Goal: Entertainment & Leisure: Consume media (video, audio)

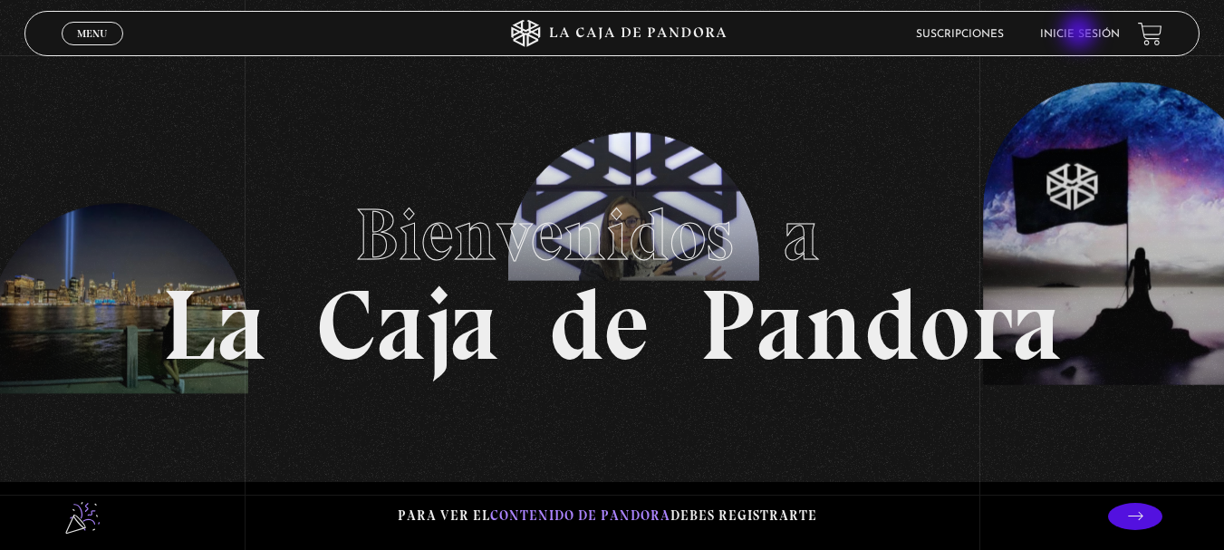
click at [1080, 34] on link "Inicie sesión" at bounding box center [1080, 34] width 80 height 11
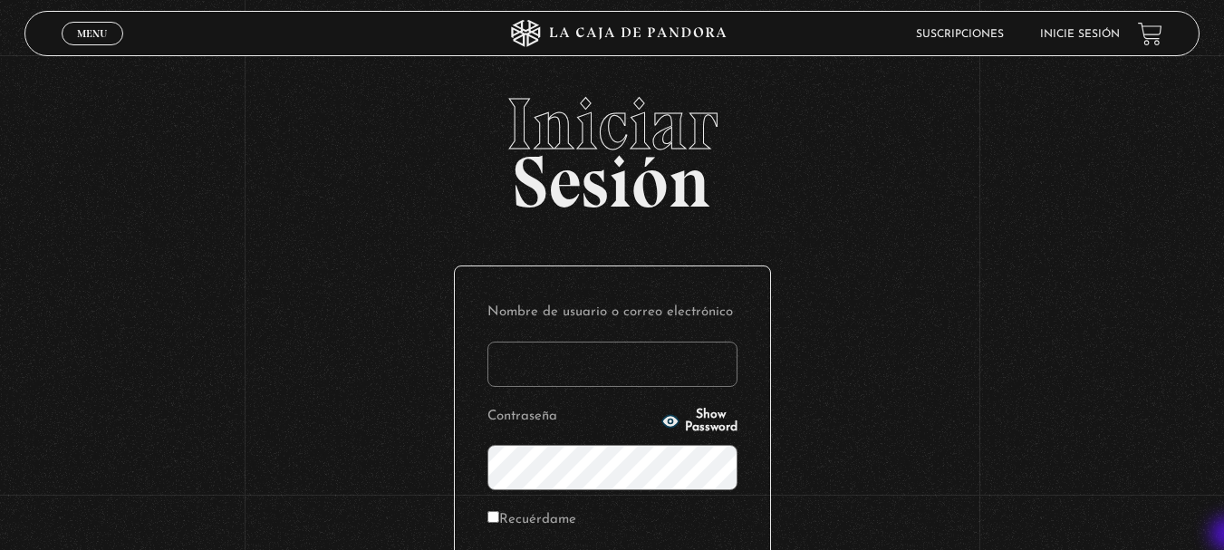
type input "[PERSON_NAME].[PERSON_NAME]"
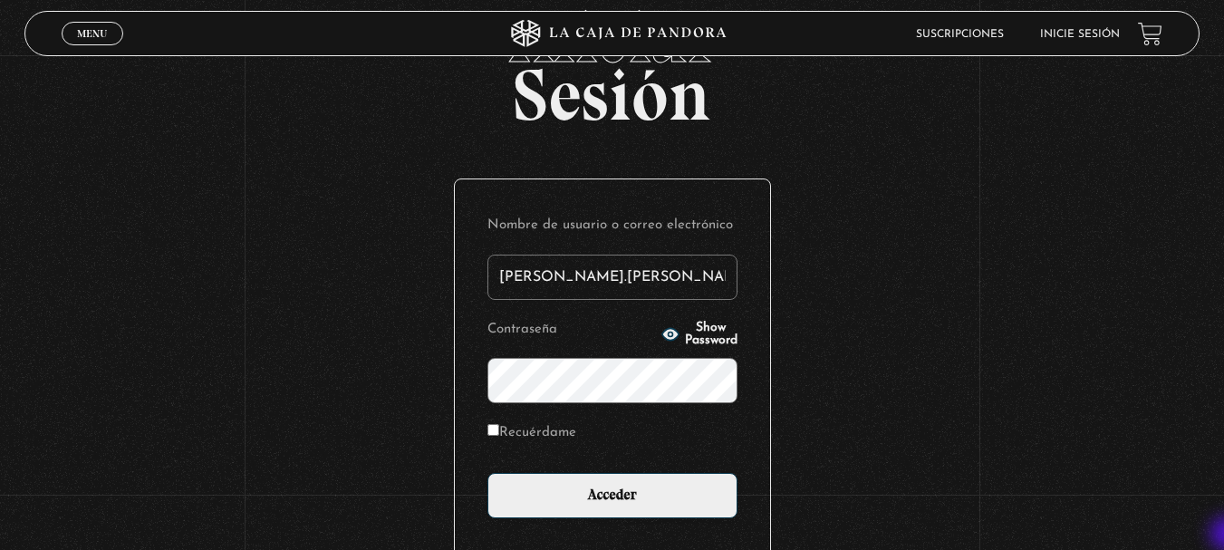
scroll to position [109, 0]
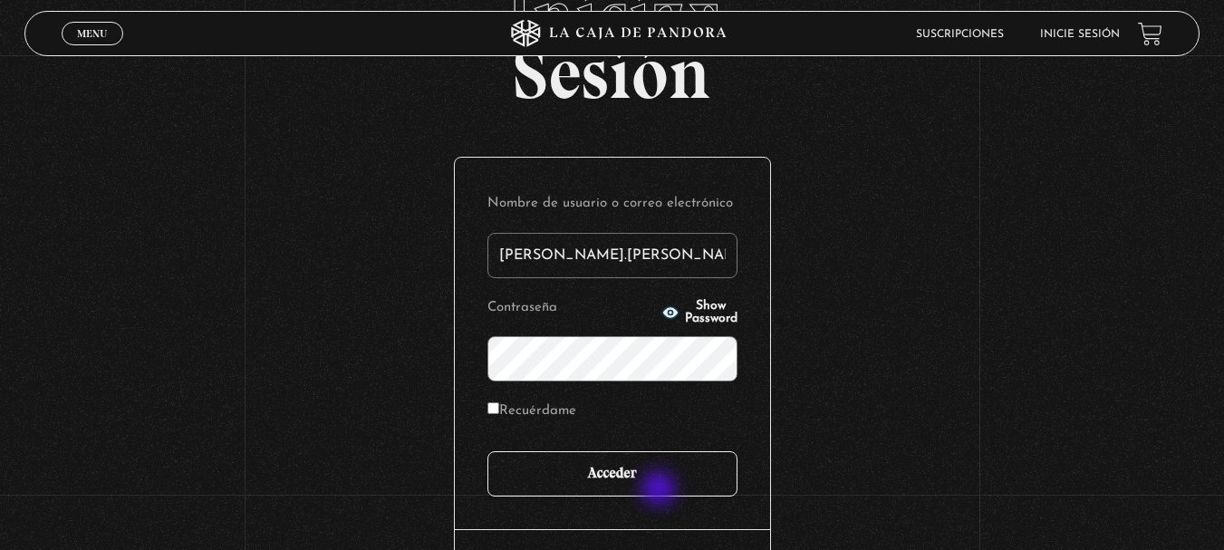
click at [660, 490] on input "Acceder" at bounding box center [612, 473] width 250 height 45
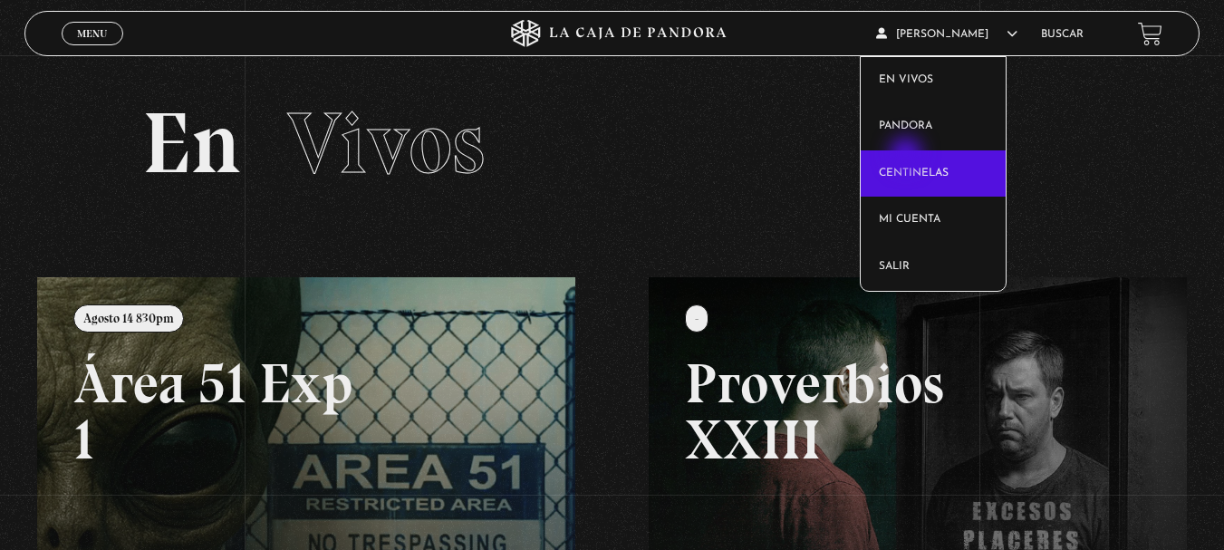
click at [907, 156] on link "Centinelas" at bounding box center [932, 173] width 145 height 47
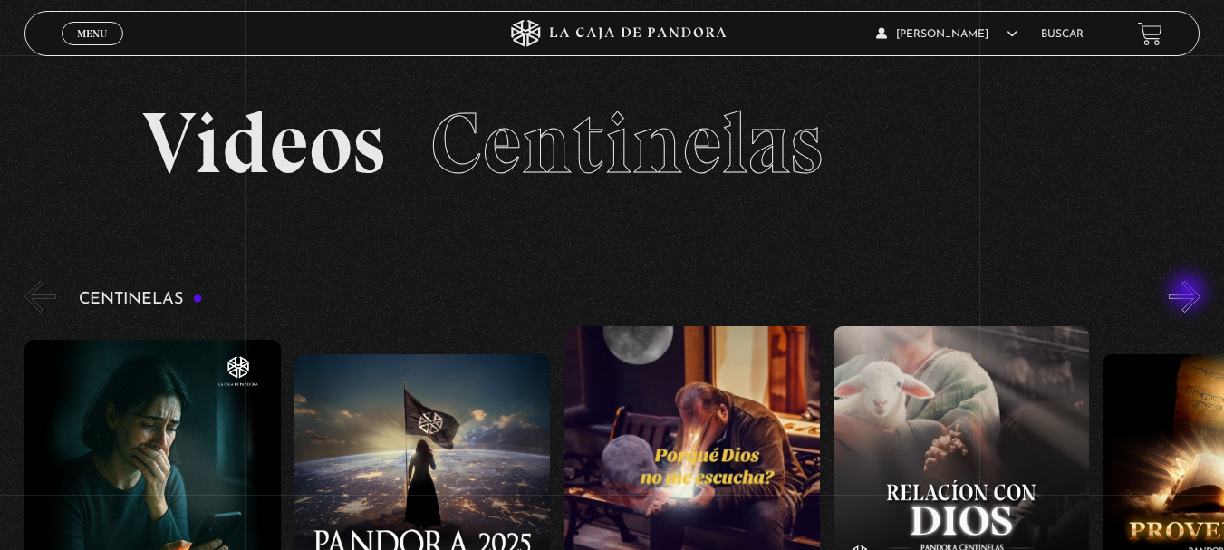
click at [1189, 293] on button "»" at bounding box center [1184, 297] width 32 height 32
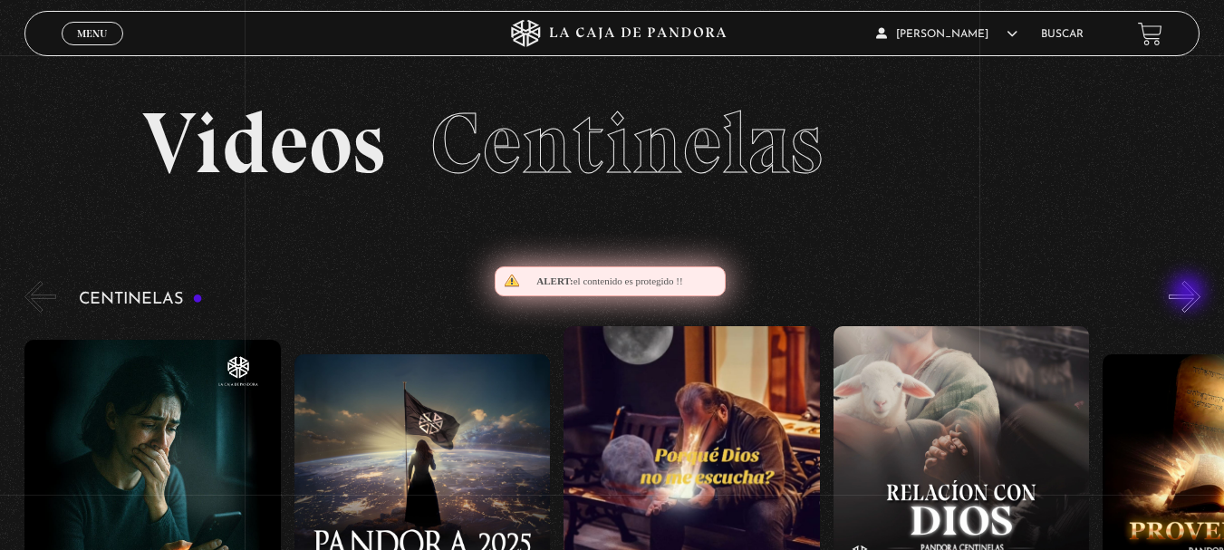
click at [1189, 293] on button "»" at bounding box center [1184, 297] width 32 height 32
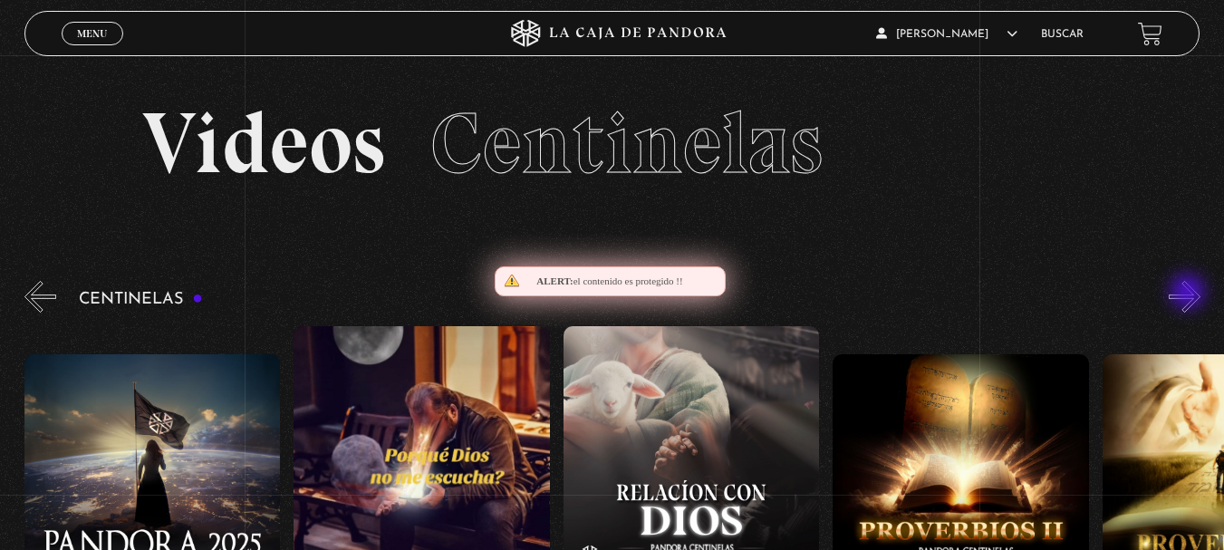
click at [1189, 293] on button "»" at bounding box center [1184, 297] width 32 height 32
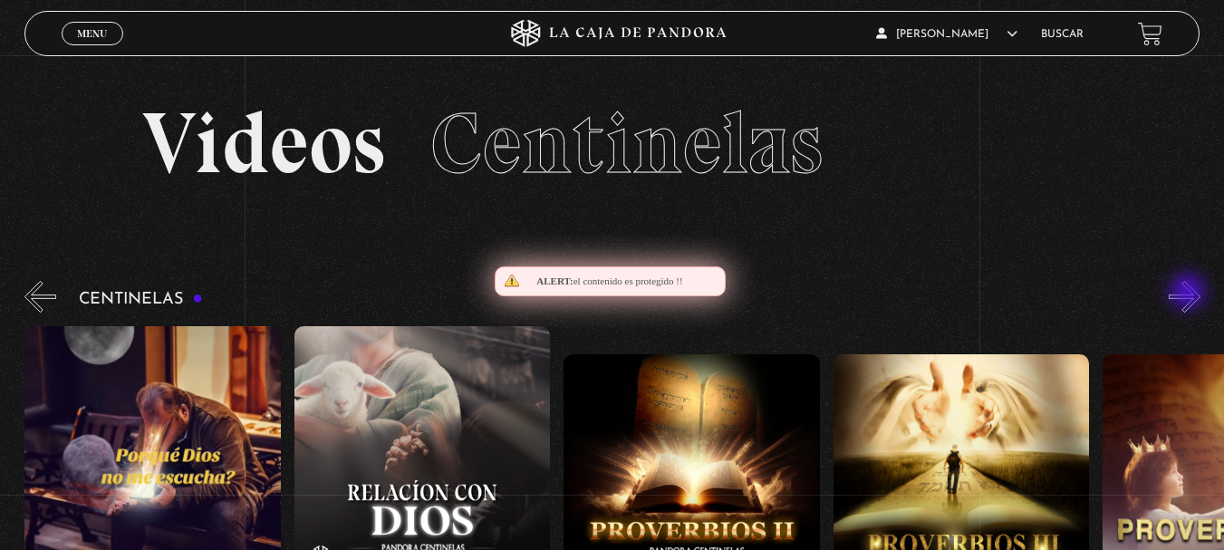
click at [1189, 293] on button "»" at bounding box center [1184, 297] width 32 height 32
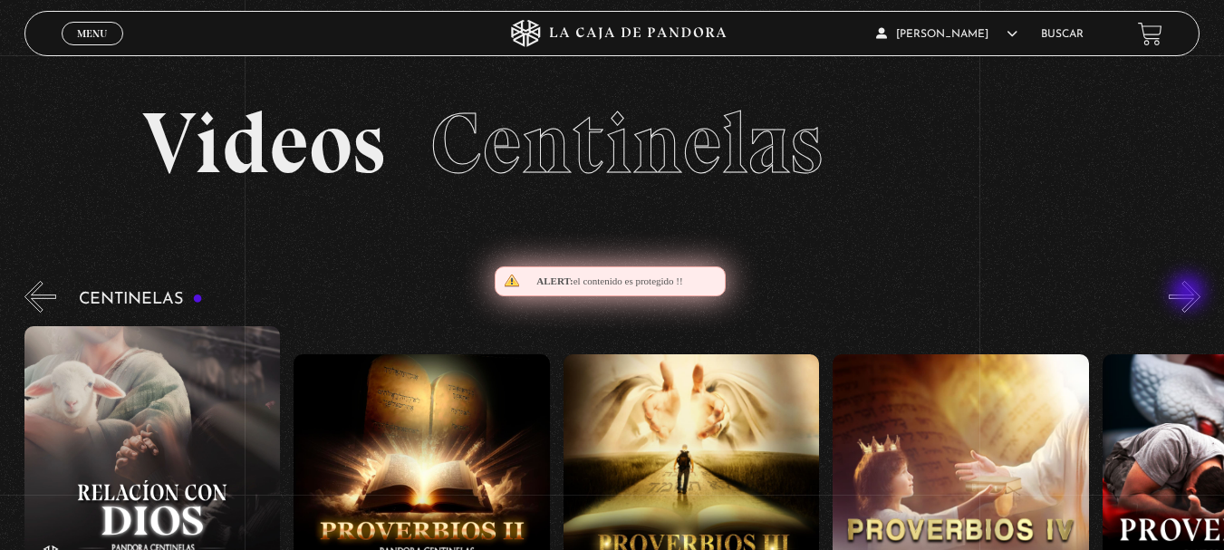
click at [1189, 293] on button "»" at bounding box center [1184, 297] width 32 height 32
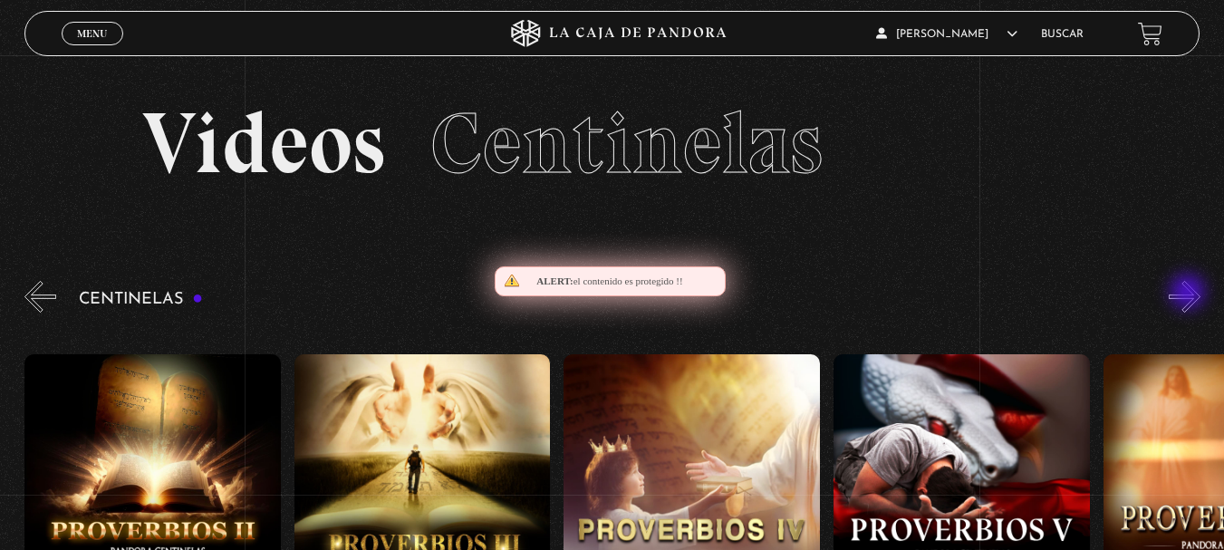
click at [1189, 293] on button "»" at bounding box center [1184, 297] width 32 height 32
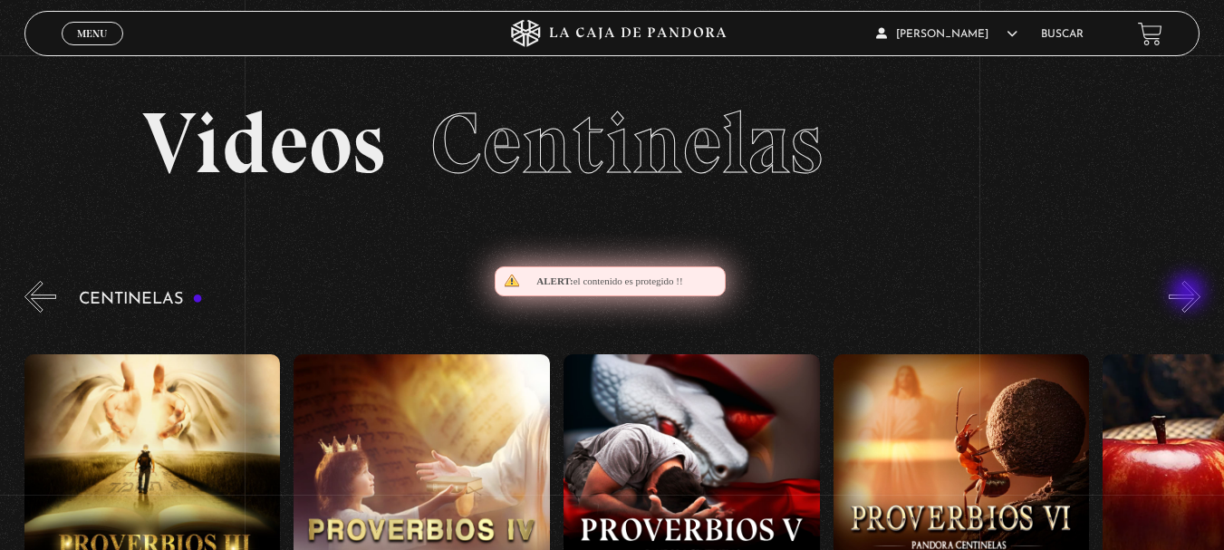
click at [1189, 294] on button "»" at bounding box center [1184, 297] width 32 height 32
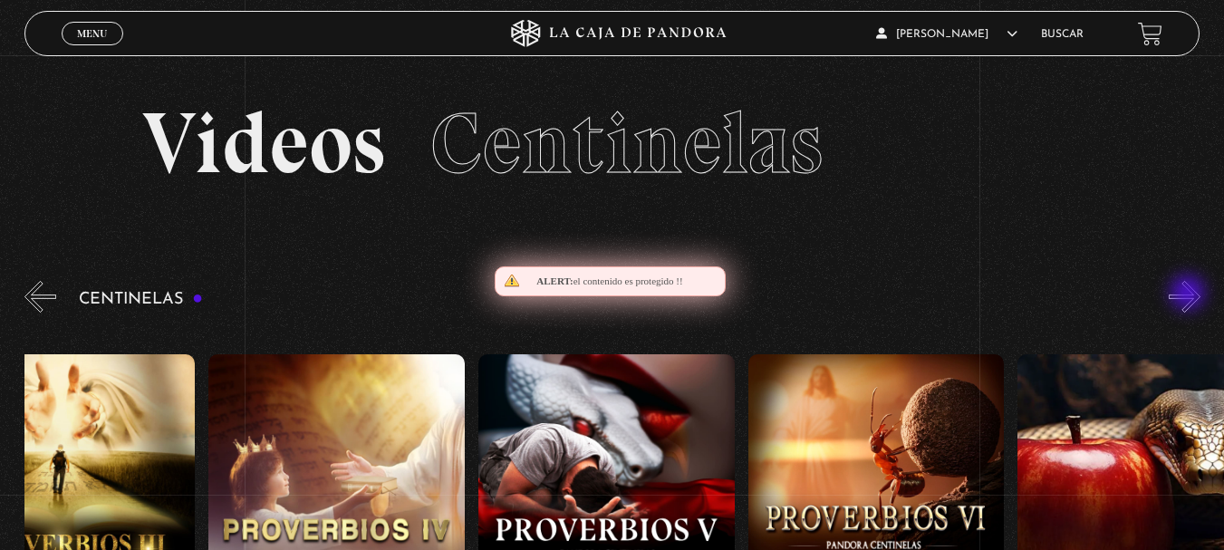
click at [1189, 294] on button "»" at bounding box center [1184, 297] width 32 height 32
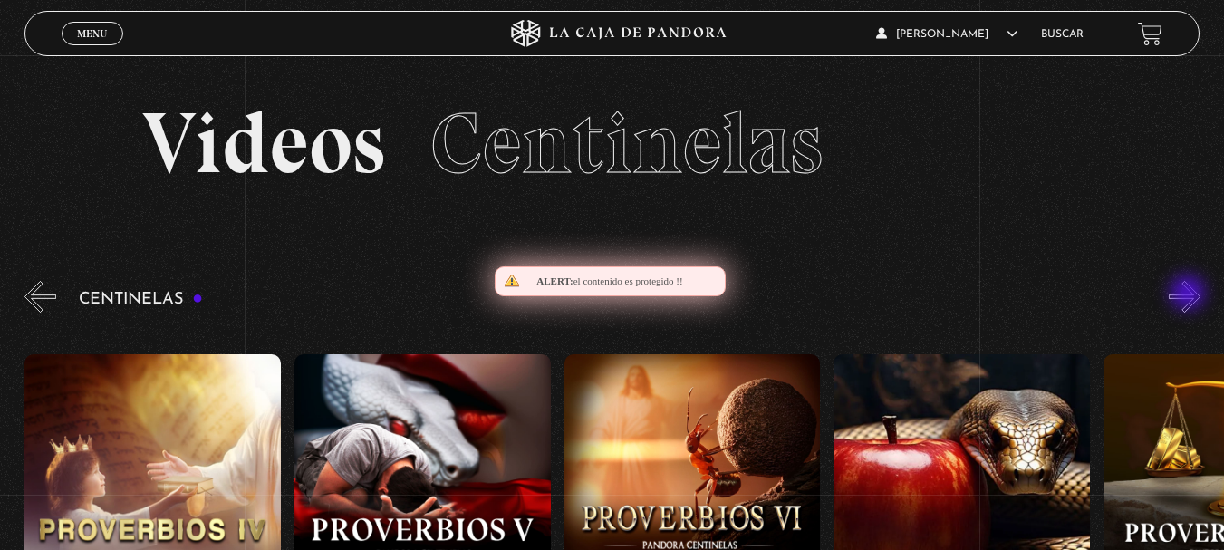
click at [1189, 294] on button "»" at bounding box center [1184, 297] width 32 height 32
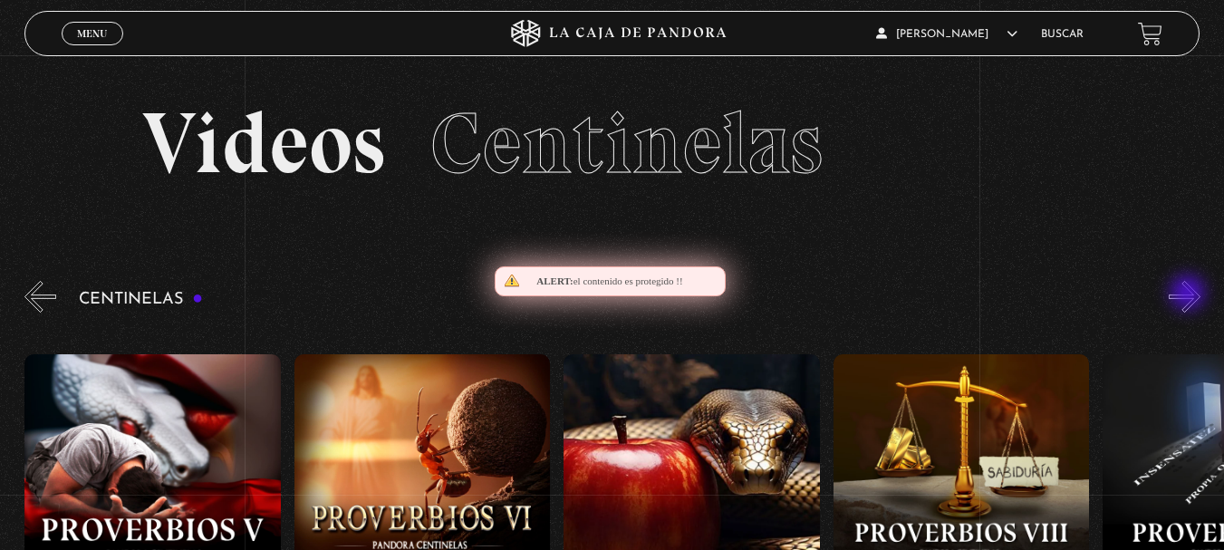
click at [1189, 294] on button "»" at bounding box center [1184, 297] width 32 height 32
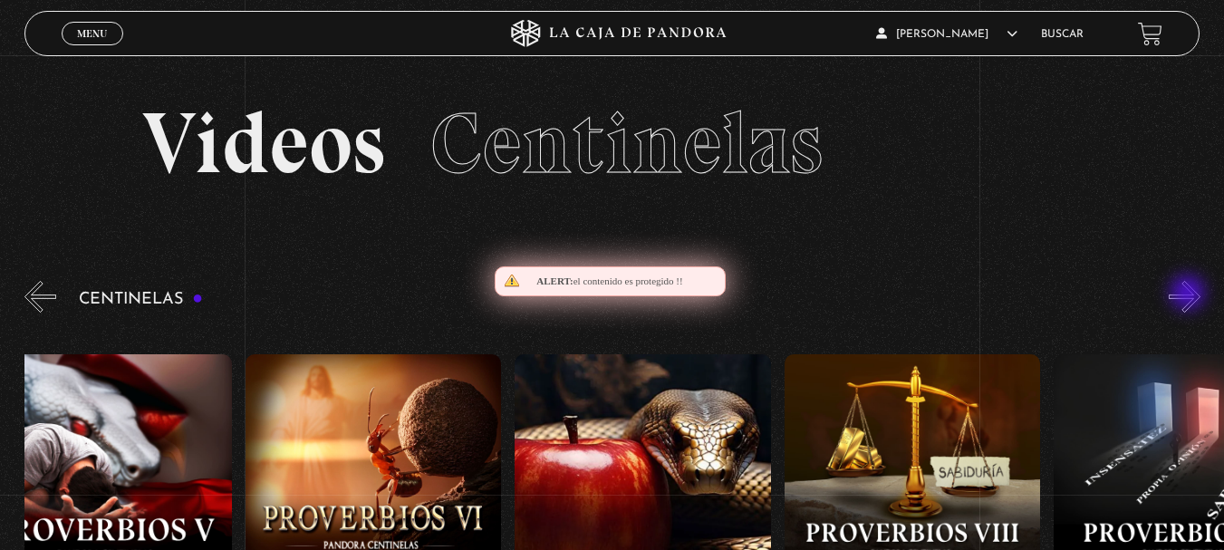
click at [1189, 294] on button "»" at bounding box center [1184, 297] width 32 height 32
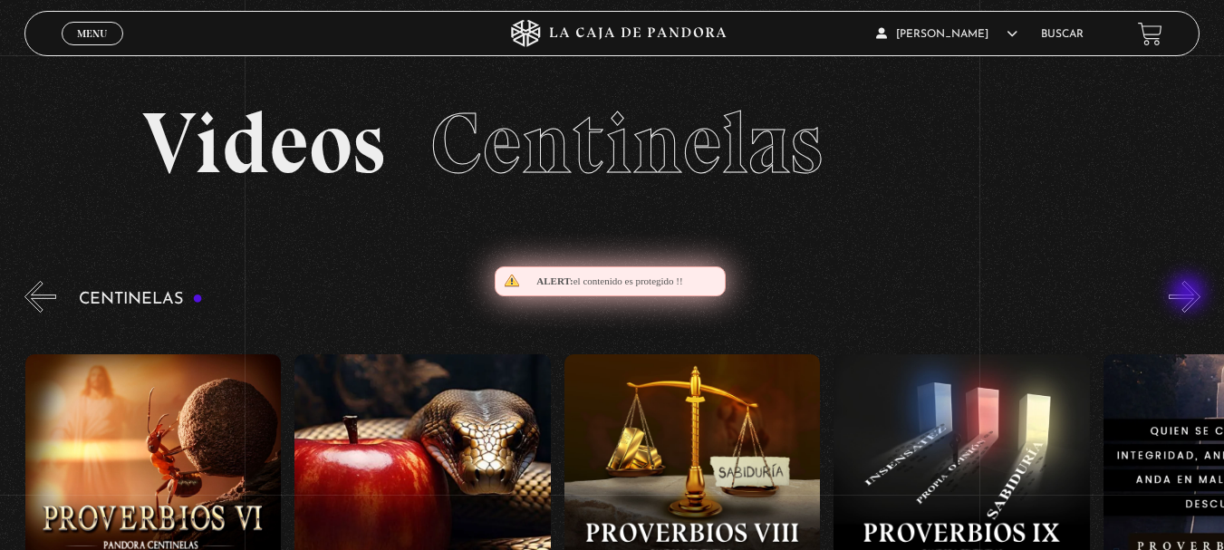
click at [1189, 294] on button "»" at bounding box center [1184, 297] width 32 height 32
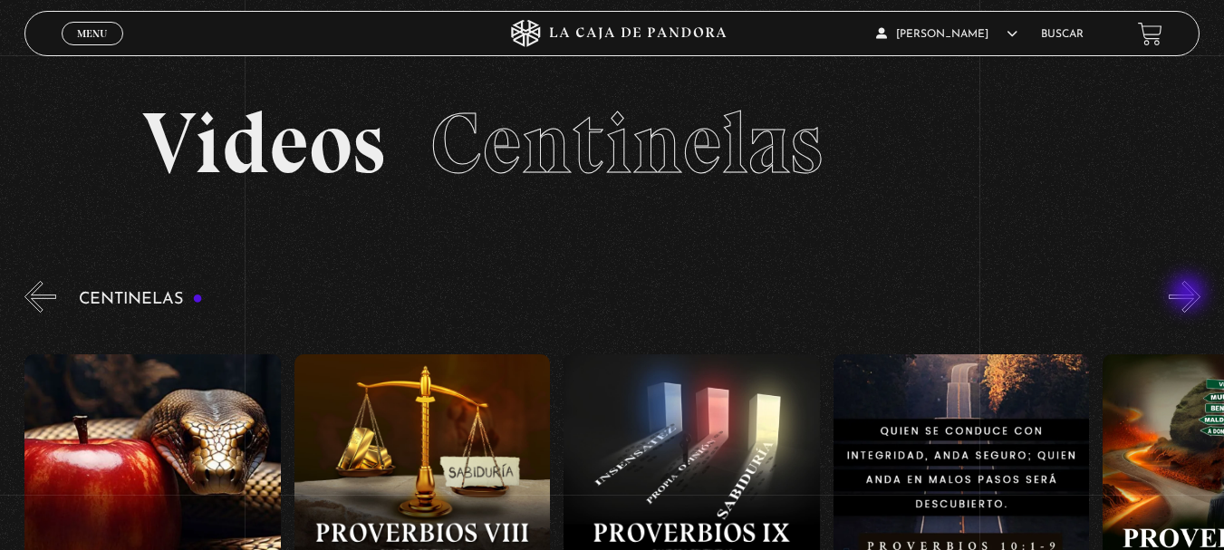
click at [1189, 294] on button "»" at bounding box center [1184, 297] width 32 height 32
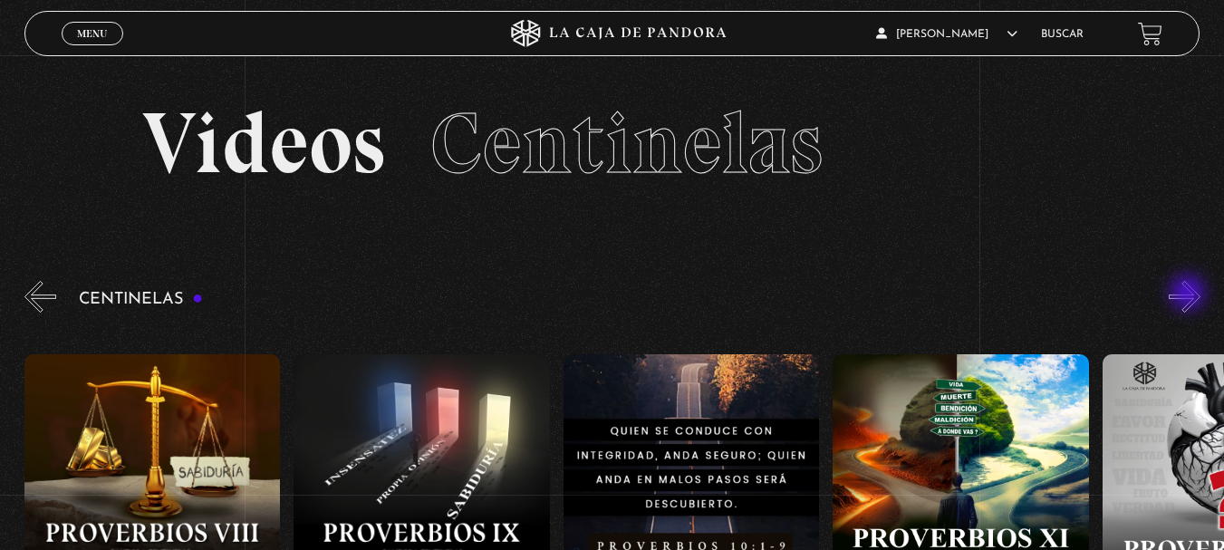
click at [1189, 294] on button "»" at bounding box center [1184, 297] width 32 height 32
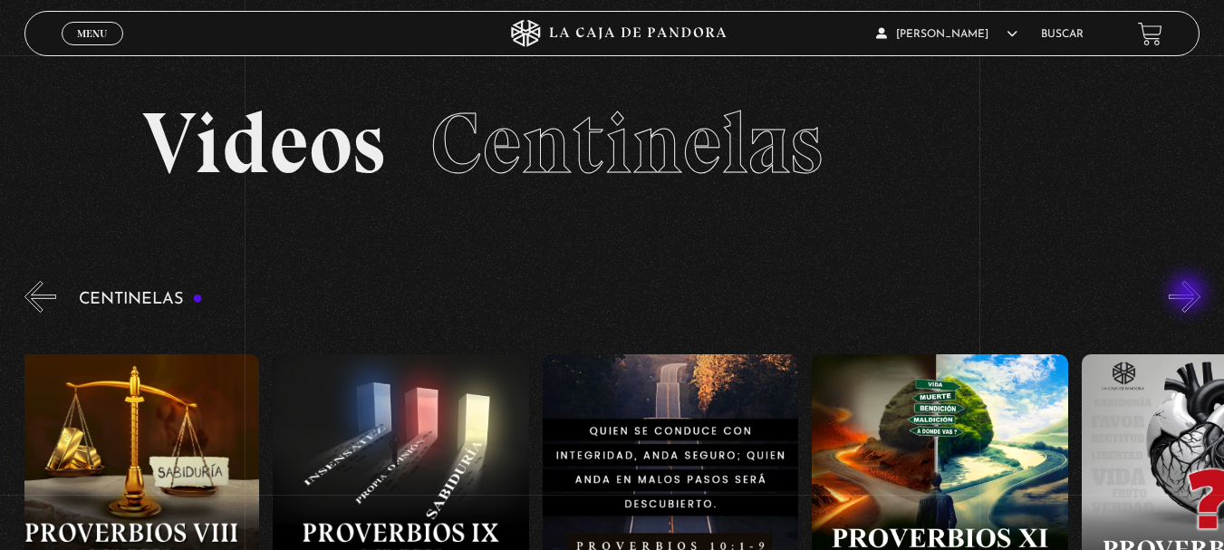
click at [1189, 294] on button "»" at bounding box center [1184, 297] width 32 height 32
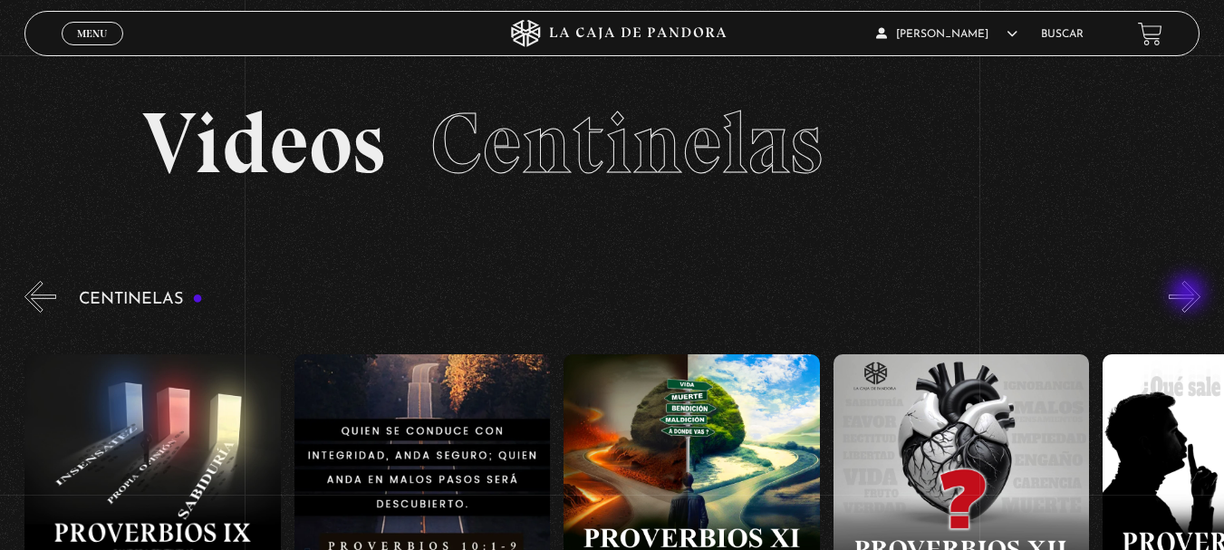
click at [1189, 294] on button "»" at bounding box center [1184, 297] width 32 height 32
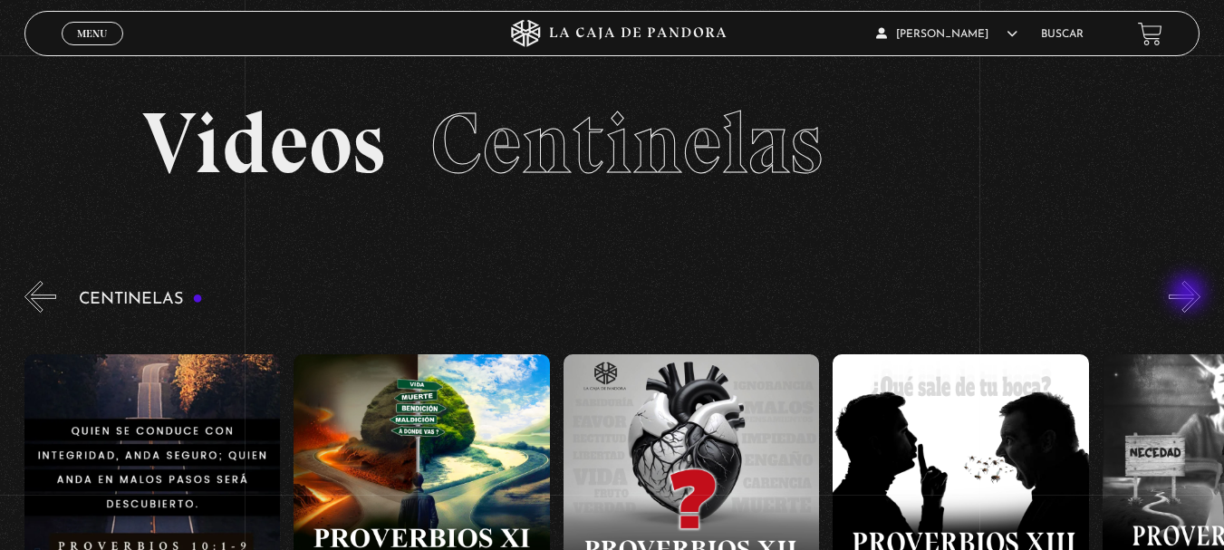
click at [1189, 294] on button "»" at bounding box center [1184, 297] width 32 height 32
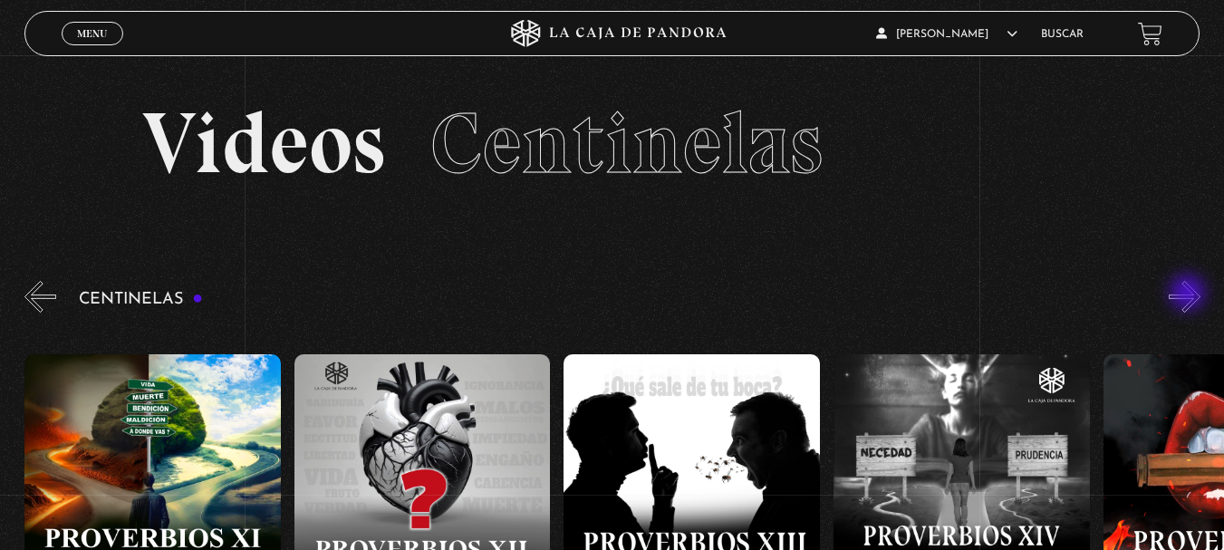
click at [1189, 294] on button "»" at bounding box center [1184, 297] width 32 height 32
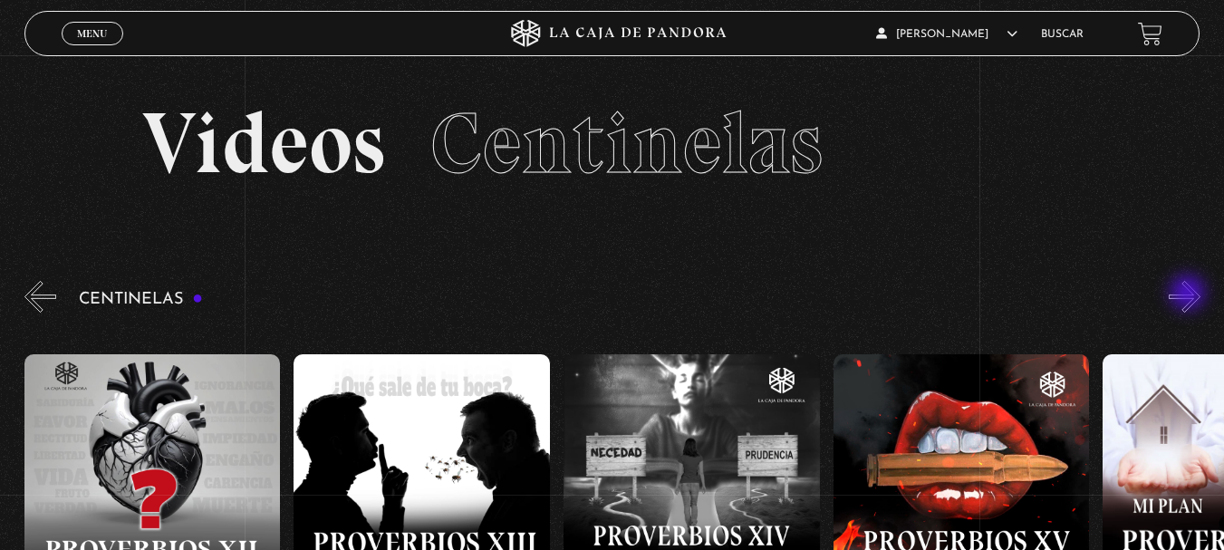
click at [1189, 294] on button "»" at bounding box center [1184, 297] width 32 height 32
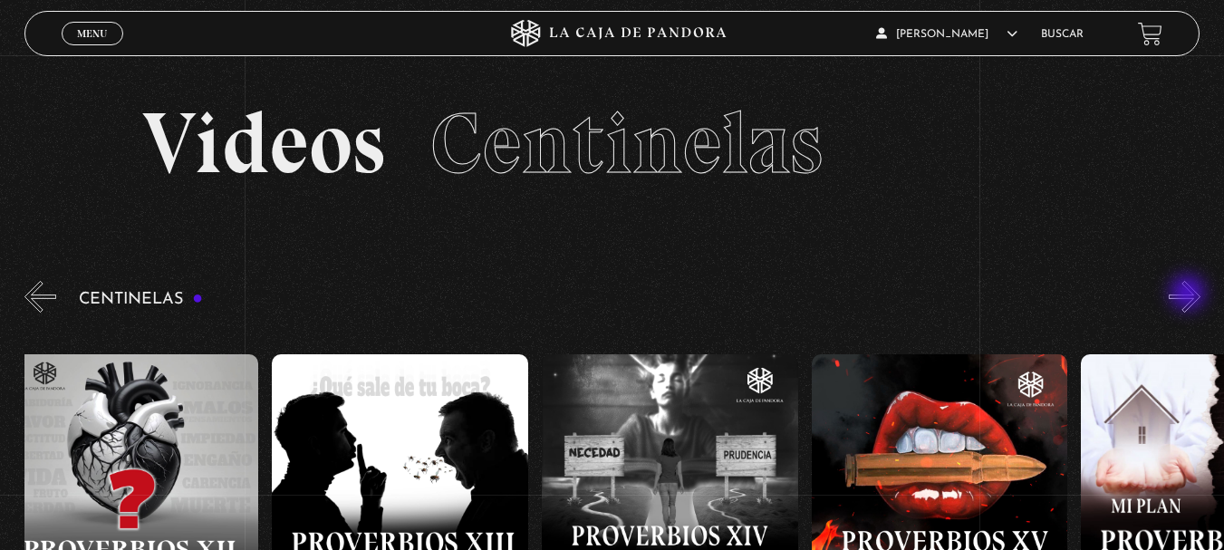
click at [1189, 294] on button "»" at bounding box center [1184, 297] width 32 height 32
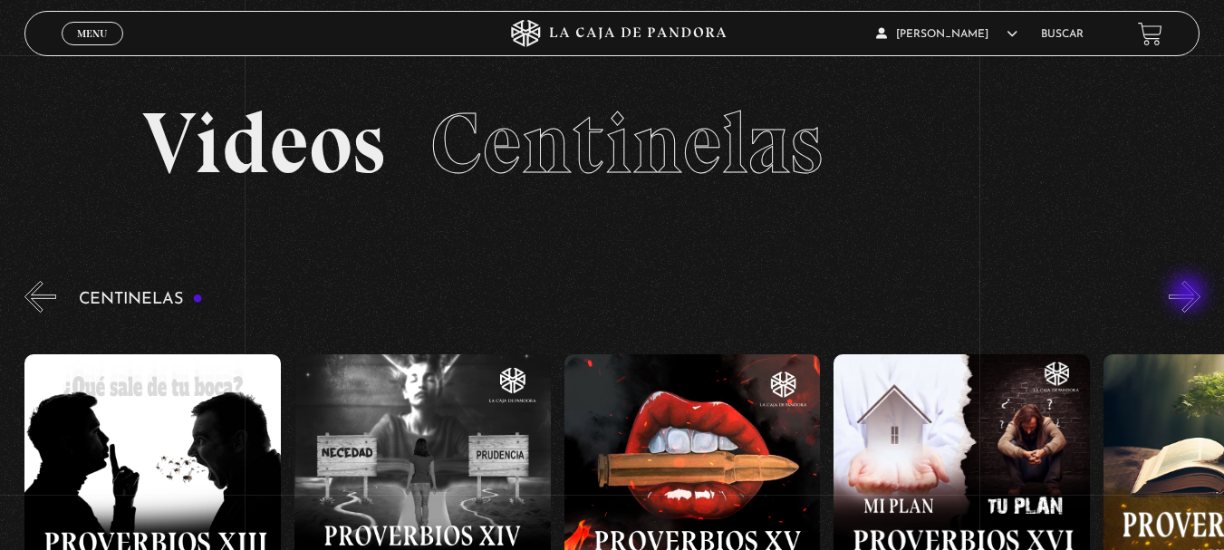
click at [1189, 294] on button "»" at bounding box center [1184, 297] width 32 height 32
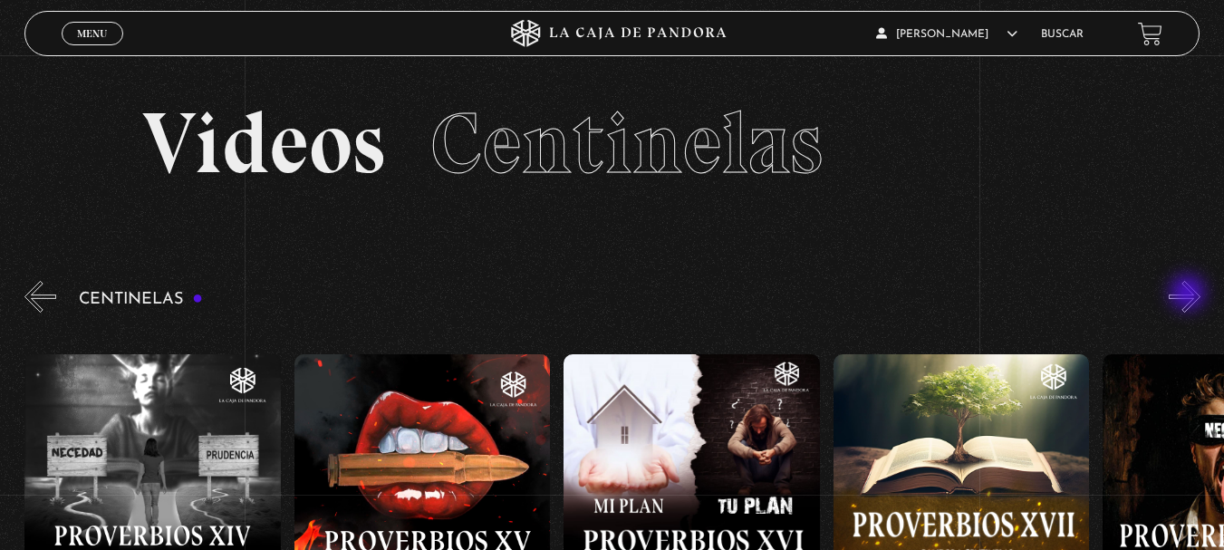
click at [1189, 294] on button "»" at bounding box center [1184, 297] width 32 height 32
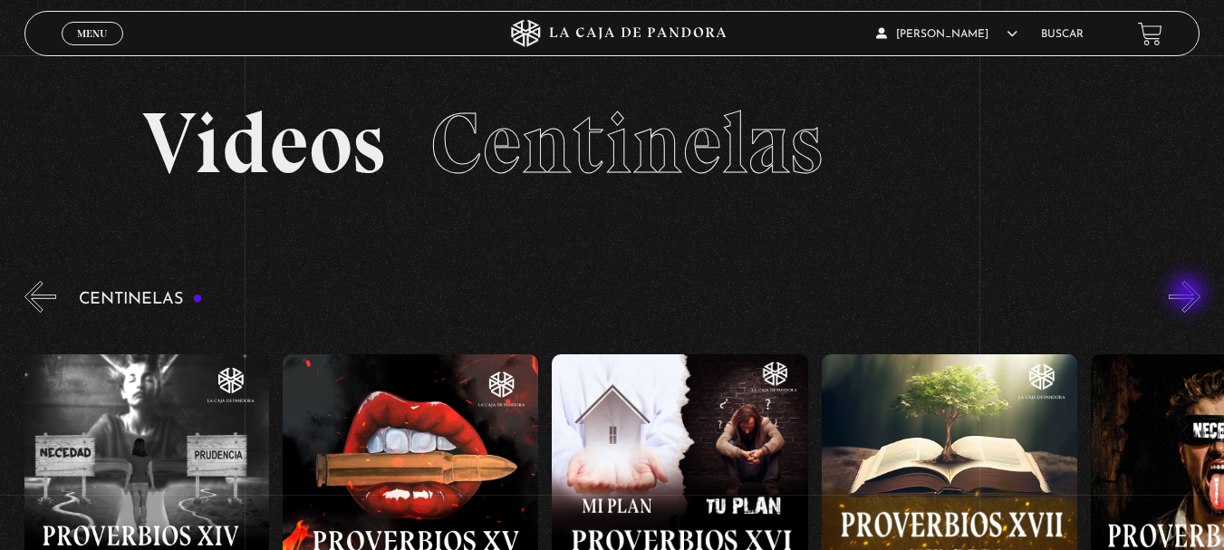
click at [1189, 294] on button "»" at bounding box center [1184, 297] width 32 height 32
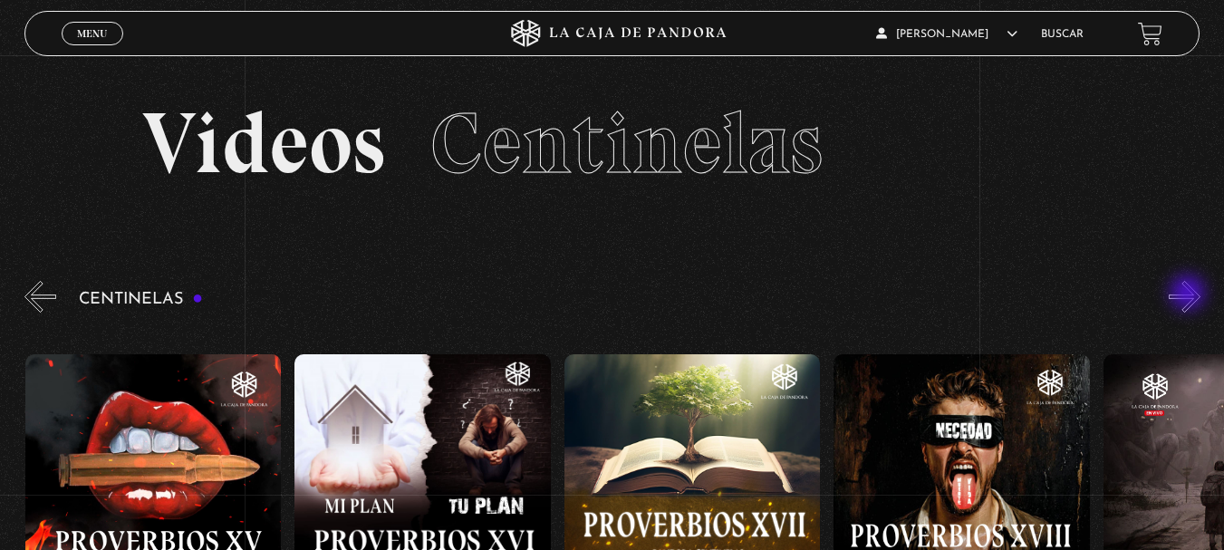
click at [1189, 294] on button "»" at bounding box center [1184, 297] width 32 height 32
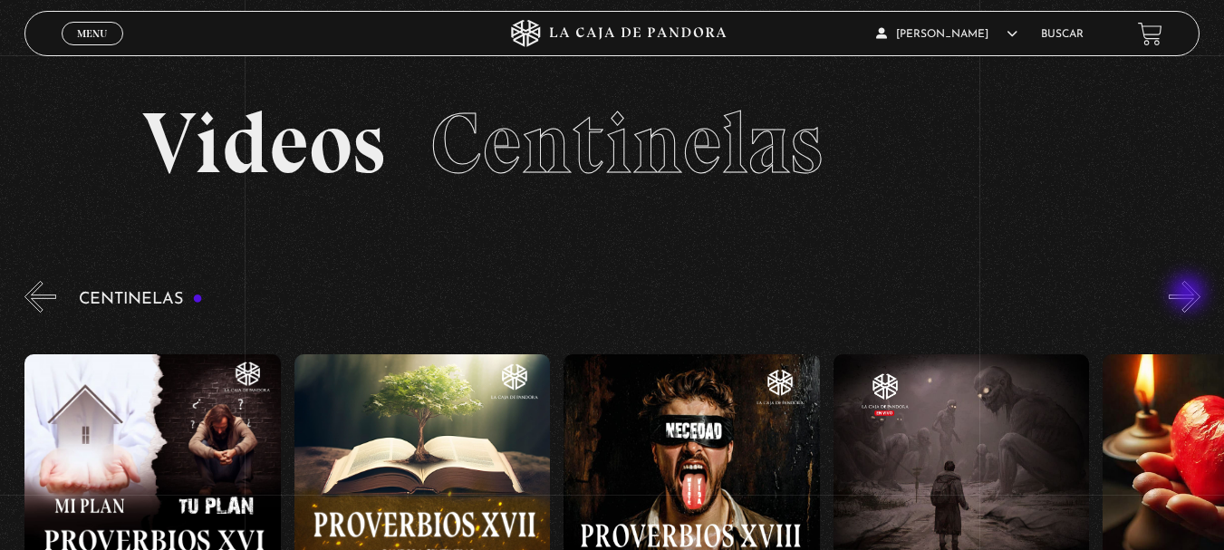
click at [1189, 294] on button "»" at bounding box center [1184, 297] width 32 height 32
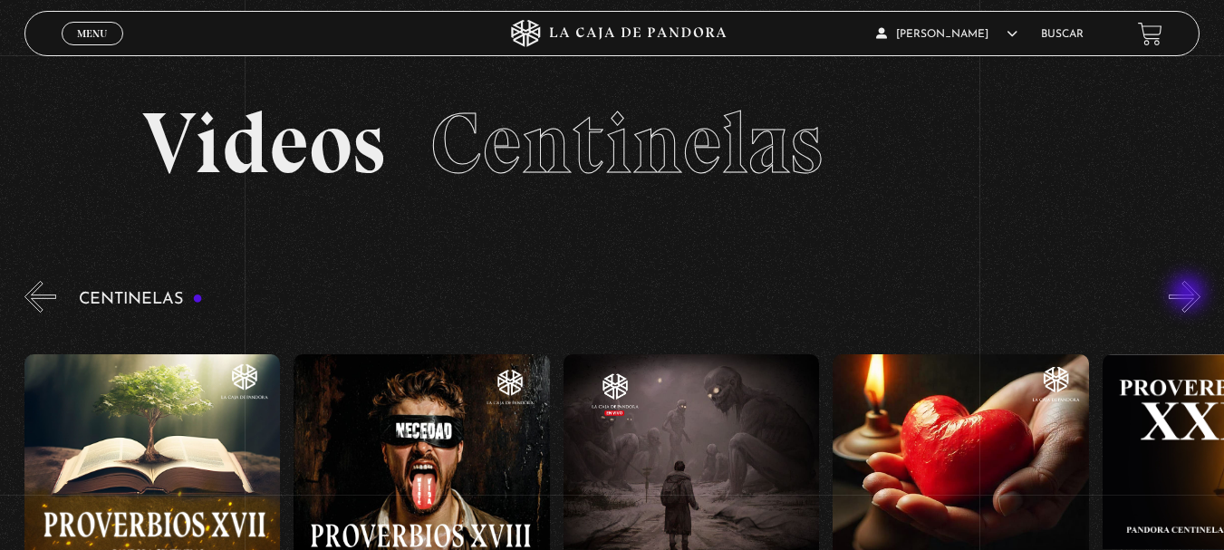
click at [1189, 294] on button "»" at bounding box center [1184, 297] width 32 height 32
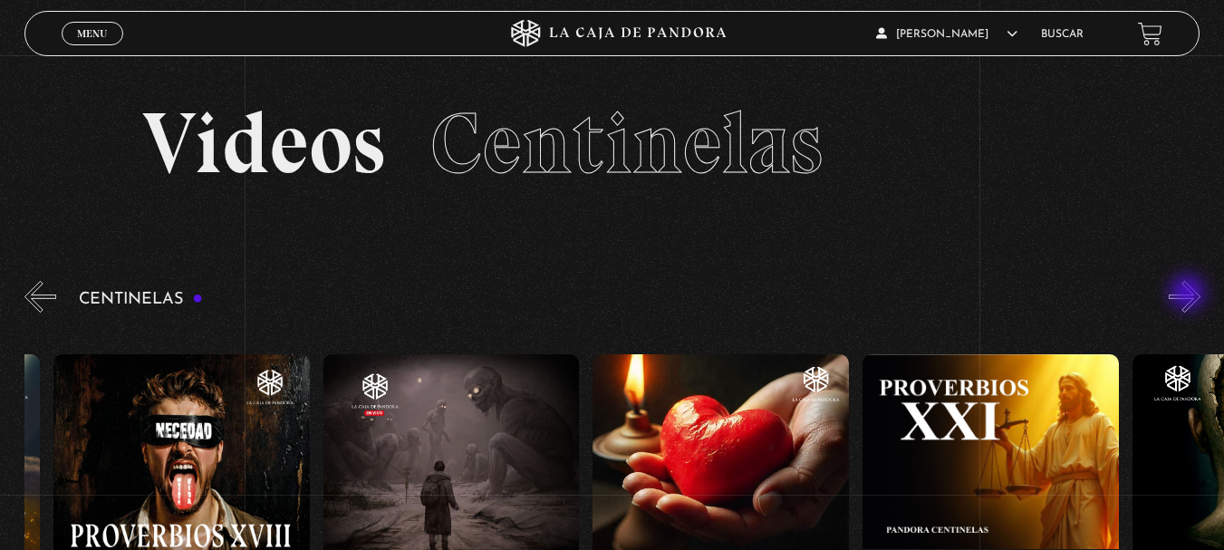
click at [1189, 294] on button "»" at bounding box center [1184, 297] width 32 height 32
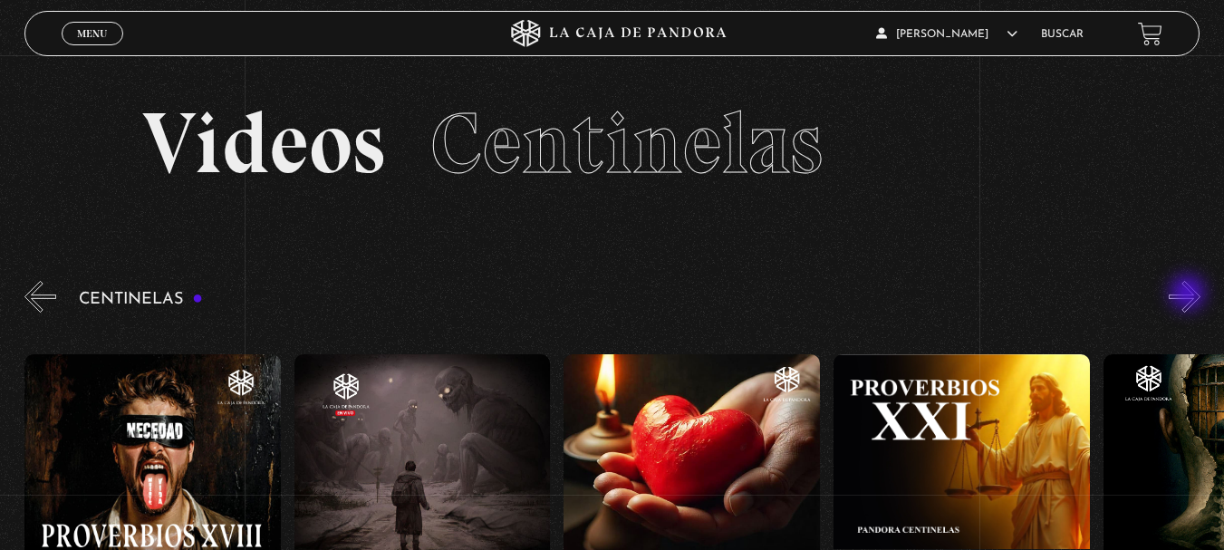
click at [1189, 294] on button "»" at bounding box center [1184, 297] width 32 height 32
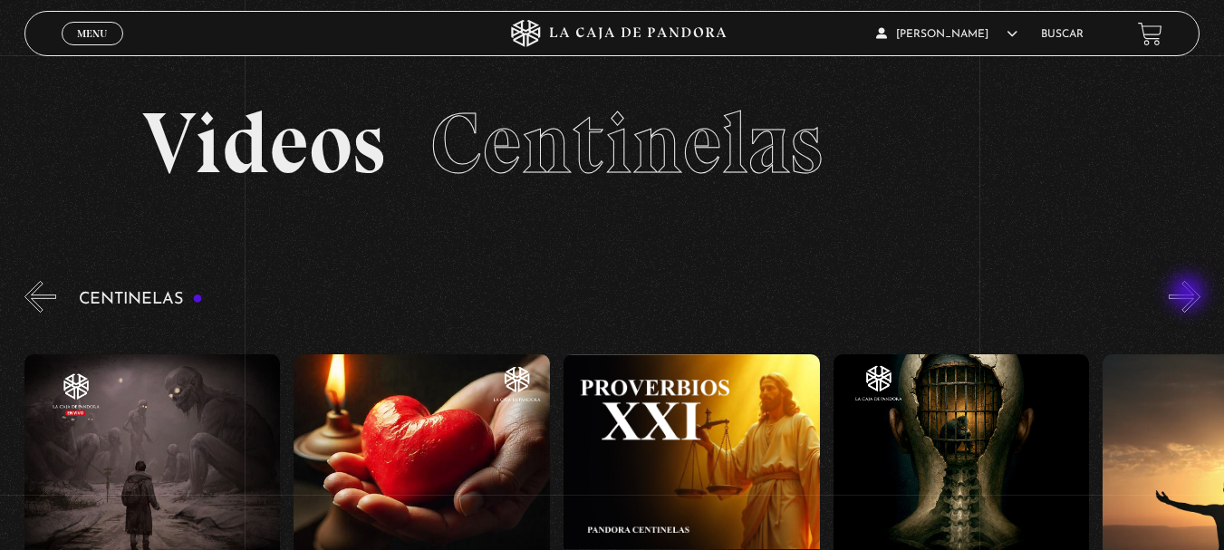
click at [1189, 294] on button "»" at bounding box center [1184, 297] width 32 height 32
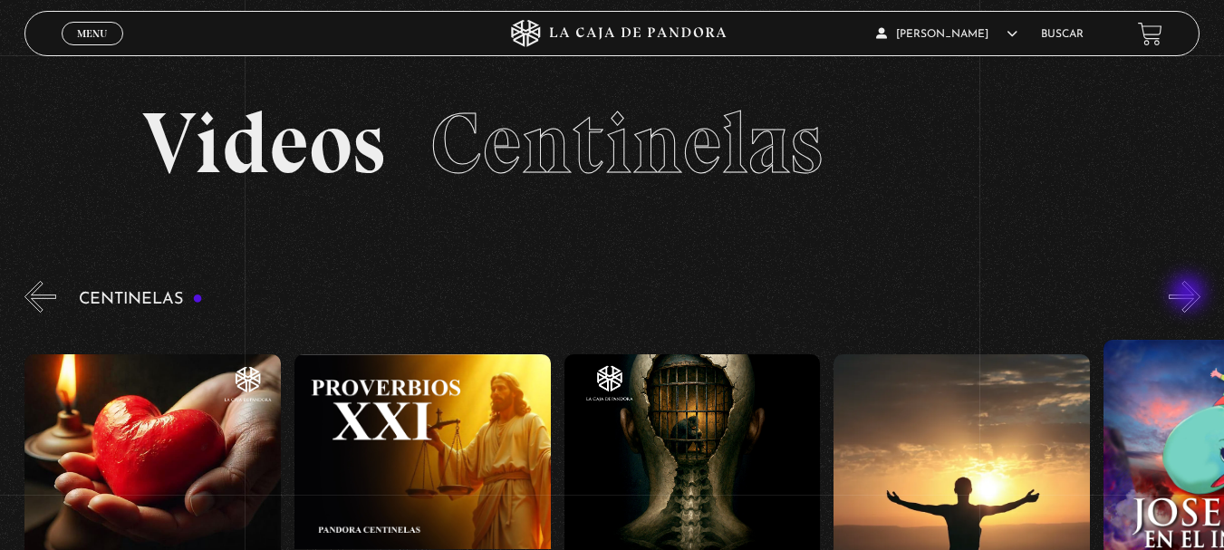
click at [1189, 294] on button "»" at bounding box center [1184, 297] width 32 height 32
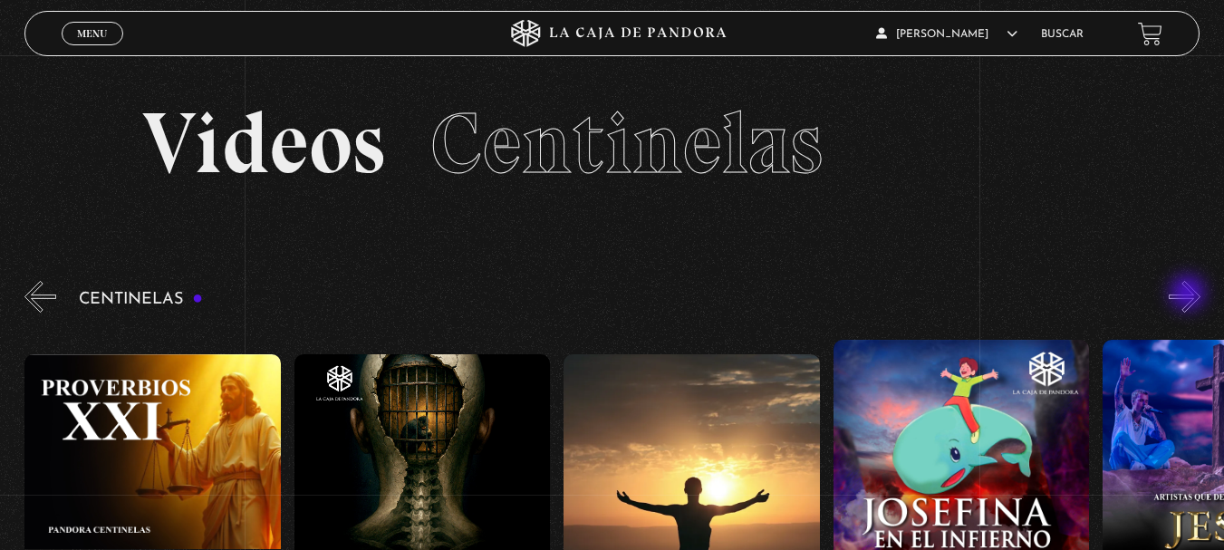
click at [1189, 294] on button "»" at bounding box center [1184, 297] width 32 height 32
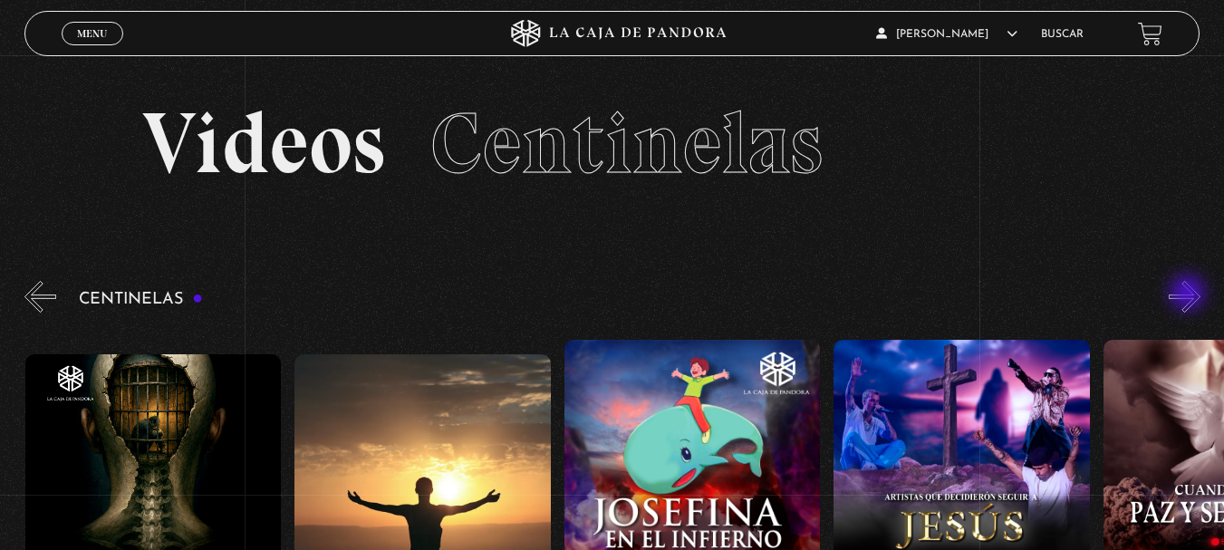
click at [1189, 294] on button "»" at bounding box center [1184, 297] width 32 height 32
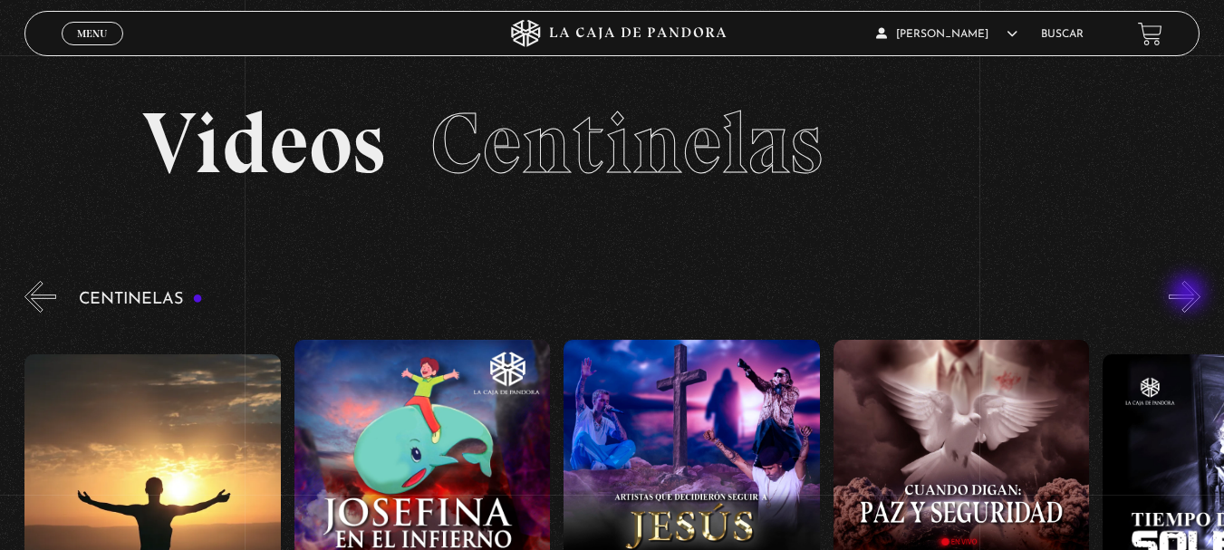
click at [1189, 294] on button "»" at bounding box center [1184, 297] width 32 height 32
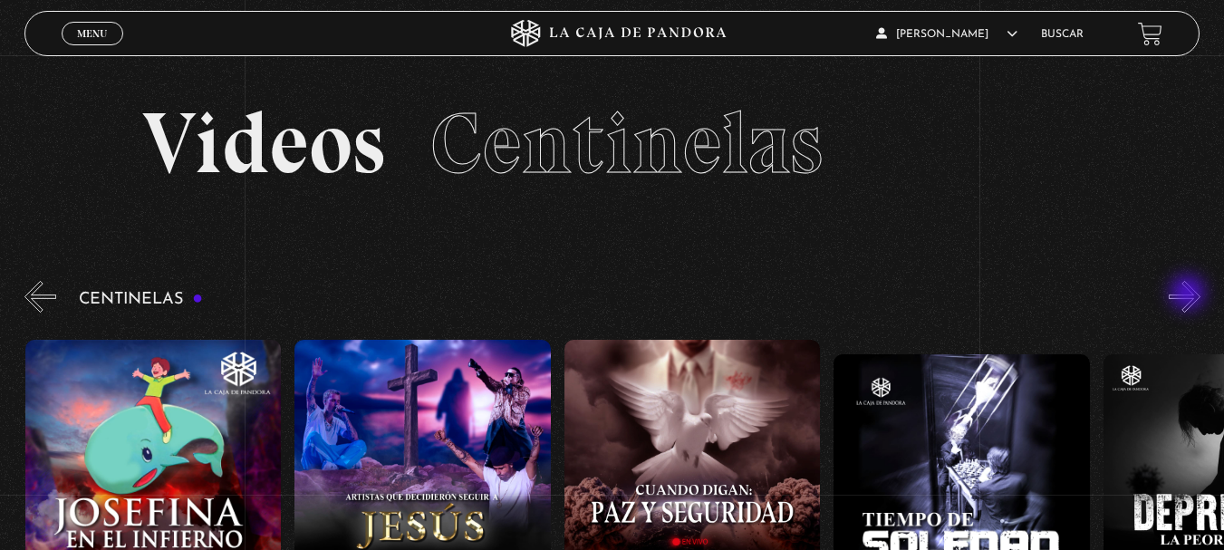
click at [1189, 294] on button "»" at bounding box center [1184, 297] width 32 height 32
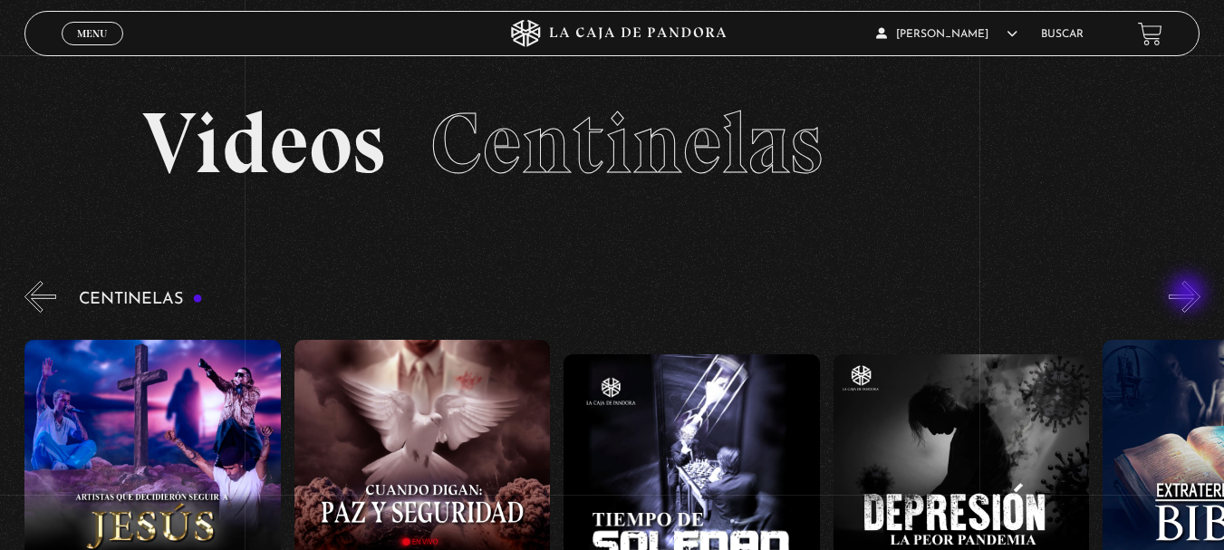
click at [1189, 294] on button "»" at bounding box center [1184, 297] width 32 height 32
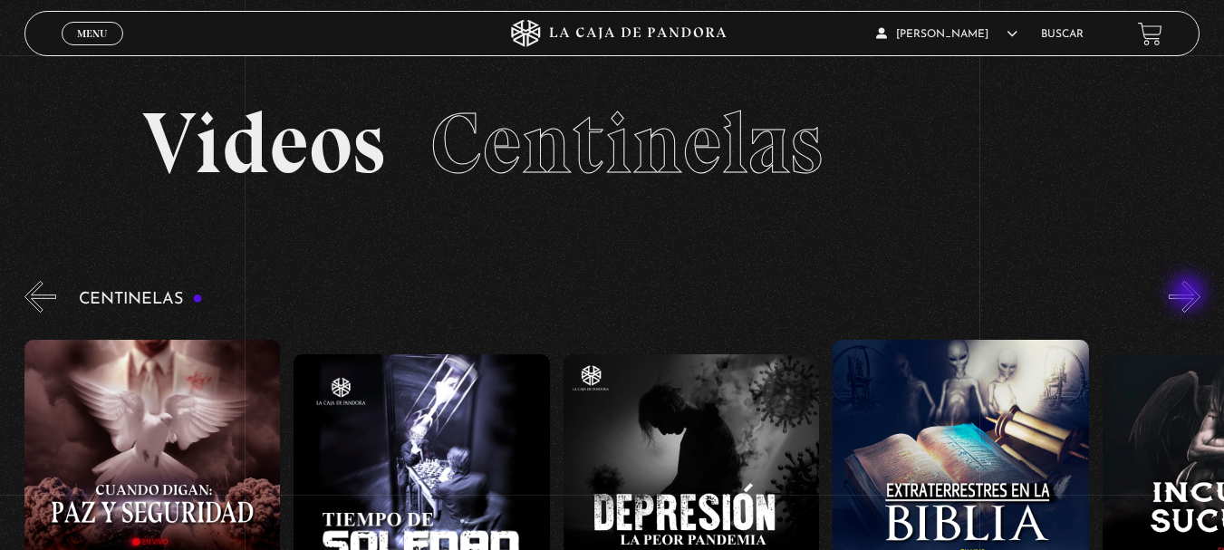
click at [1189, 294] on button "»" at bounding box center [1184, 297] width 32 height 32
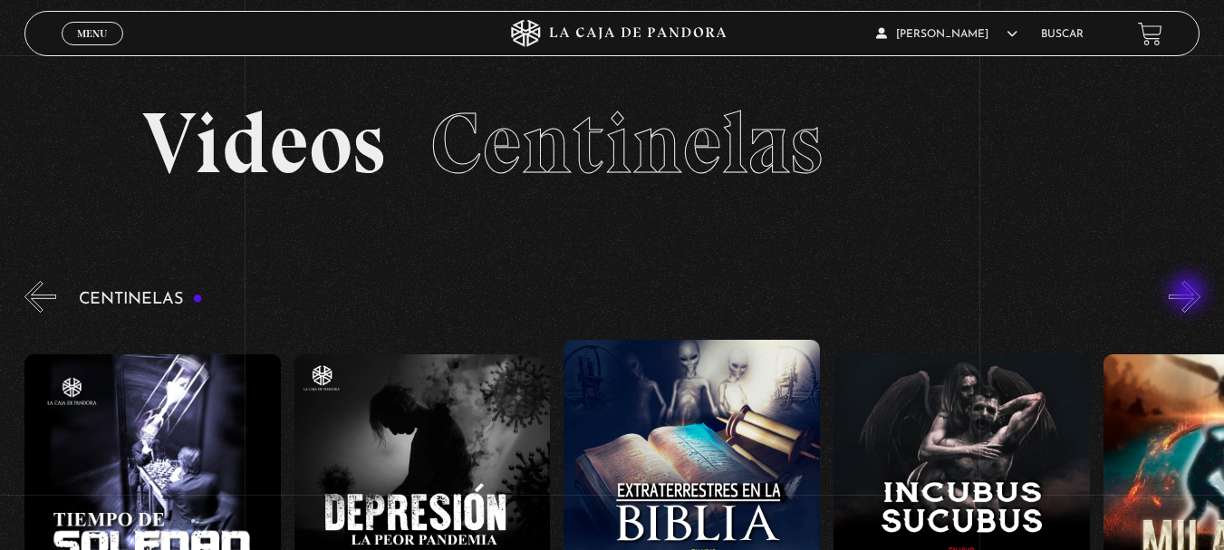
click at [1189, 294] on button "»" at bounding box center [1184, 297] width 32 height 32
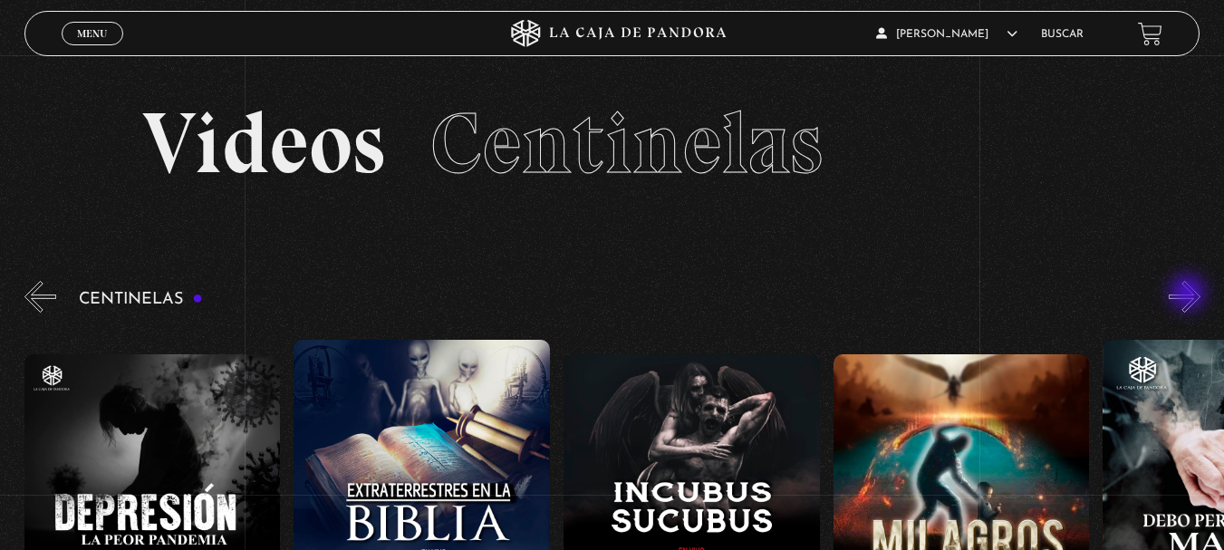
click at [1189, 294] on button "»" at bounding box center [1184, 297] width 32 height 32
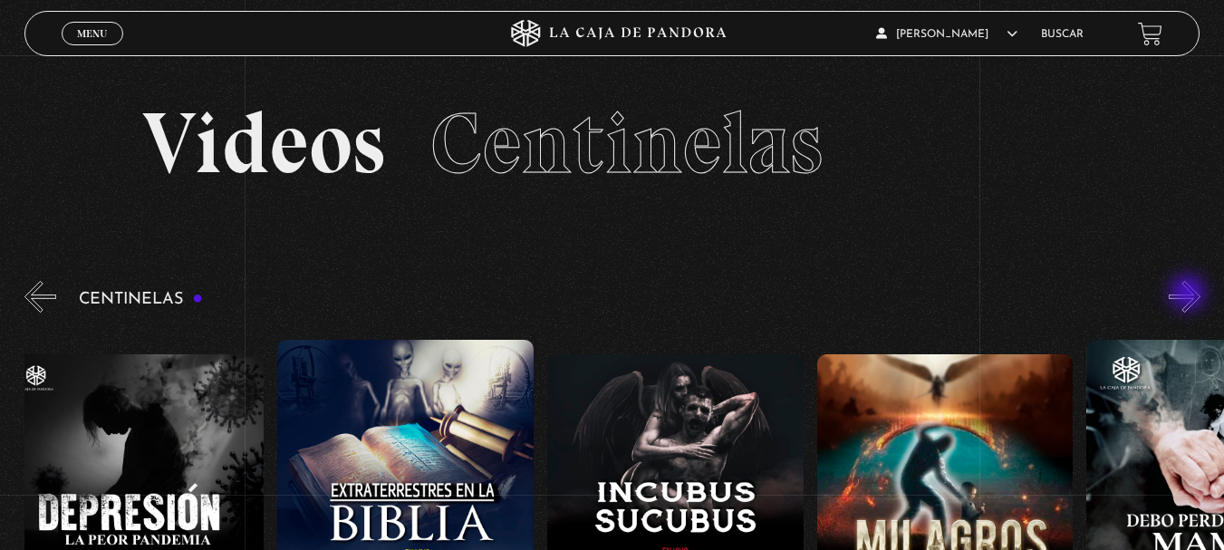
click at [1189, 294] on button "»" at bounding box center [1184, 297] width 32 height 32
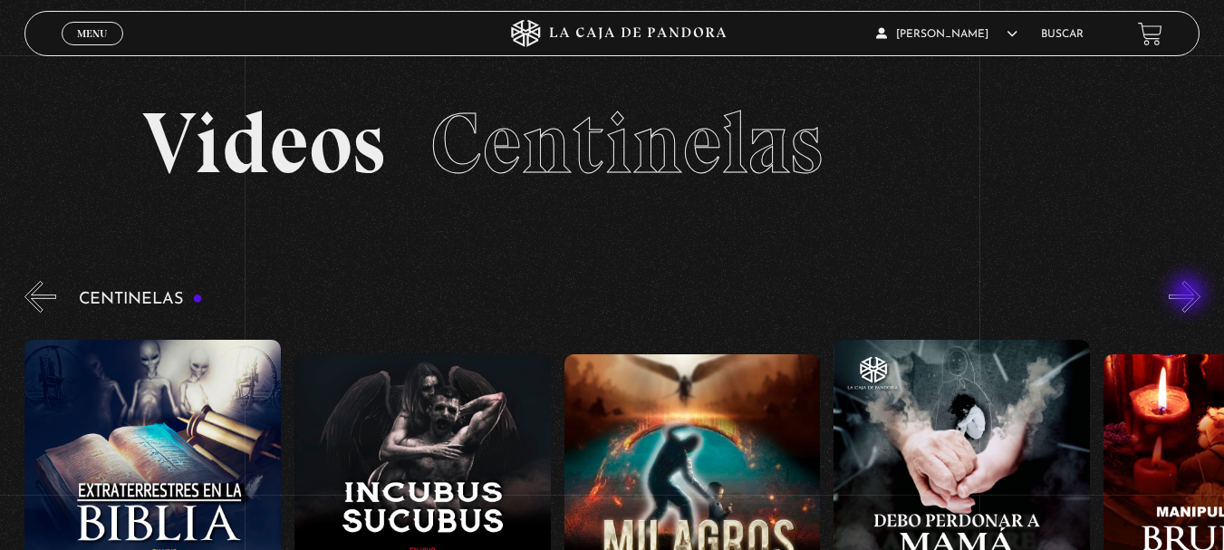
click at [1189, 294] on button "»" at bounding box center [1184, 297] width 32 height 32
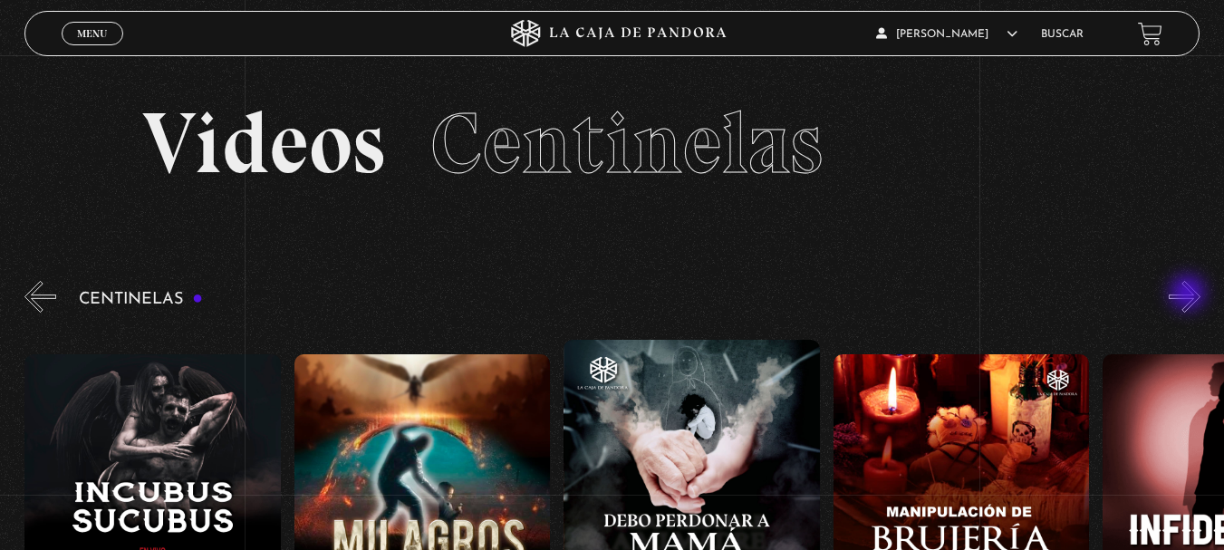
click at [1189, 294] on button "»" at bounding box center [1184, 297] width 32 height 32
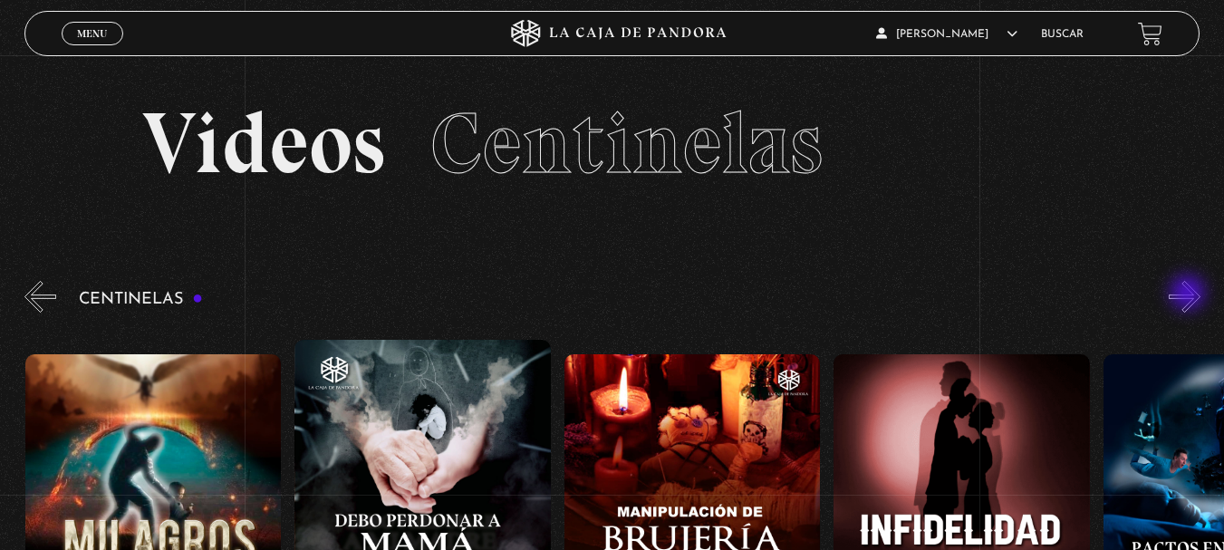
click at [1189, 294] on button "»" at bounding box center [1184, 297] width 32 height 32
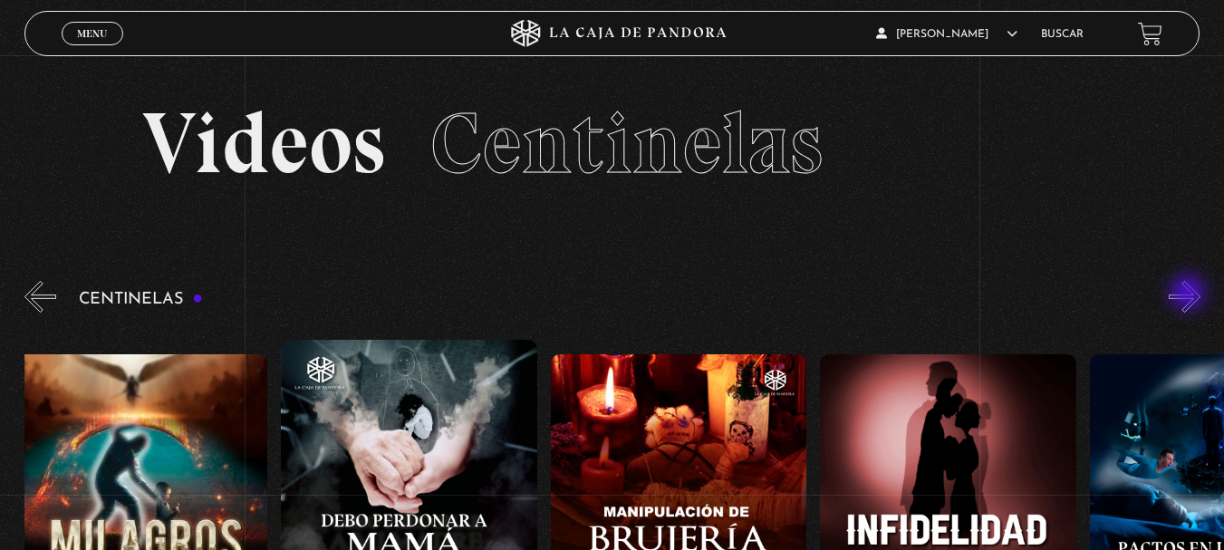
click at [1189, 294] on button "»" at bounding box center [1184, 297] width 32 height 32
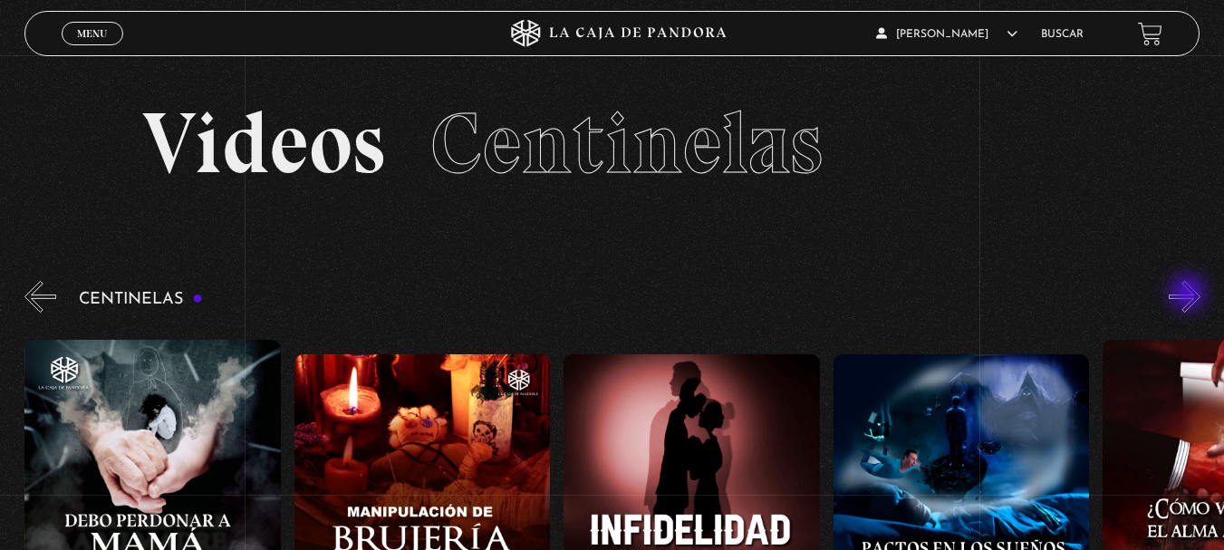
click at [1189, 294] on button "»" at bounding box center [1184, 297] width 32 height 32
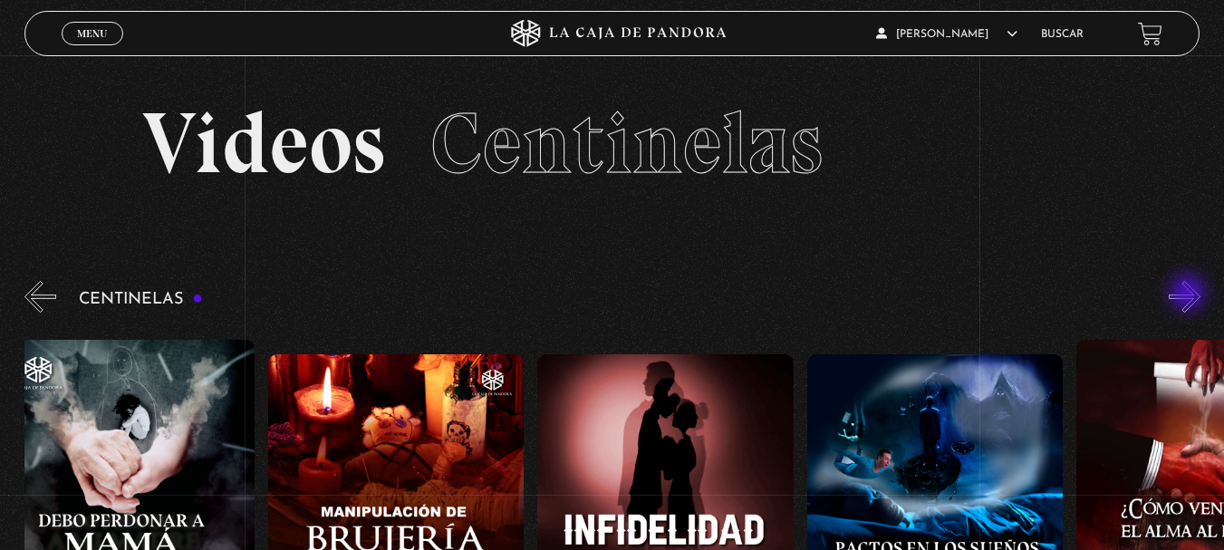
click at [1189, 294] on button "»" at bounding box center [1184, 297] width 32 height 32
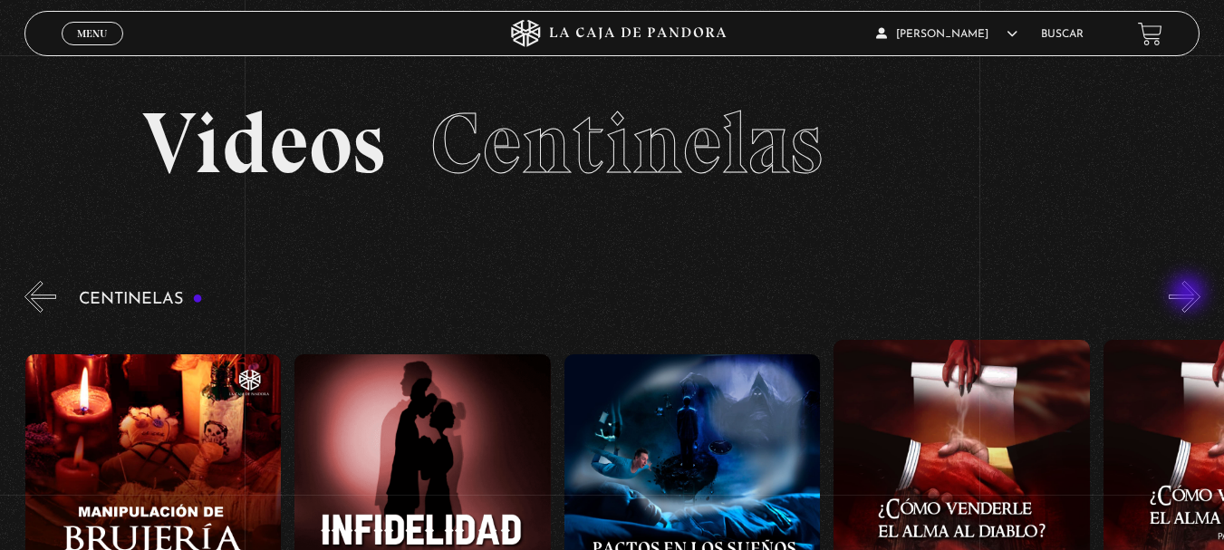
click at [1189, 294] on button "»" at bounding box center [1184, 297] width 32 height 32
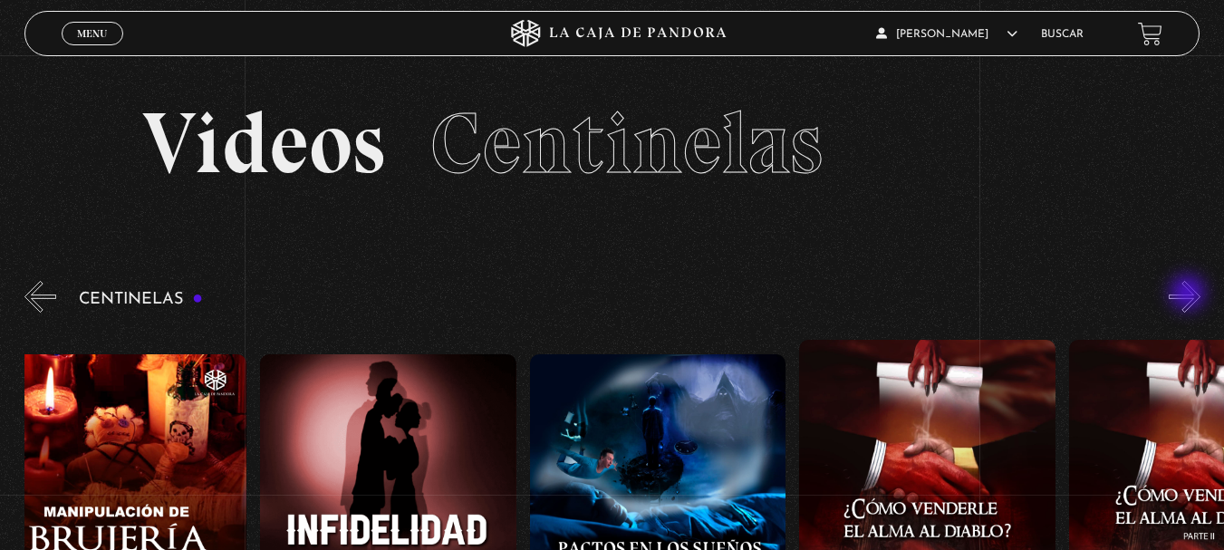
click at [1189, 294] on button "»" at bounding box center [1184, 297] width 32 height 32
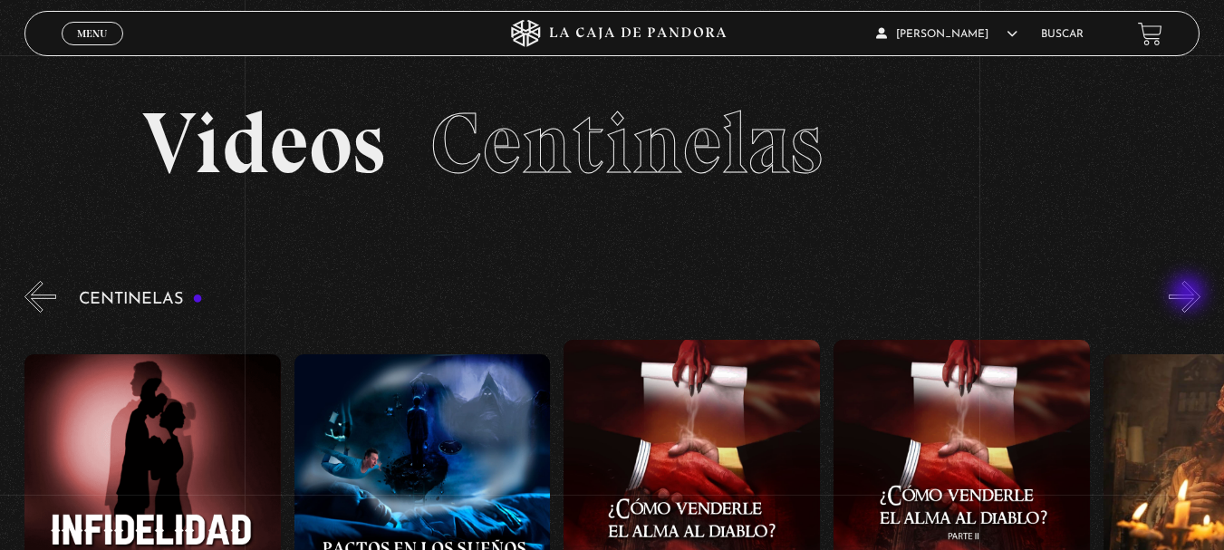
click at [1189, 294] on button "»" at bounding box center [1184, 297] width 32 height 32
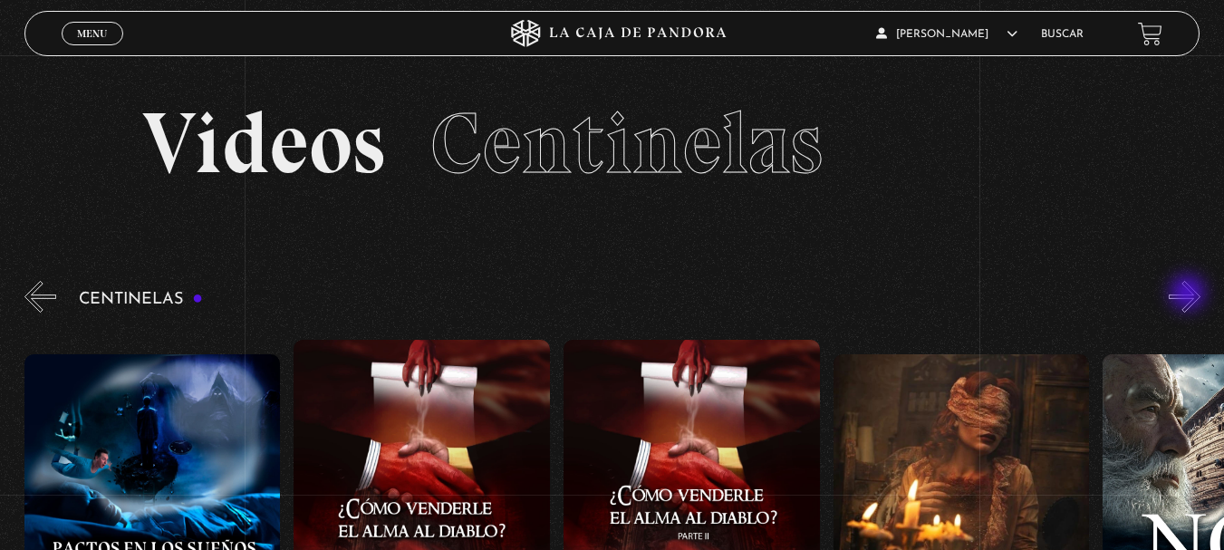
click at [1189, 294] on button "»" at bounding box center [1184, 297] width 32 height 32
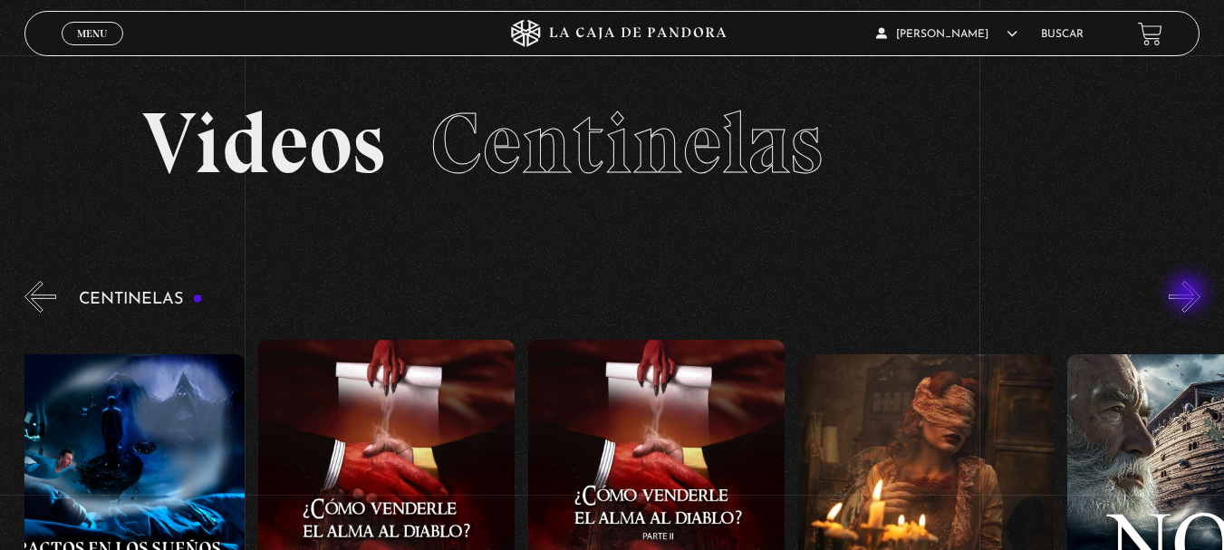
click at [1189, 294] on button "»" at bounding box center [1184, 297] width 32 height 32
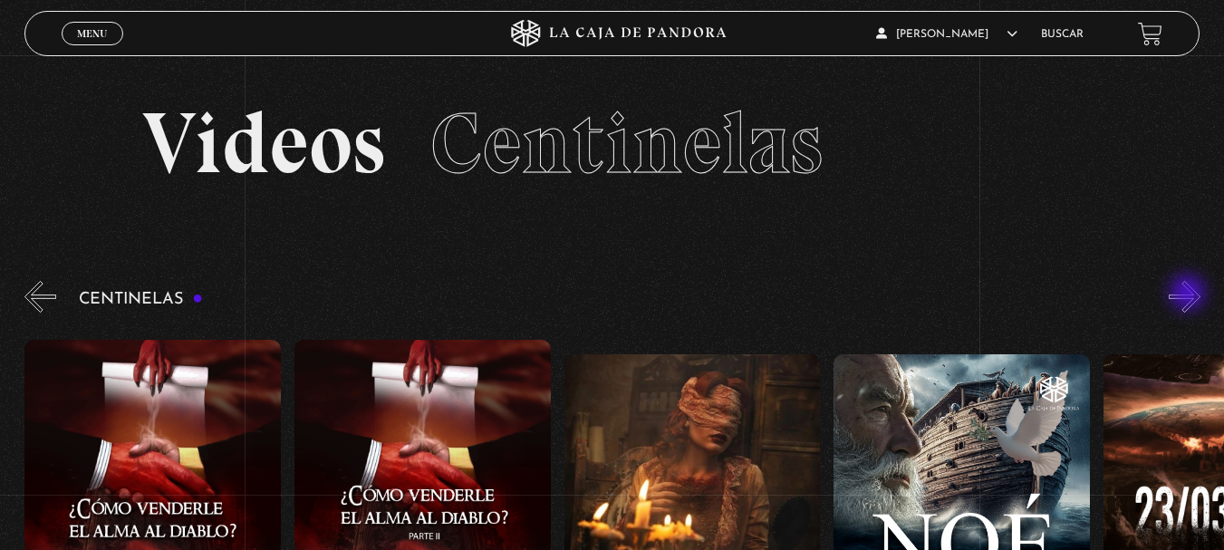
click at [1189, 294] on button "»" at bounding box center [1184, 297] width 32 height 32
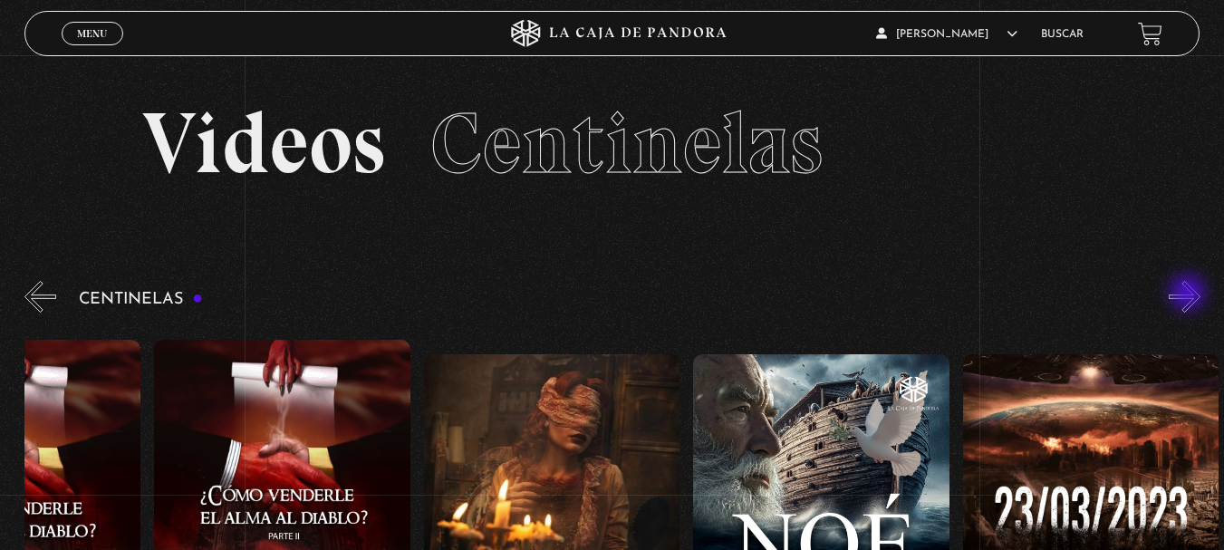
click at [1189, 294] on button "»" at bounding box center [1184, 297] width 32 height 32
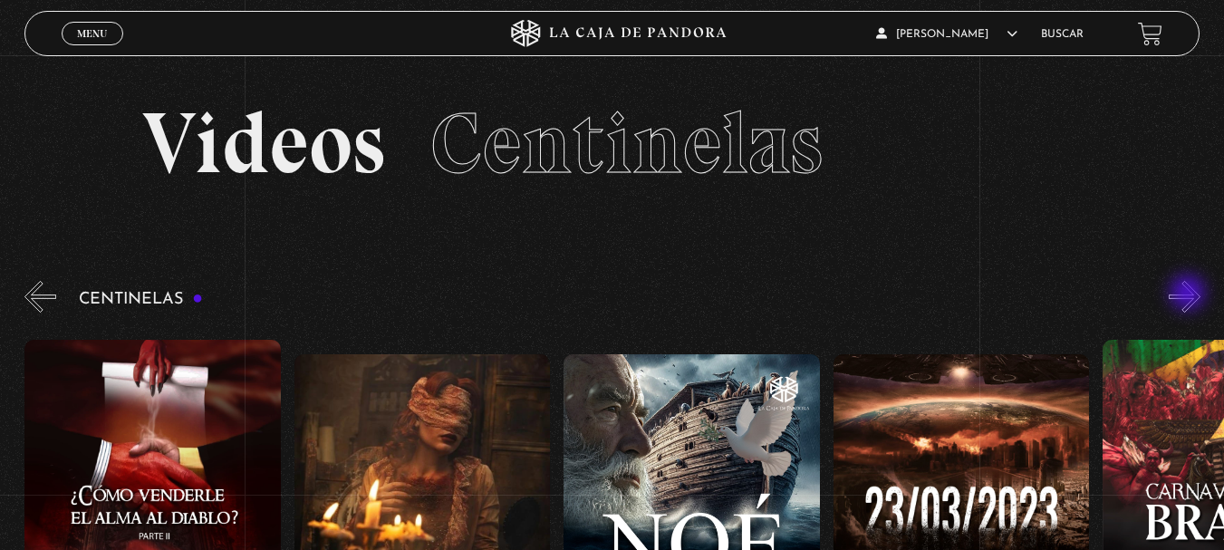
click at [1189, 294] on button "»" at bounding box center [1184, 297] width 32 height 32
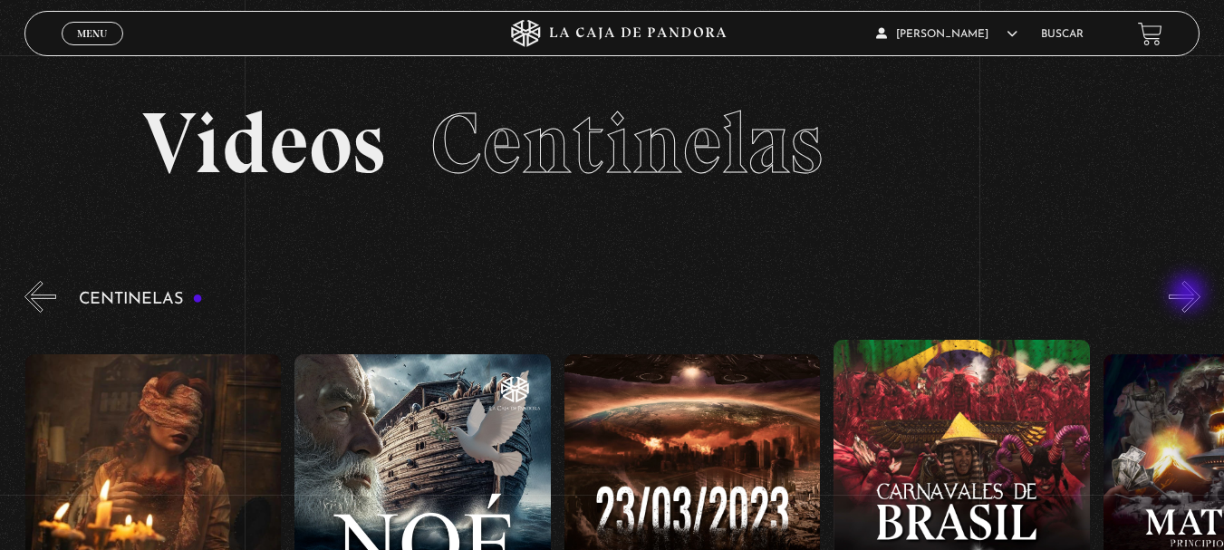
click at [1189, 294] on button "»" at bounding box center [1184, 297] width 32 height 32
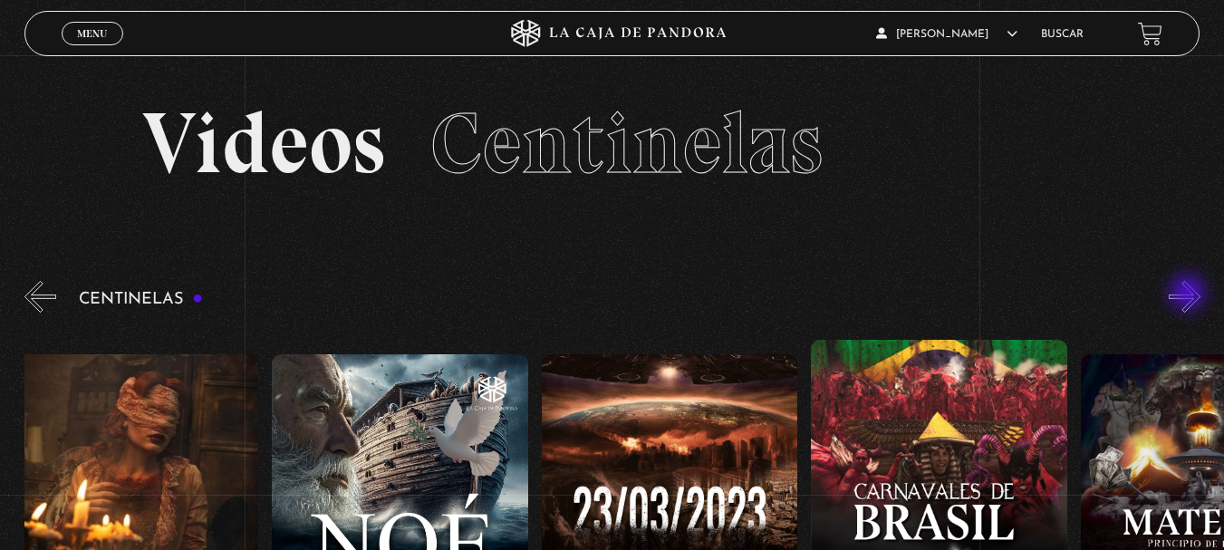
click at [1189, 294] on button "»" at bounding box center [1184, 297] width 32 height 32
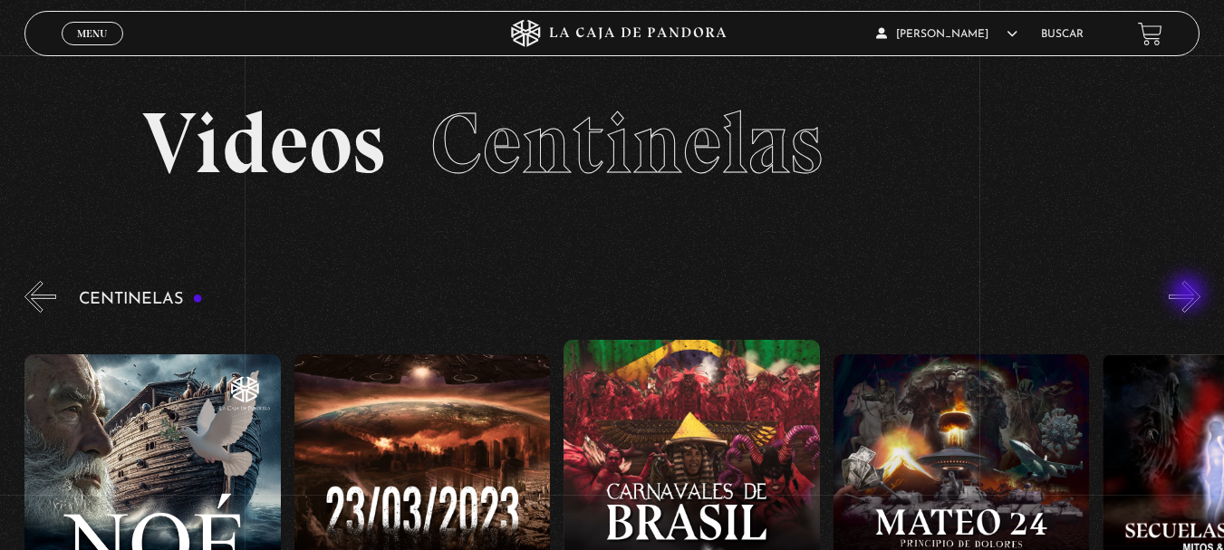
click at [1189, 294] on button "»" at bounding box center [1184, 297] width 32 height 32
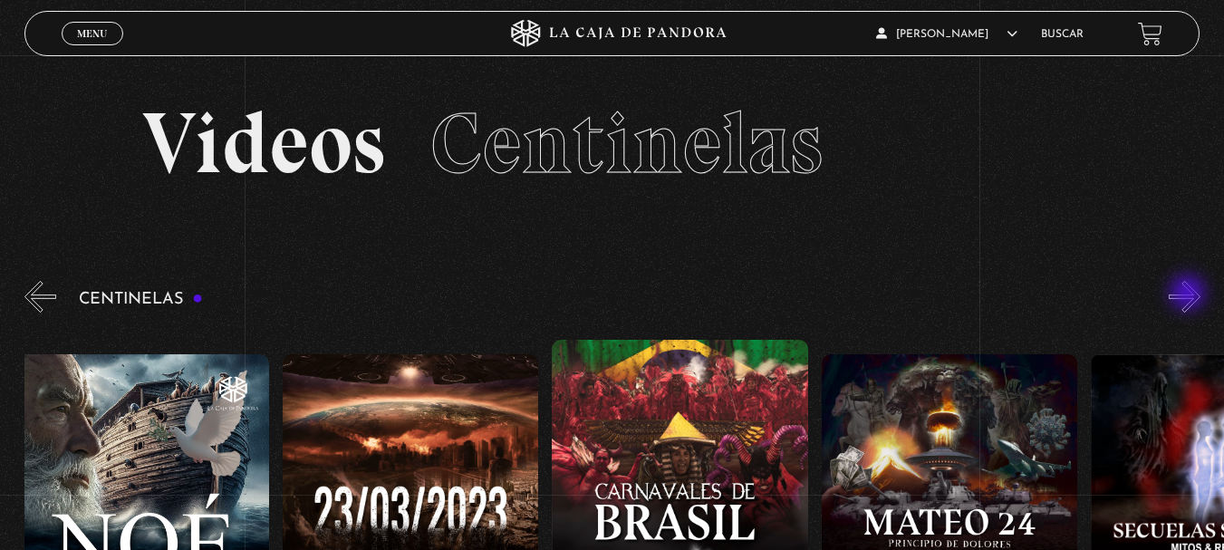
click at [1189, 294] on button "»" at bounding box center [1184, 297] width 32 height 32
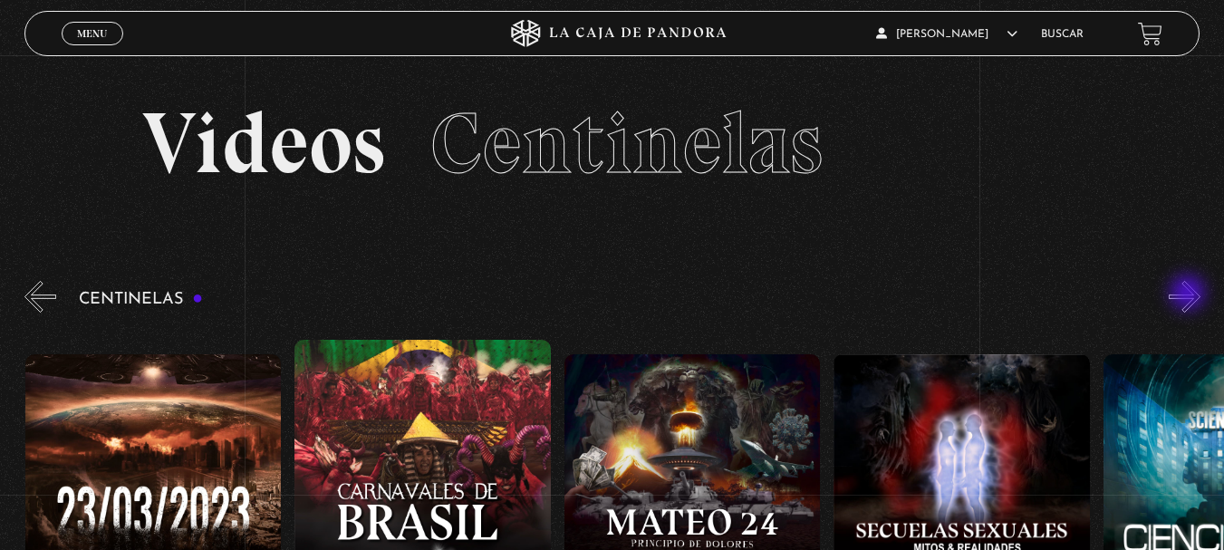
click at [1189, 294] on button "»" at bounding box center [1184, 297] width 32 height 32
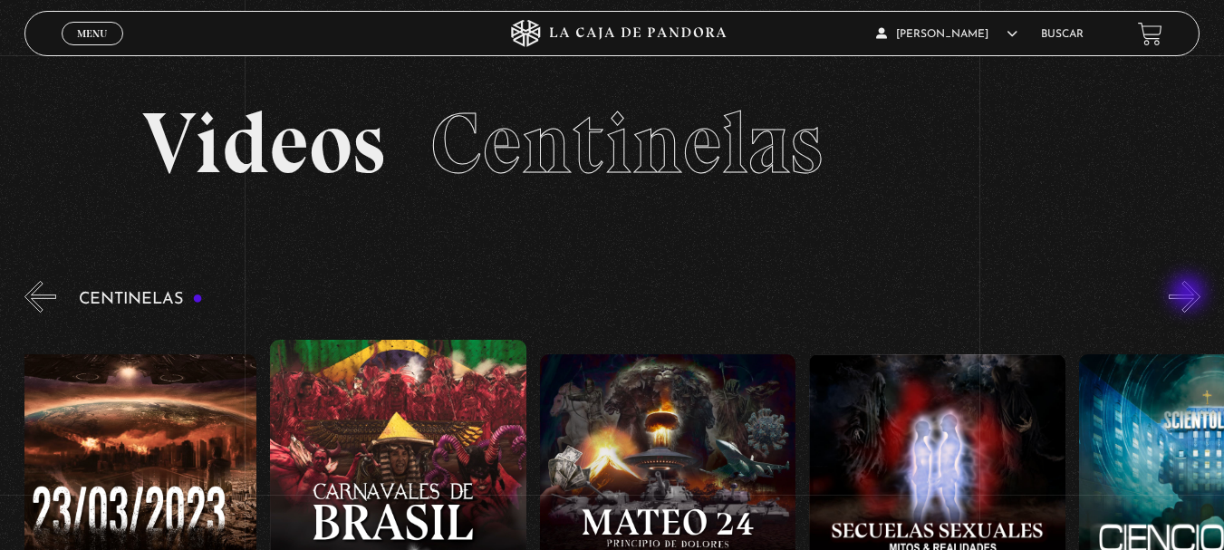
click at [1189, 294] on button "»" at bounding box center [1184, 297] width 32 height 32
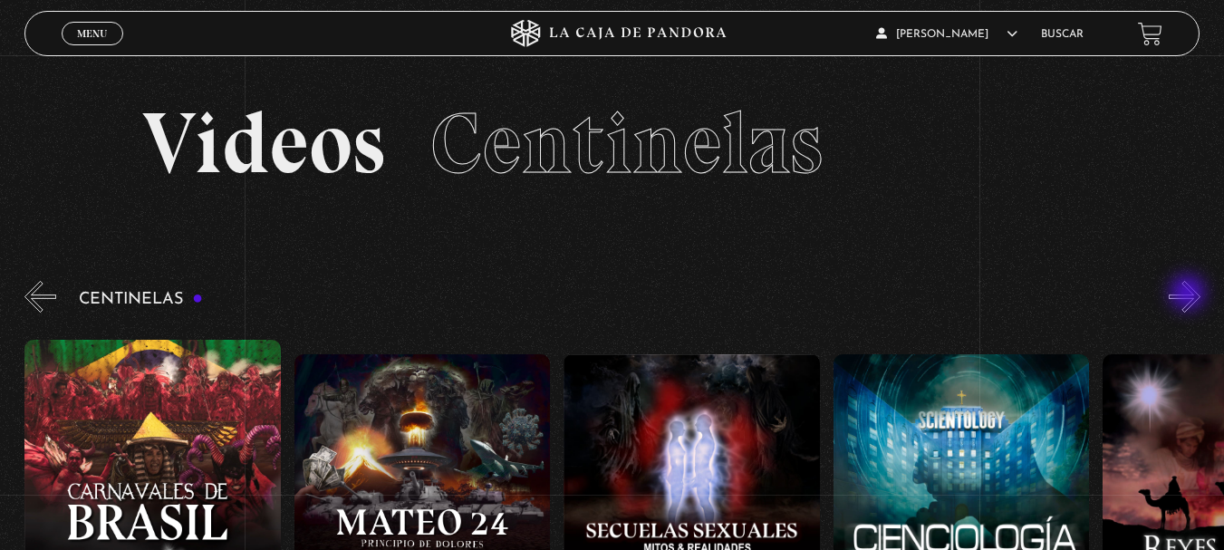
click at [1189, 294] on button "»" at bounding box center [1184, 297] width 32 height 32
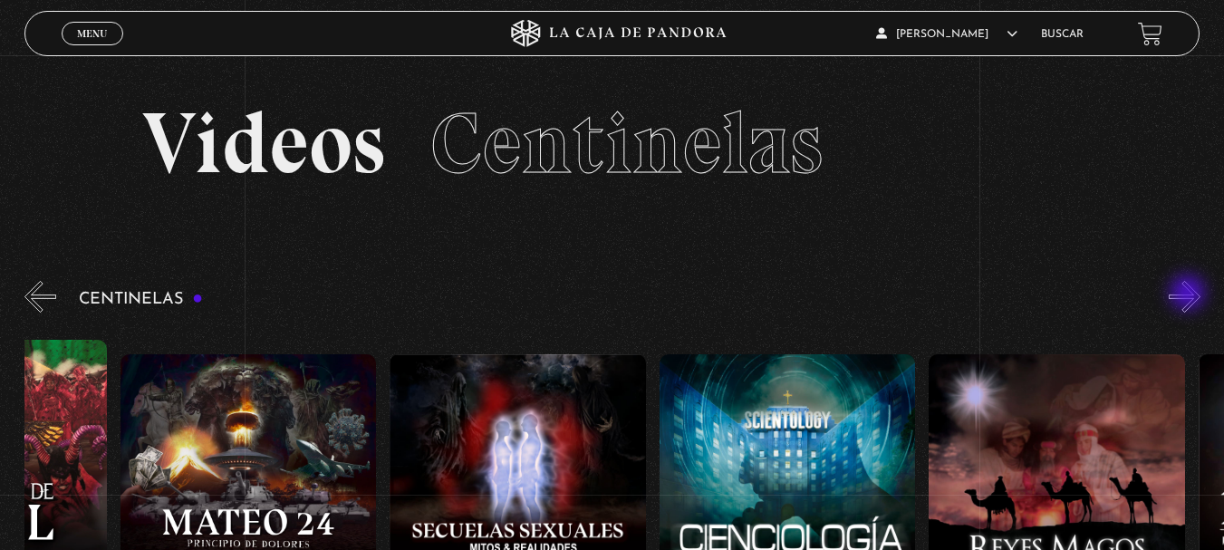
click at [1189, 294] on button "»" at bounding box center [1184, 297] width 32 height 32
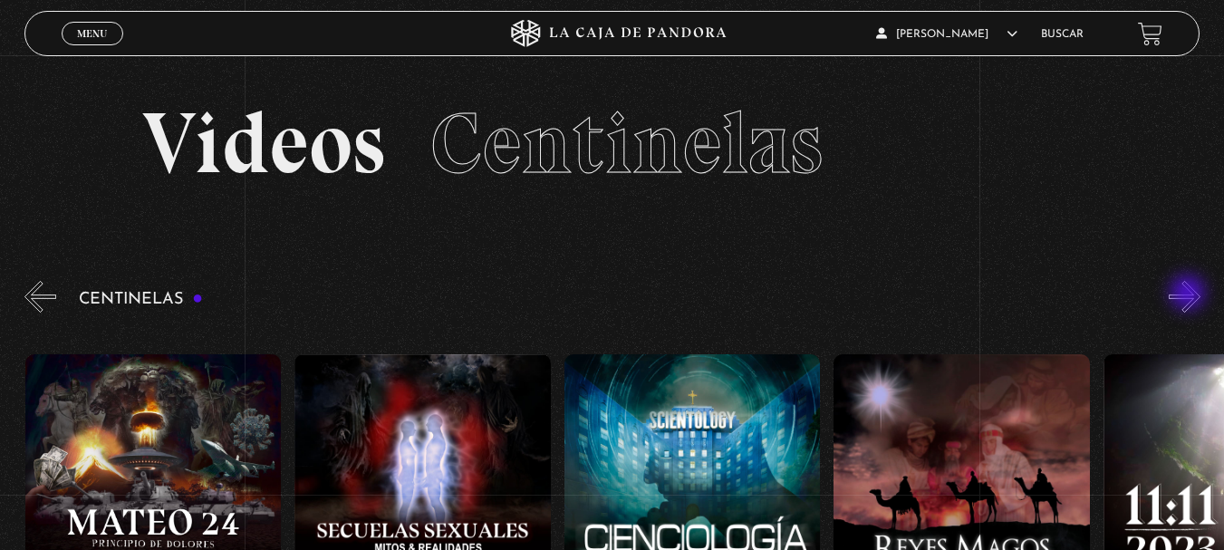
click at [1189, 294] on button "»" at bounding box center [1184, 297] width 32 height 32
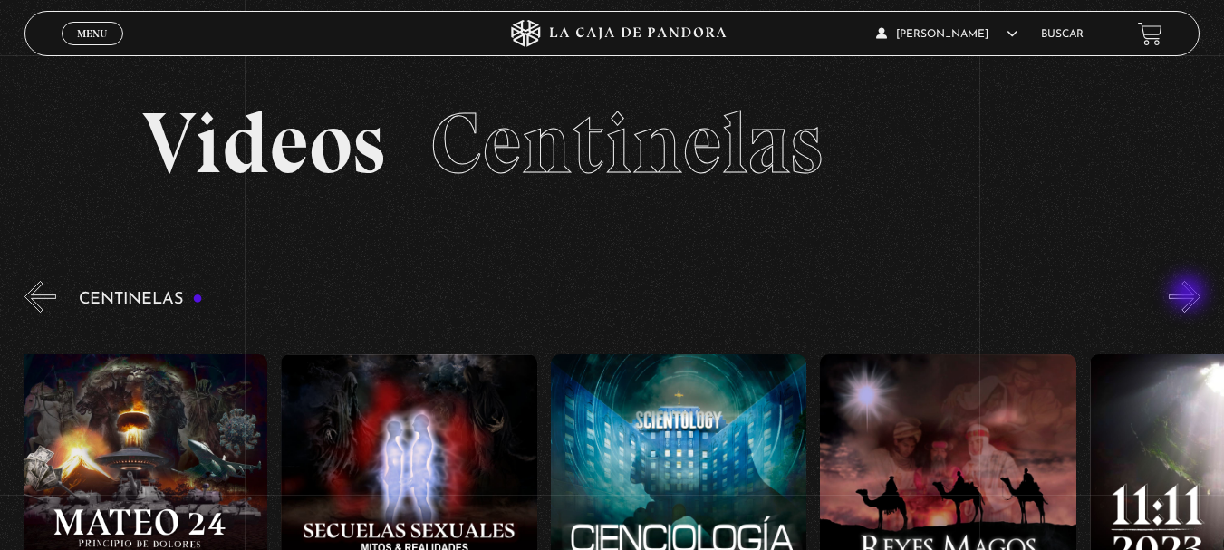
click at [1189, 294] on button "»" at bounding box center [1184, 297] width 32 height 32
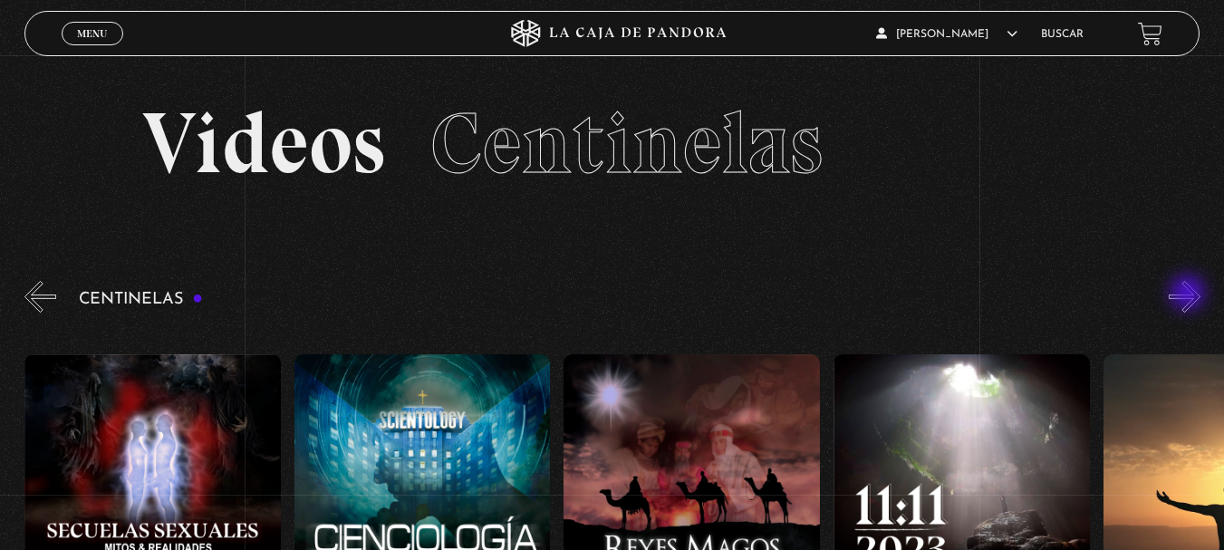
click at [1189, 294] on button "»" at bounding box center [1184, 297] width 32 height 32
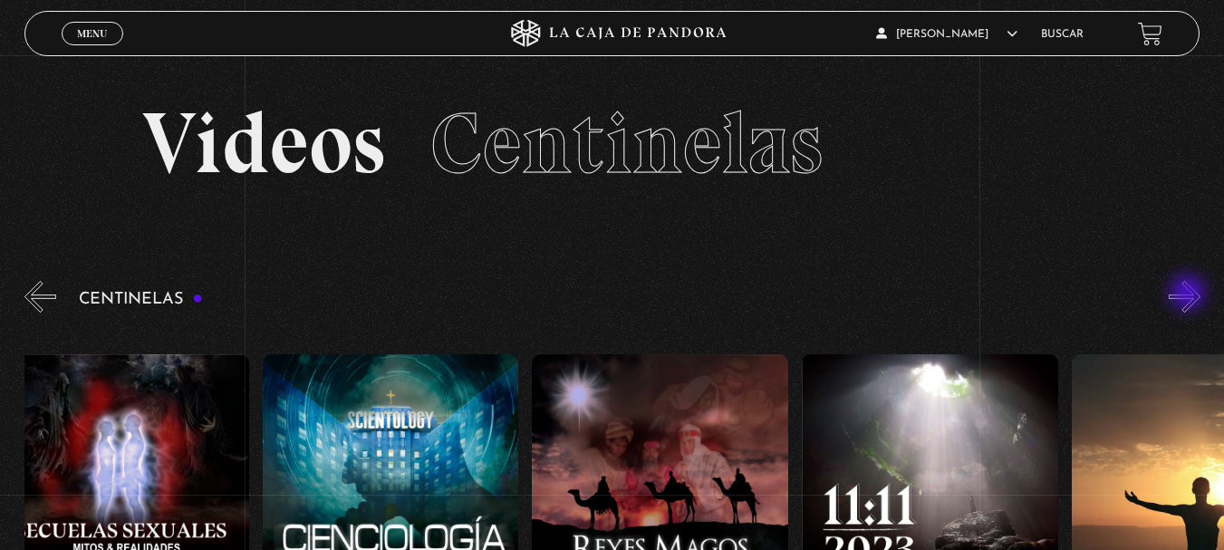
click at [1189, 294] on button "»" at bounding box center [1184, 297] width 32 height 32
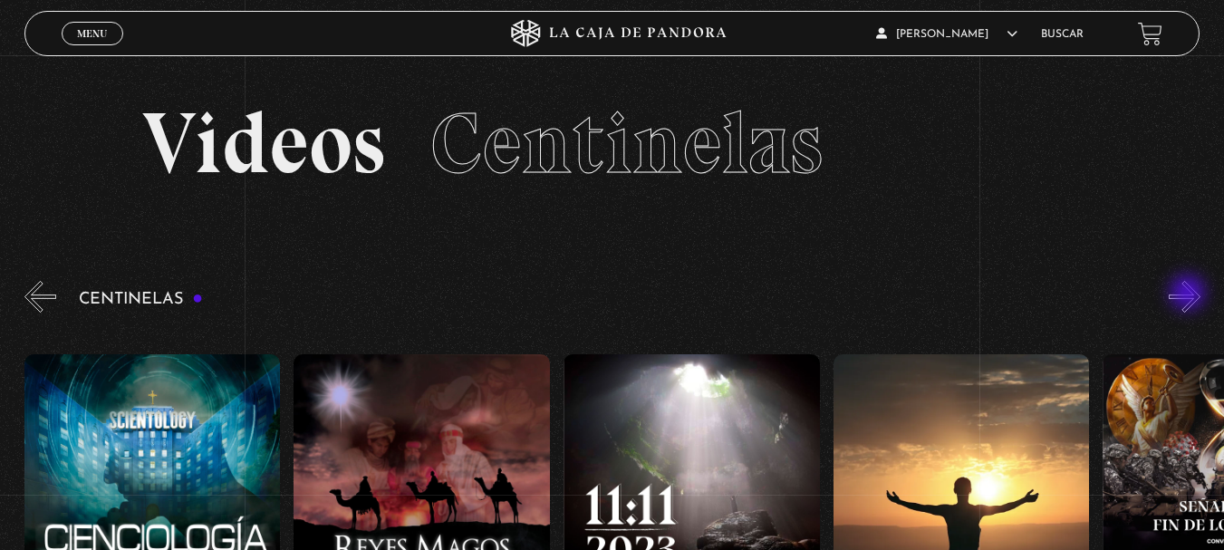
click at [1189, 294] on button "»" at bounding box center [1184, 297] width 32 height 32
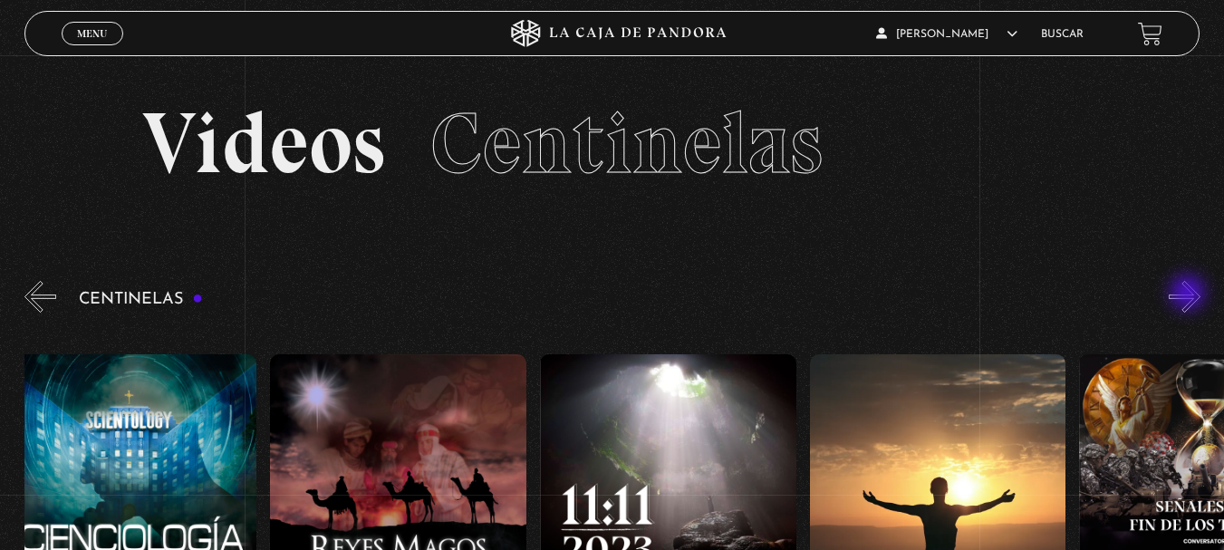
click at [1189, 294] on button "»" at bounding box center [1184, 297] width 32 height 32
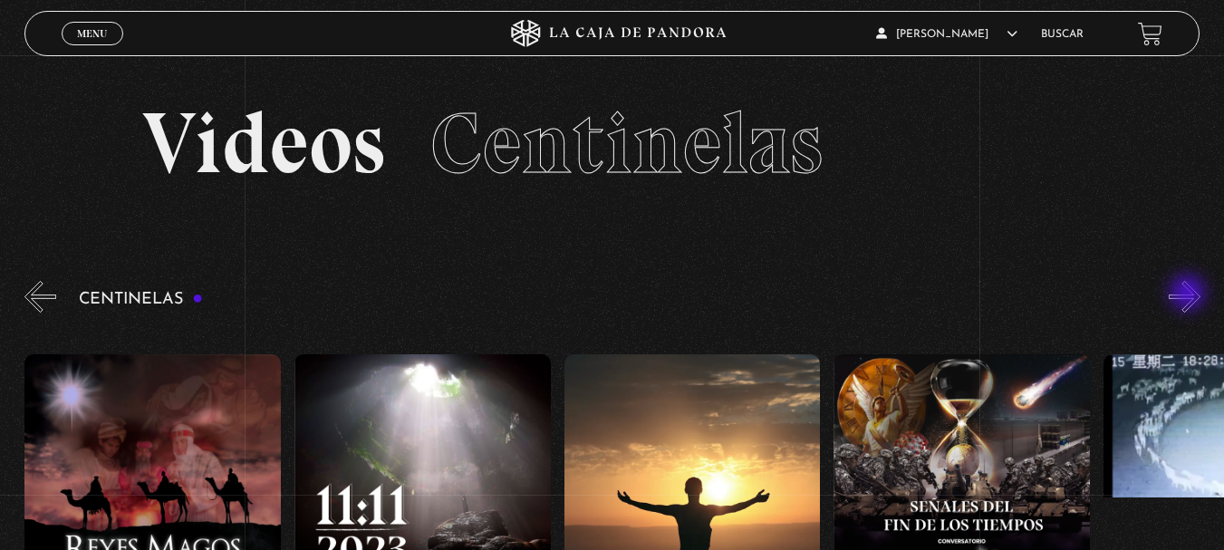
click at [1189, 294] on button "»" at bounding box center [1184, 297] width 32 height 32
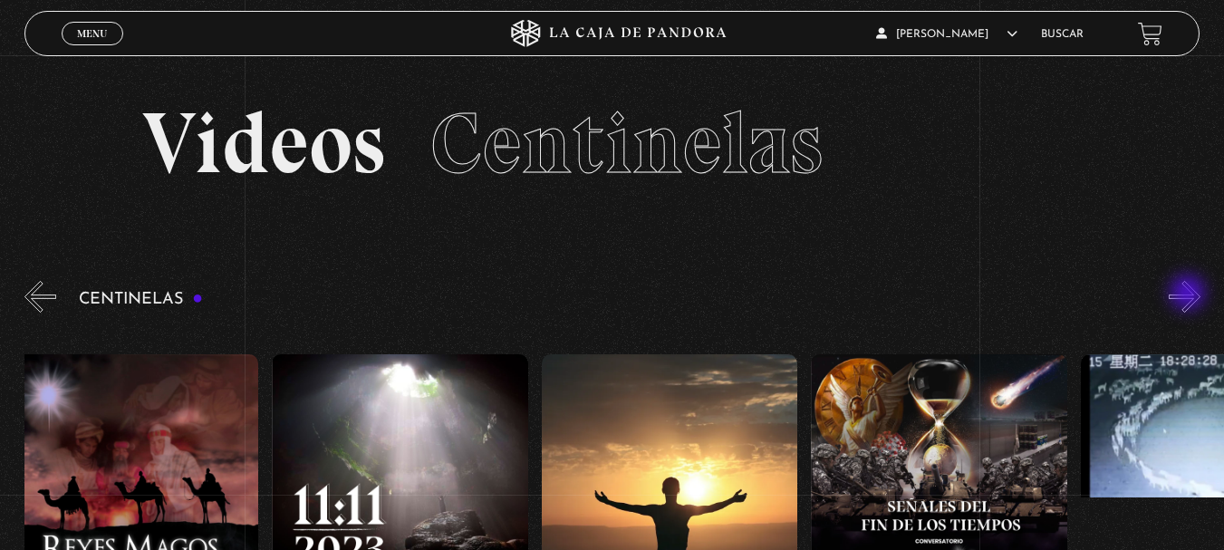
click at [1189, 294] on button "»" at bounding box center [1184, 297] width 32 height 32
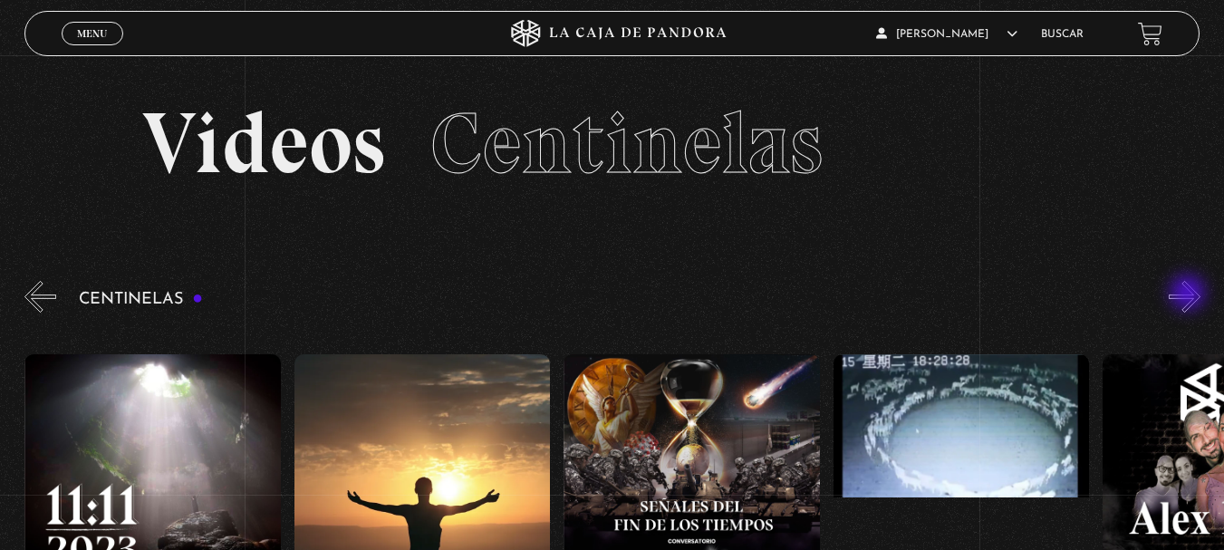
click at [1189, 294] on button "»" at bounding box center [1184, 297] width 32 height 32
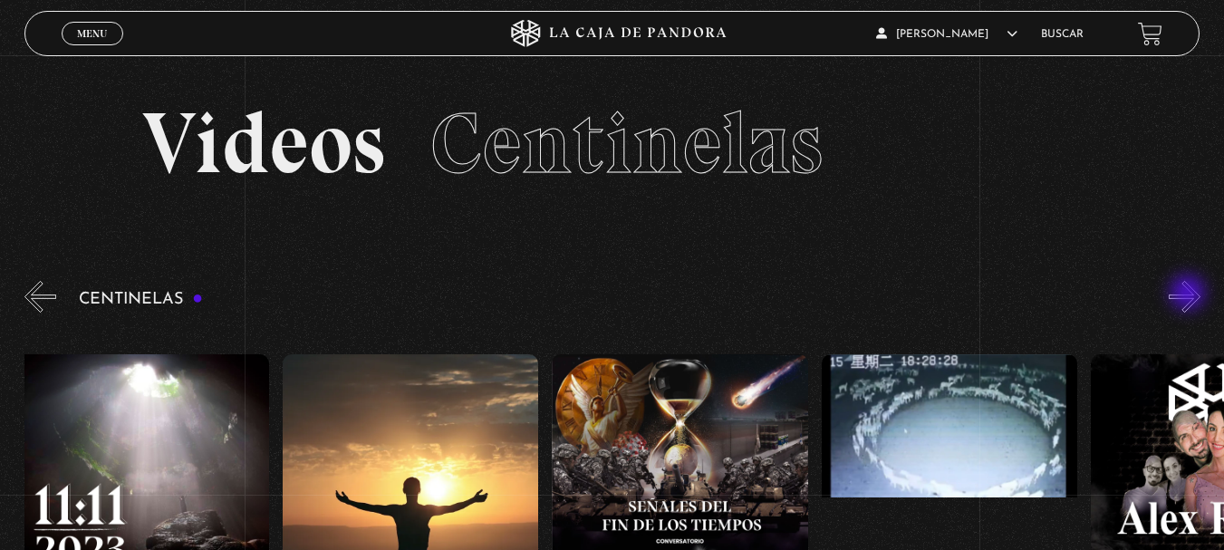
click at [1189, 294] on button "»" at bounding box center [1184, 297] width 32 height 32
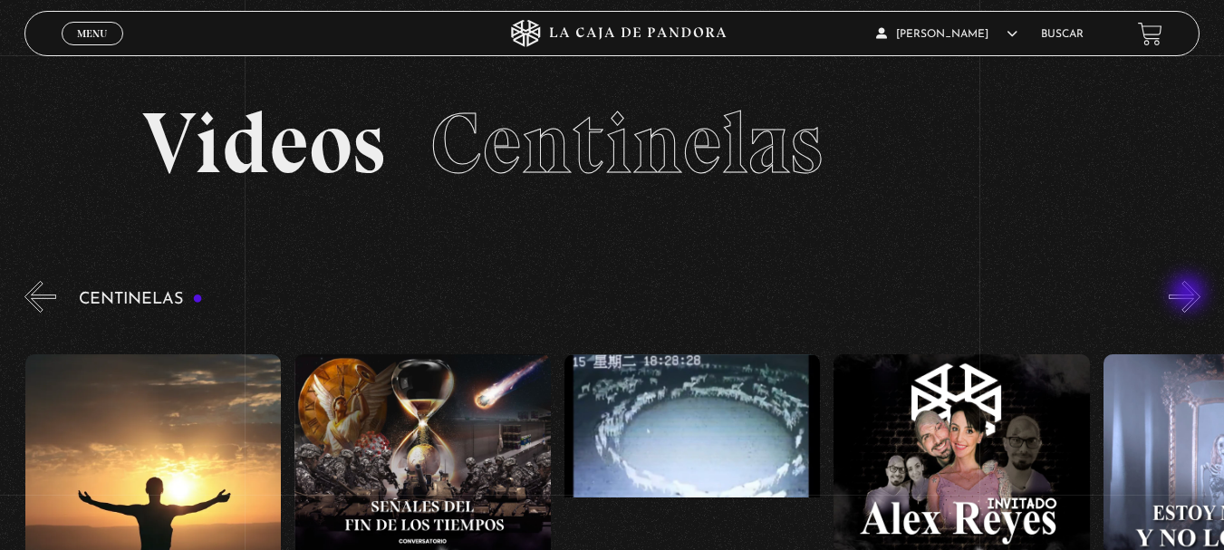
click at [1189, 294] on button "»" at bounding box center [1184, 297] width 32 height 32
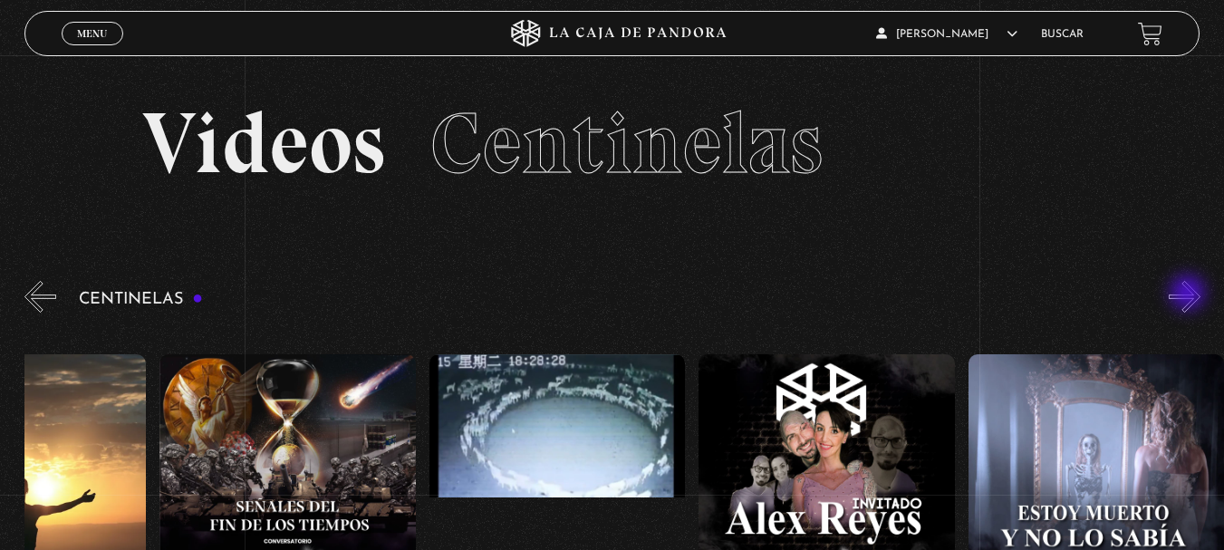
click at [1189, 294] on button "»" at bounding box center [1184, 297] width 32 height 32
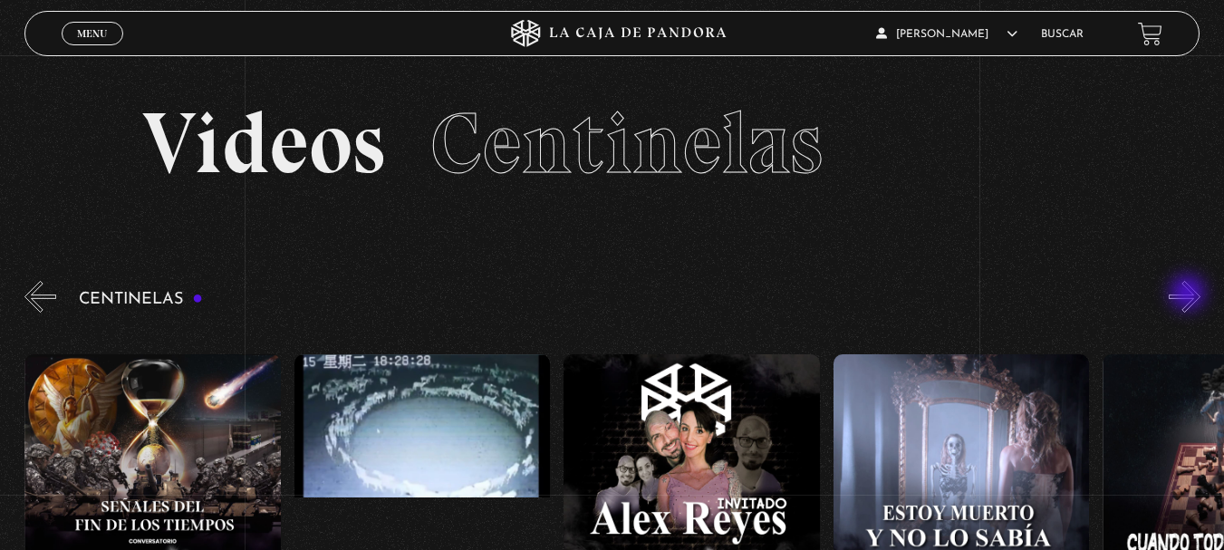
click at [1189, 294] on button "»" at bounding box center [1184, 297] width 32 height 32
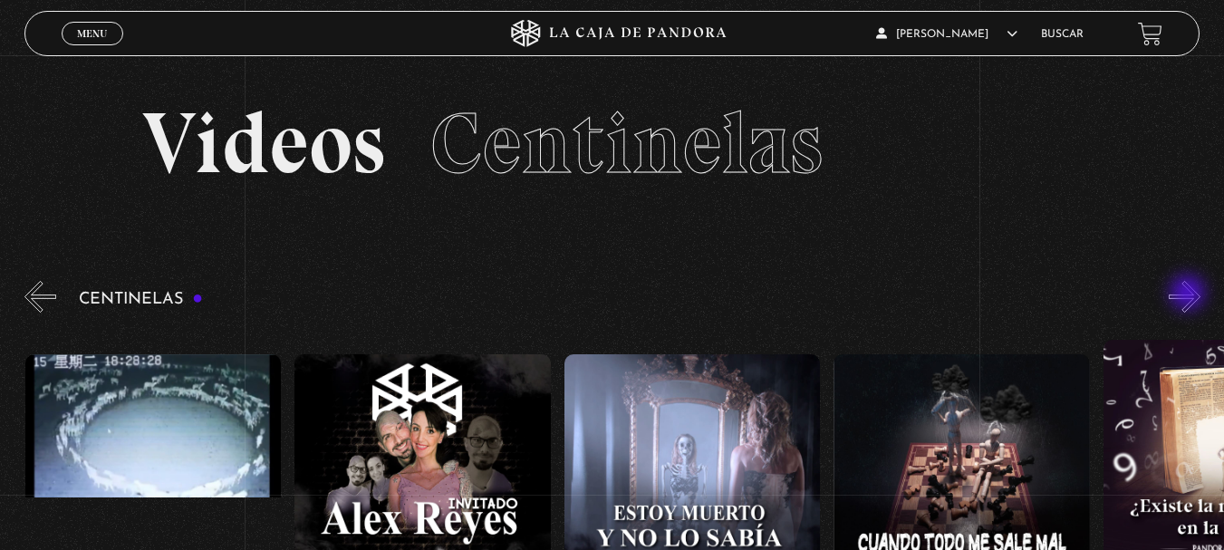
click at [1189, 294] on button "»" at bounding box center [1184, 297] width 32 height 32
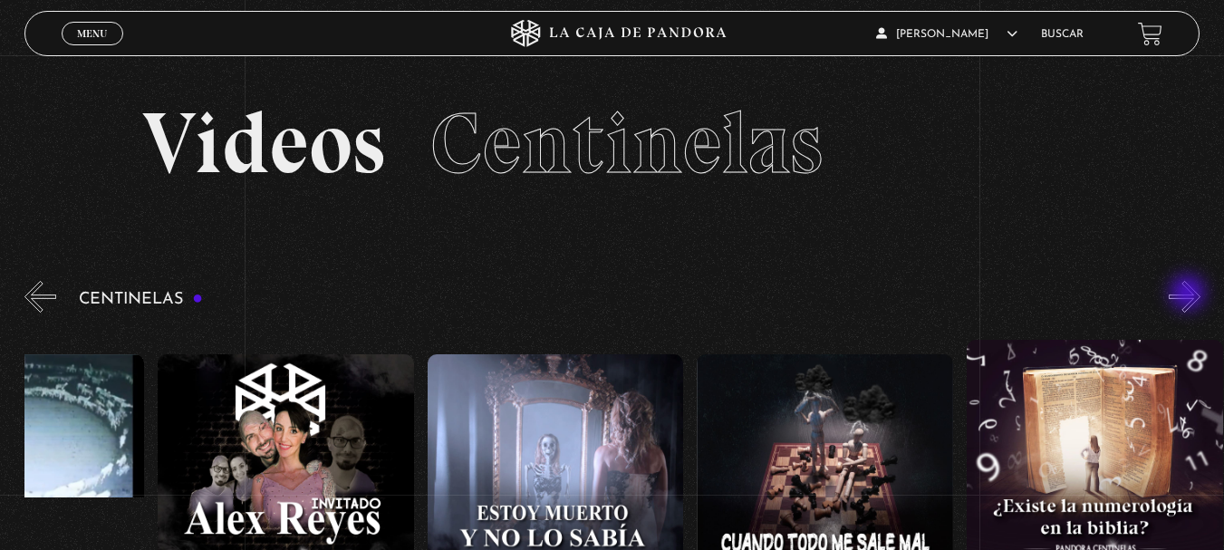
click at [1189, 294] on button "»" at bounding box center [1184, 297] width 32 height 32
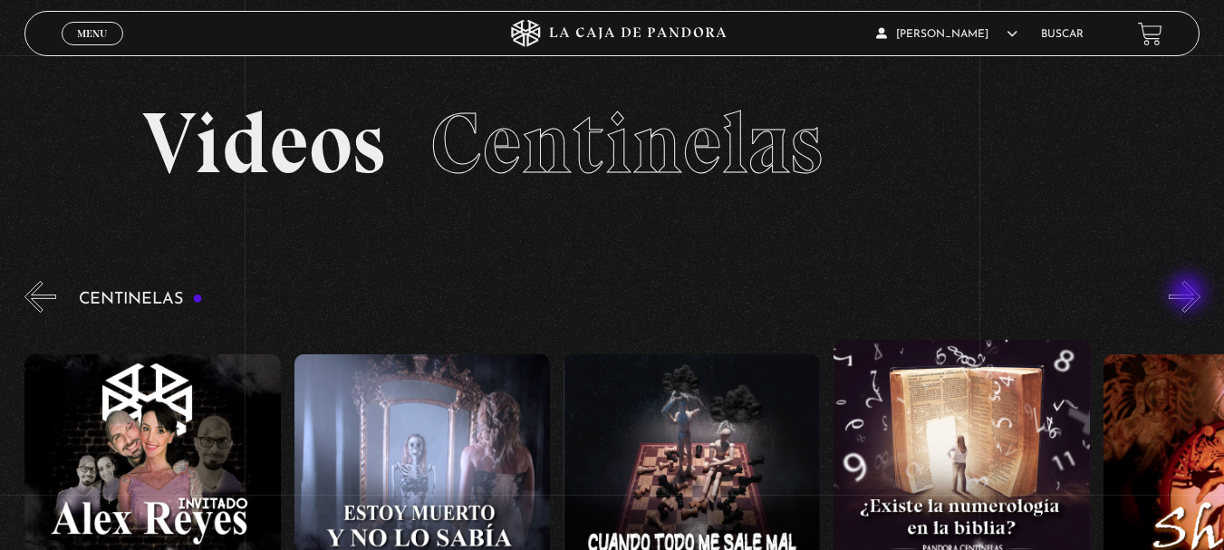
click at [1189, 294] on button "»" at bounding box center [1184, 297] width 32 height 32
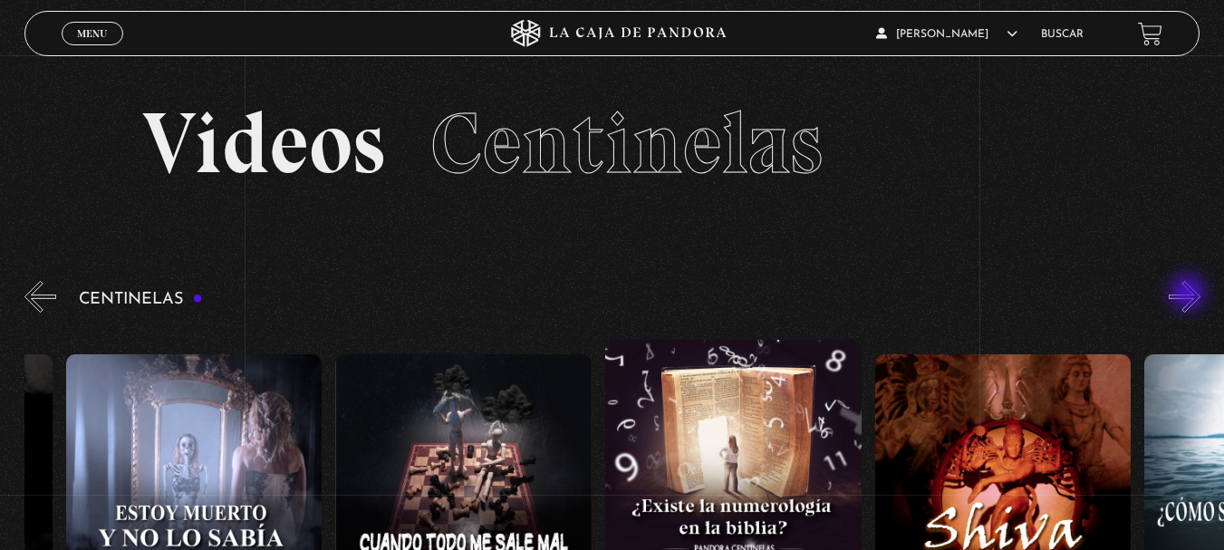
click at [1189, 294] on button "»" at bounding box center [1184, 297] width 32 height 32
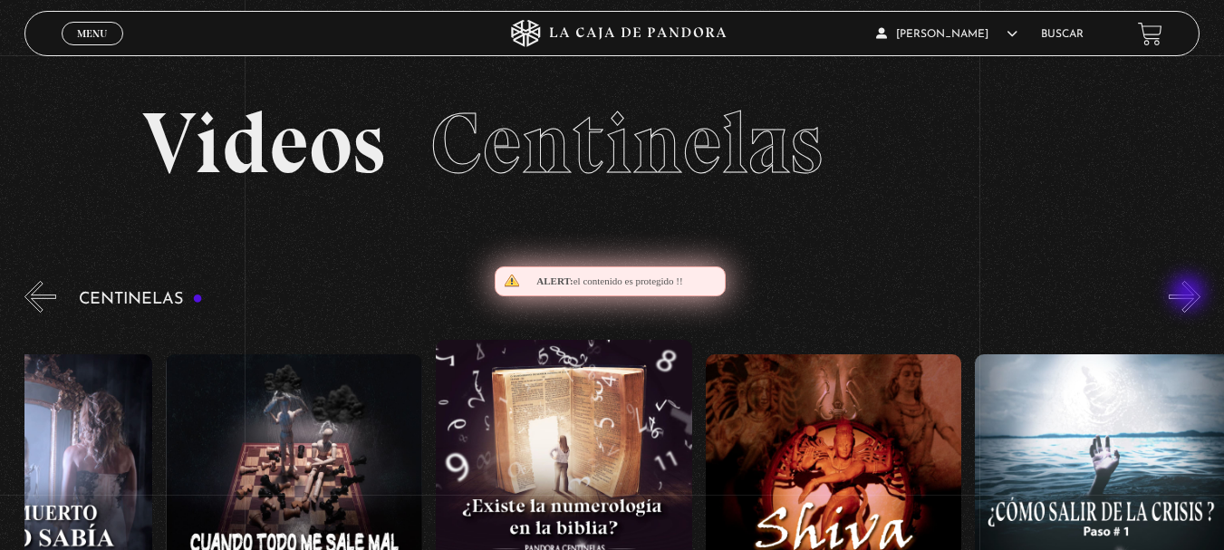
click at [1189, 294] on button "»" at bounding box center [1184, 297] width 32 height 32
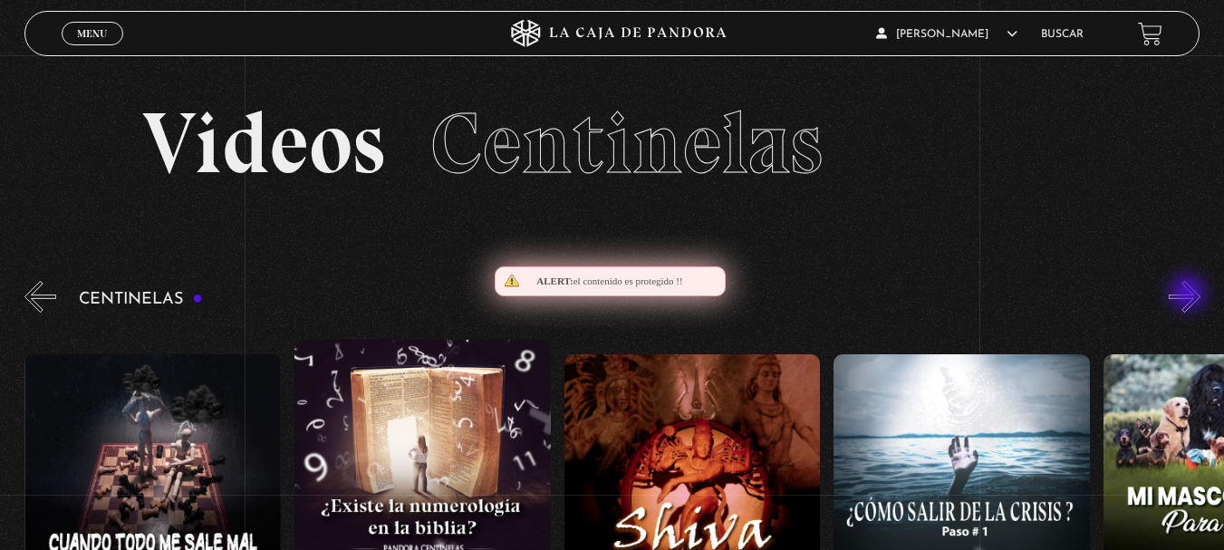
click at [1189, 294] on button "»" at bounding box center [1184, 297] width 32 height 32
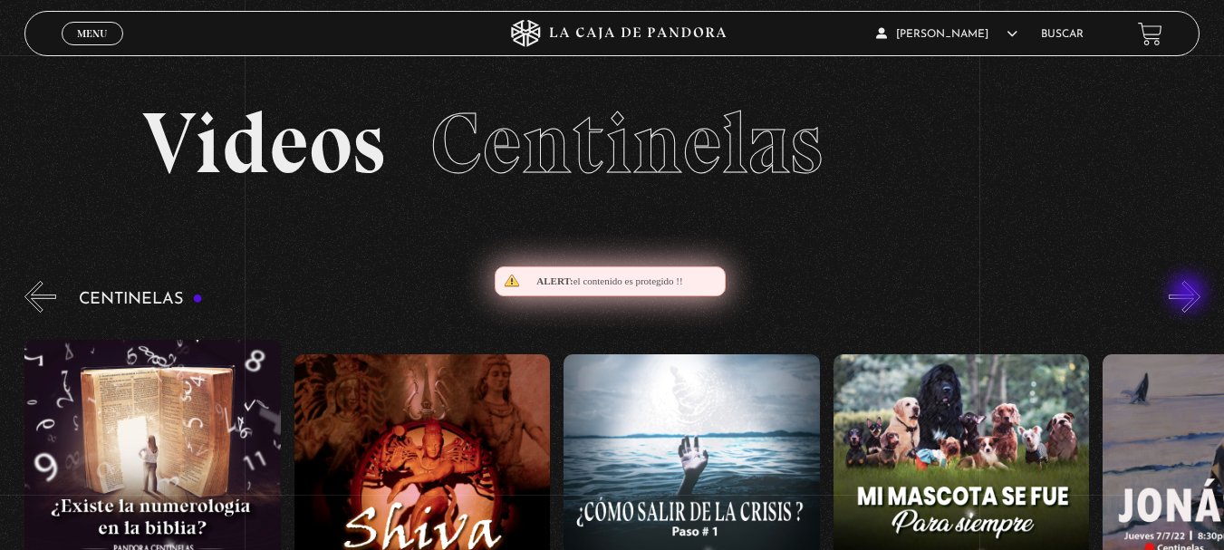
click at [1189, 294] on button "»" at bounding box center [1184, 297] width 32 height 32
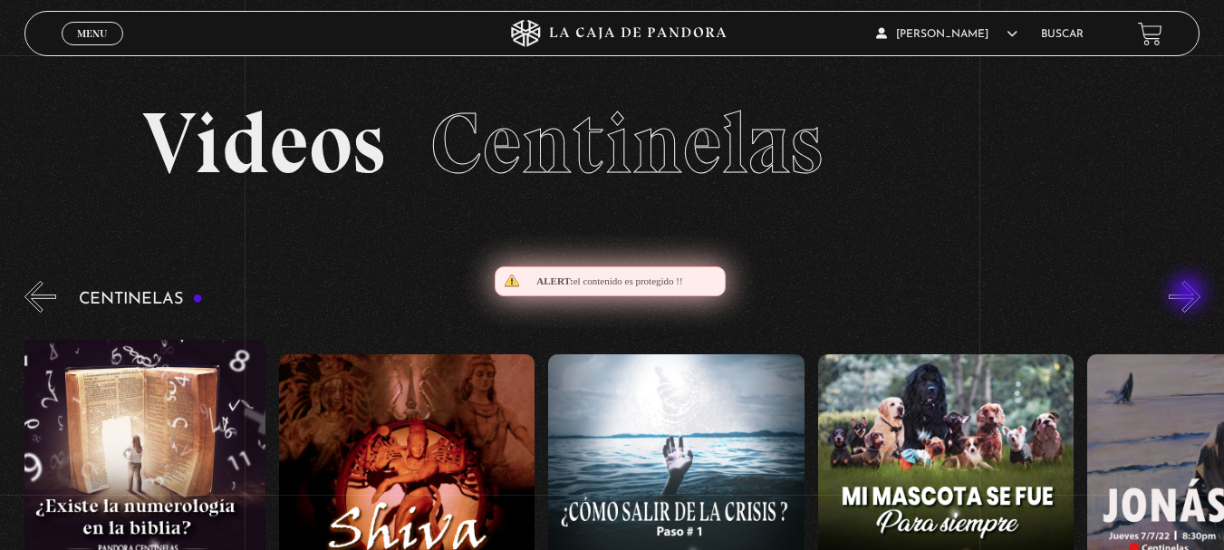
click at [1189, 294] on button "»" at bounding box center [1184, 297] width 32 height 32
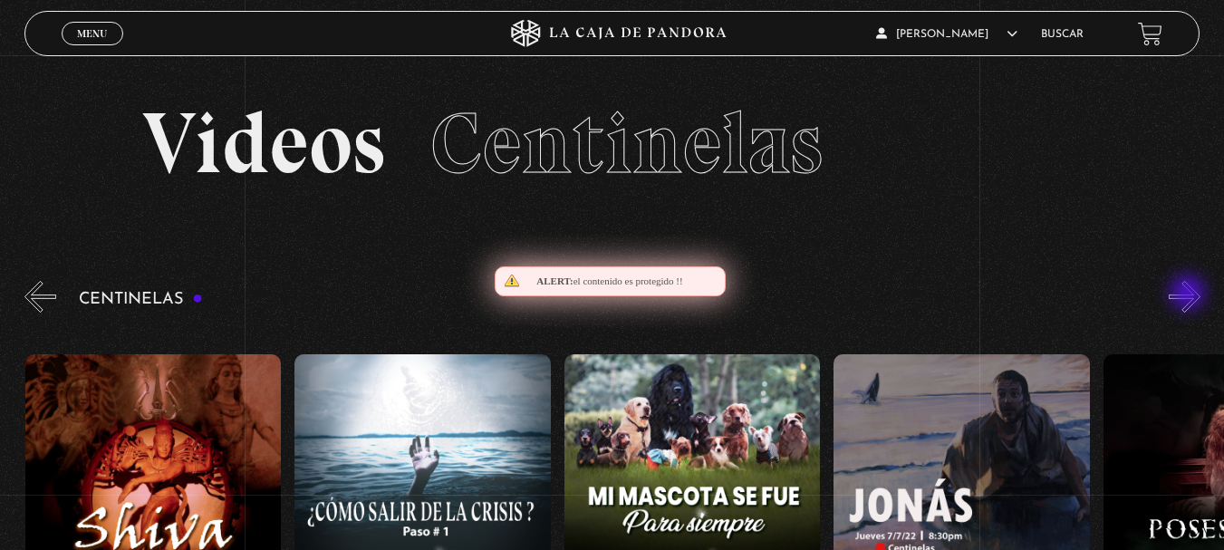
click at [1189, 294] on button "»" at bounding box center [1184, 297] width 32 height 32
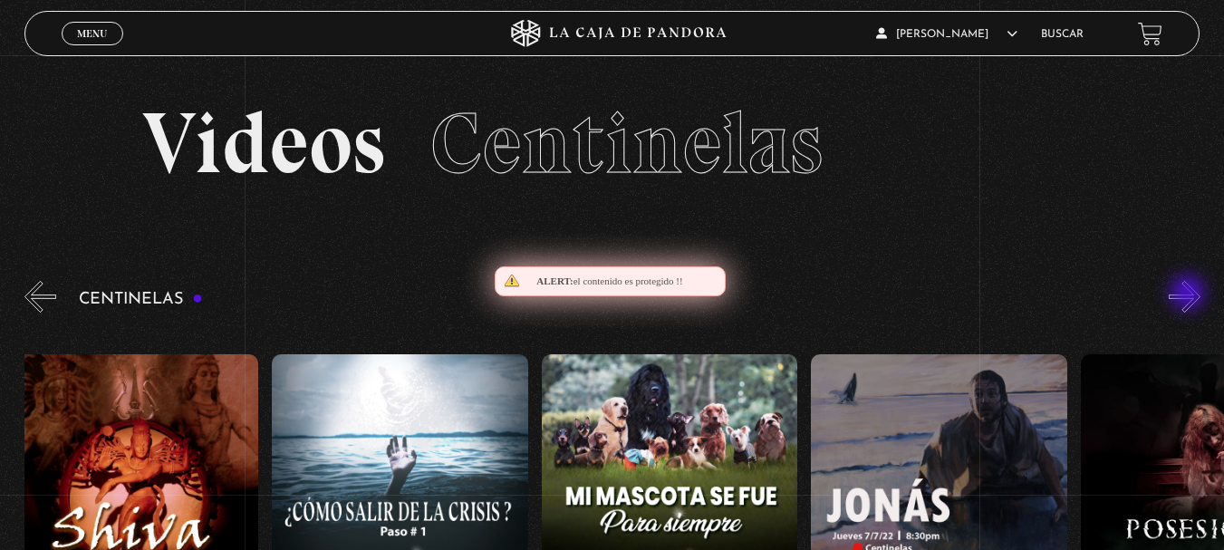
click at [1189, 294] on button "»" at bounding box center [1184, 297] width 32 height 32
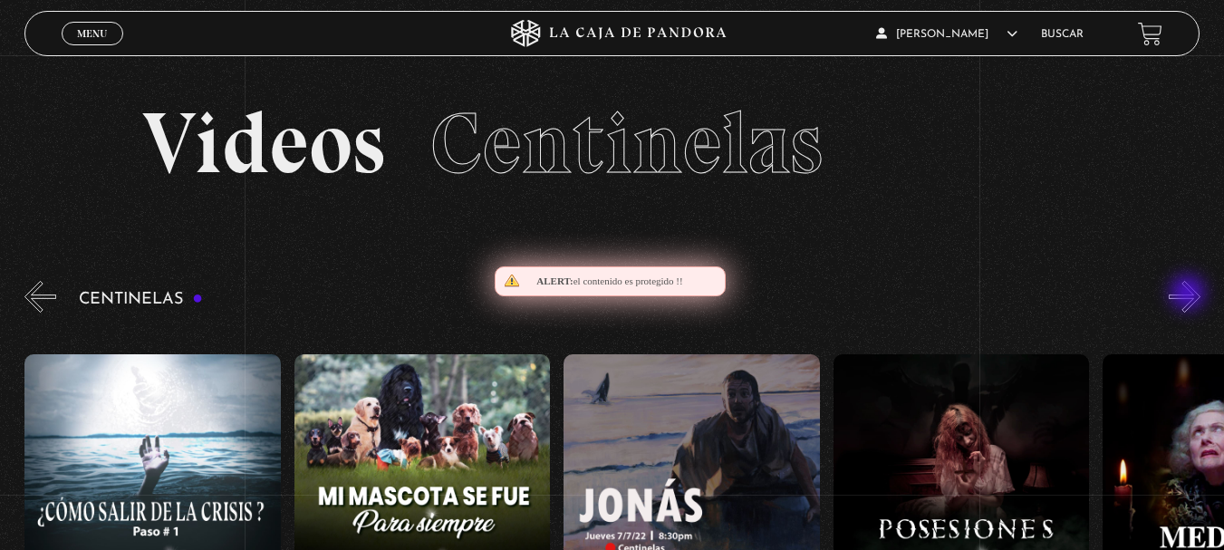
click at [1189, 294] on button "»" at bounding box center [1184, 297] width 32 height 32
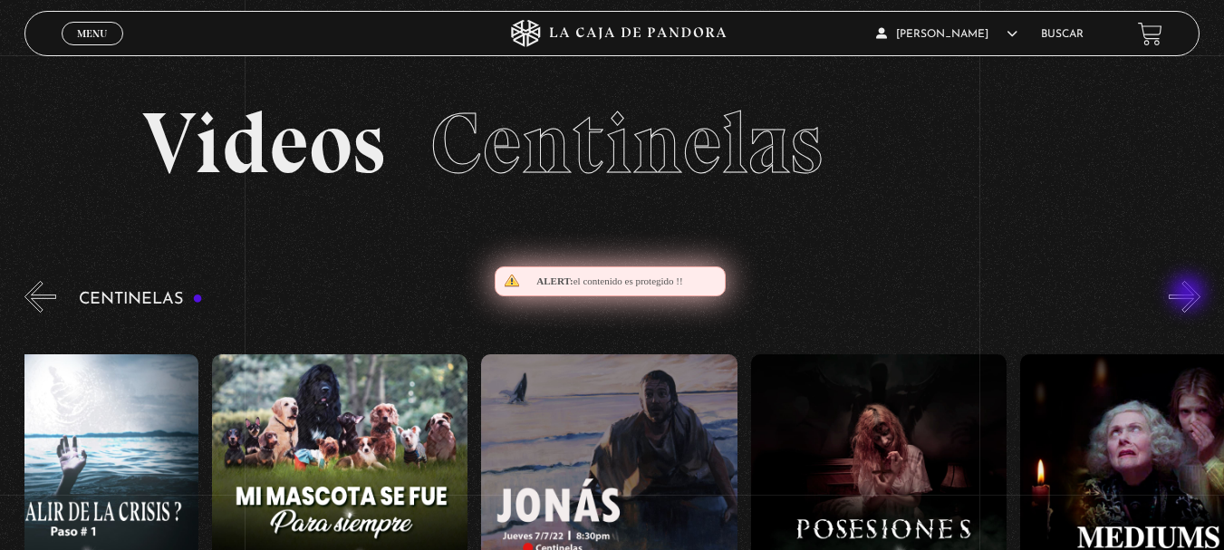
click at [1189, 294] on button "»" at bounding box center [1184, 297] width 32 height 32
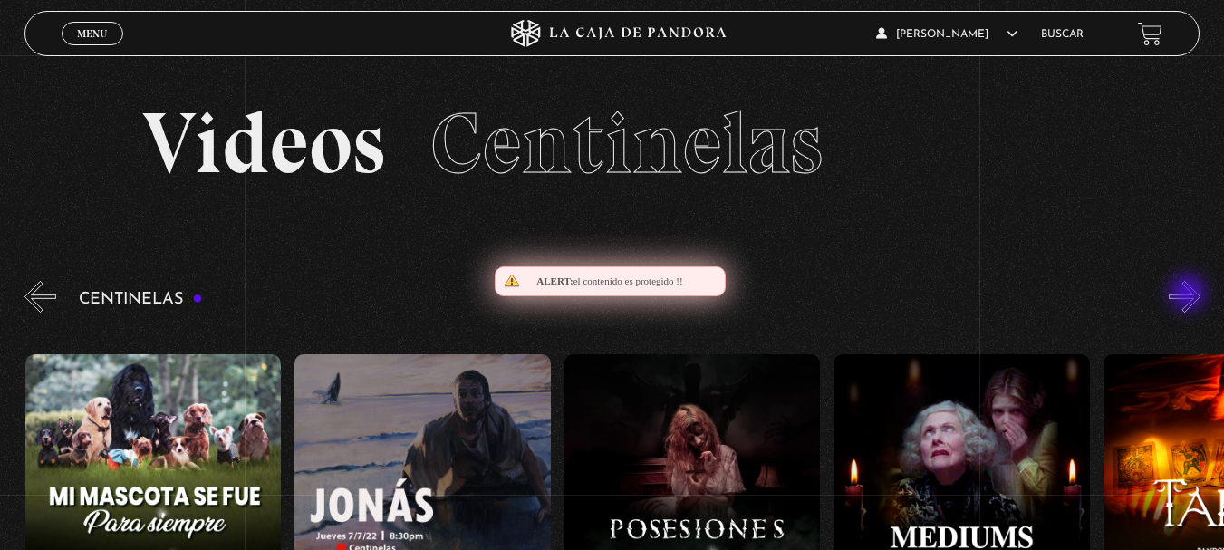
click at [1189, 294] on button "»" at bounding box center [1184, 297] width 32 height 32
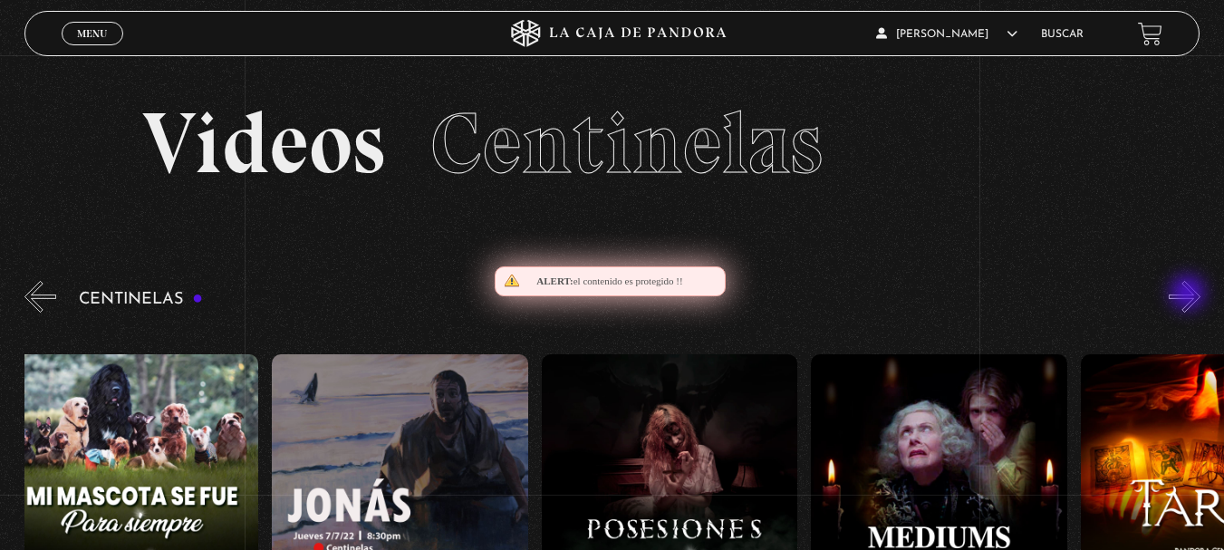
click at [1189, 294] on button "»" at bounding box center [1184, 297] width 32 height 32
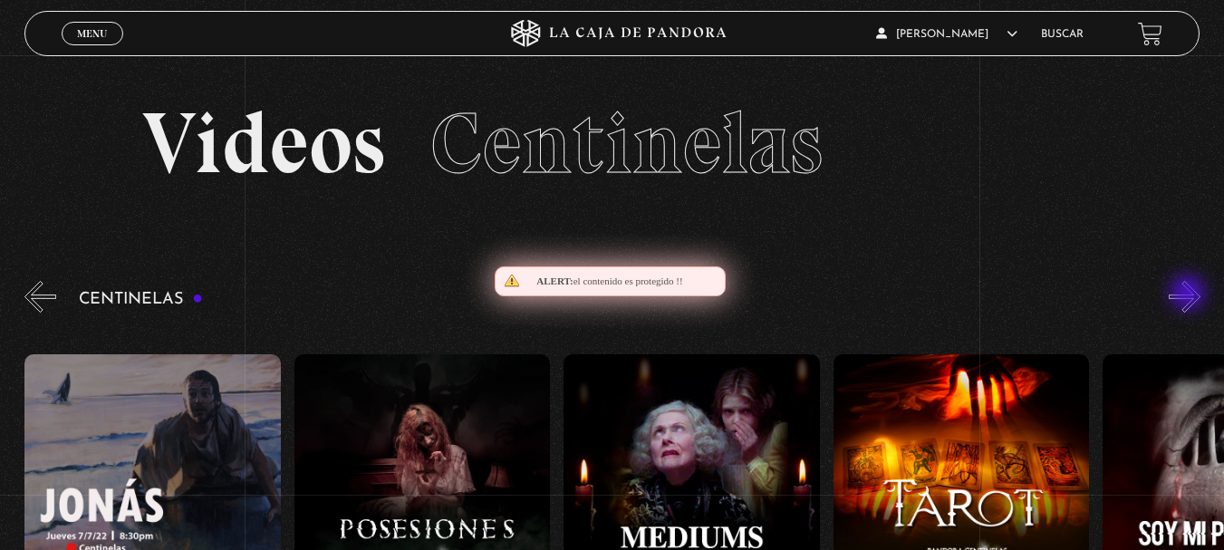
click at [1189, 294] on button "»" at bounding box center [1184, 297] width 32 height 32
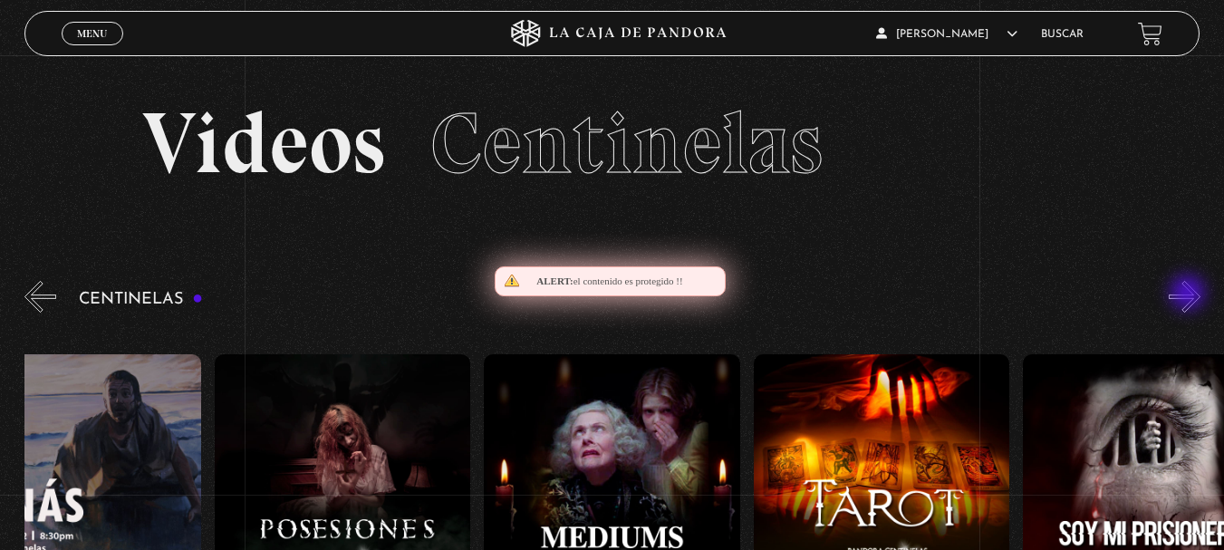
click at [1189, 294] on button "»" at bounding box center [1184, 297] width 32 height 32
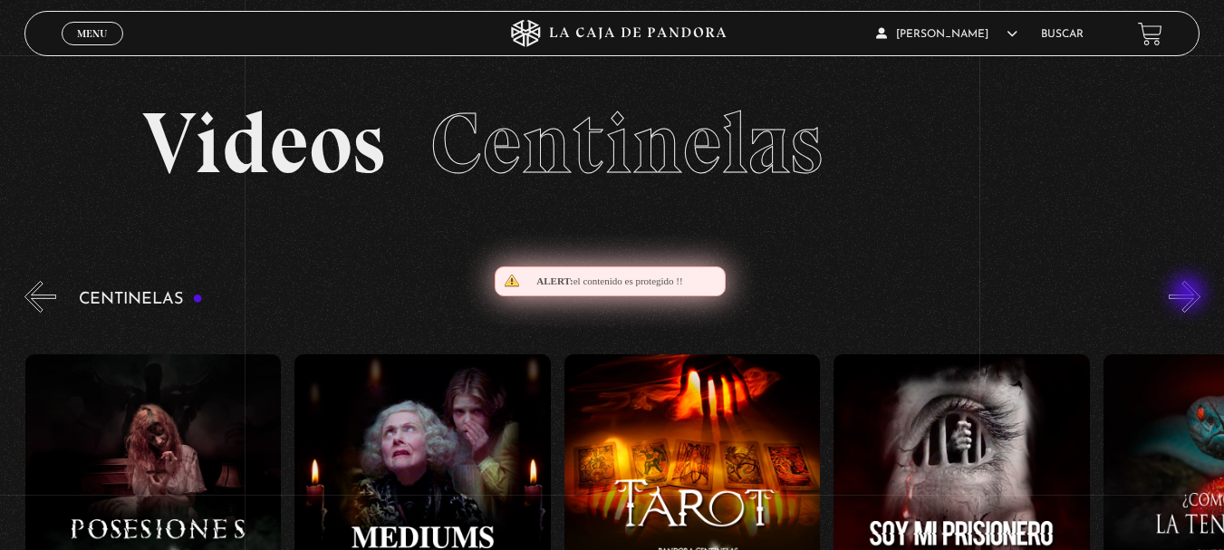
click at [1189, 294] on button "»" at bounding box center [1184, 297] width 32 height 32
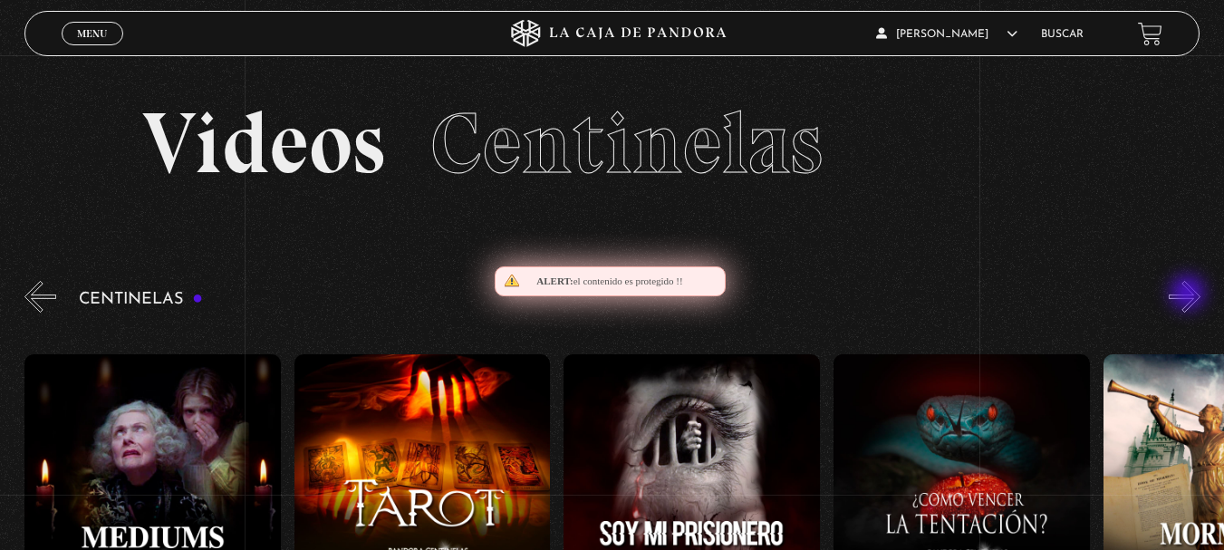
click at [1189, 294] on button "»" at bounding box center [1184, 297] width 32 height 32
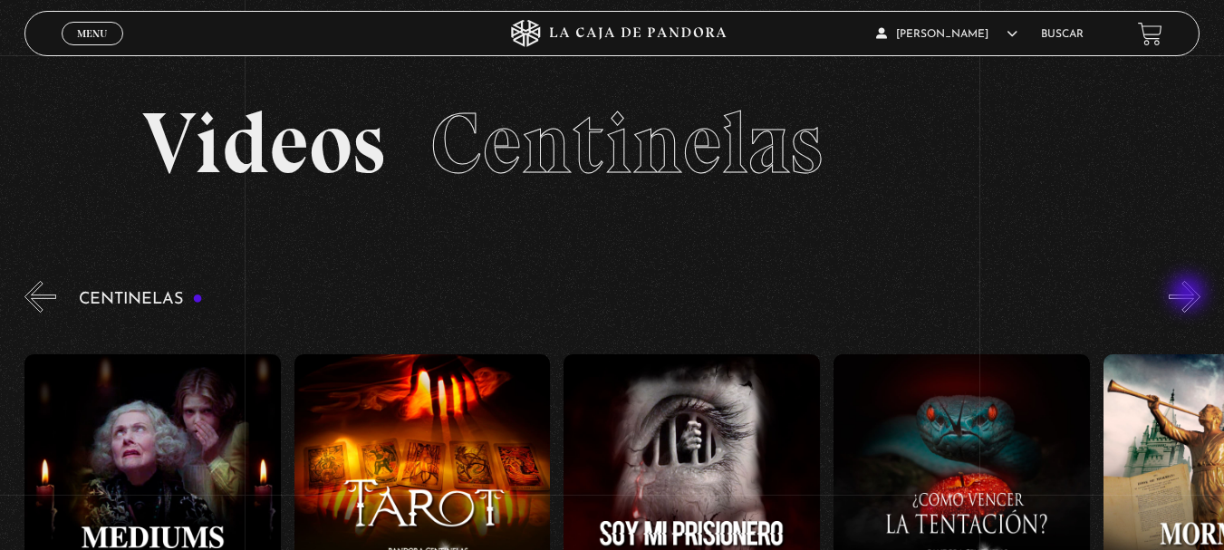
click at [1189, 294] on button "»" at bounding box center [1184, 297] width 32 height 32
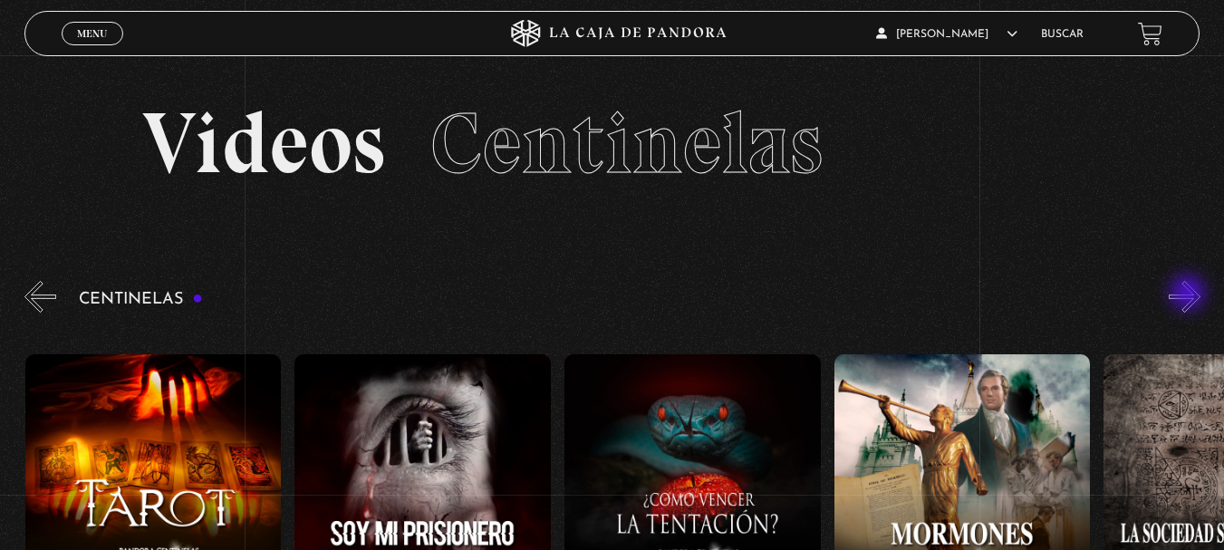
click at [1189, 294] on button "»" at bounding box center [1184, 297] width 32 height 32
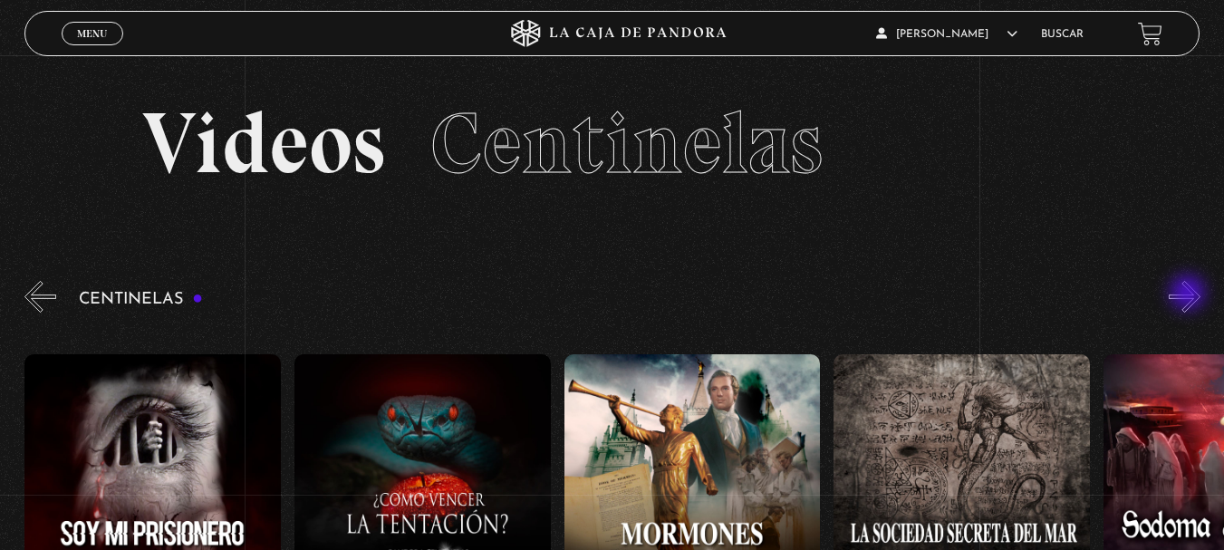
click at [1189, 294] on button "»" at bounding box center [1184, 297] width 32 height 32
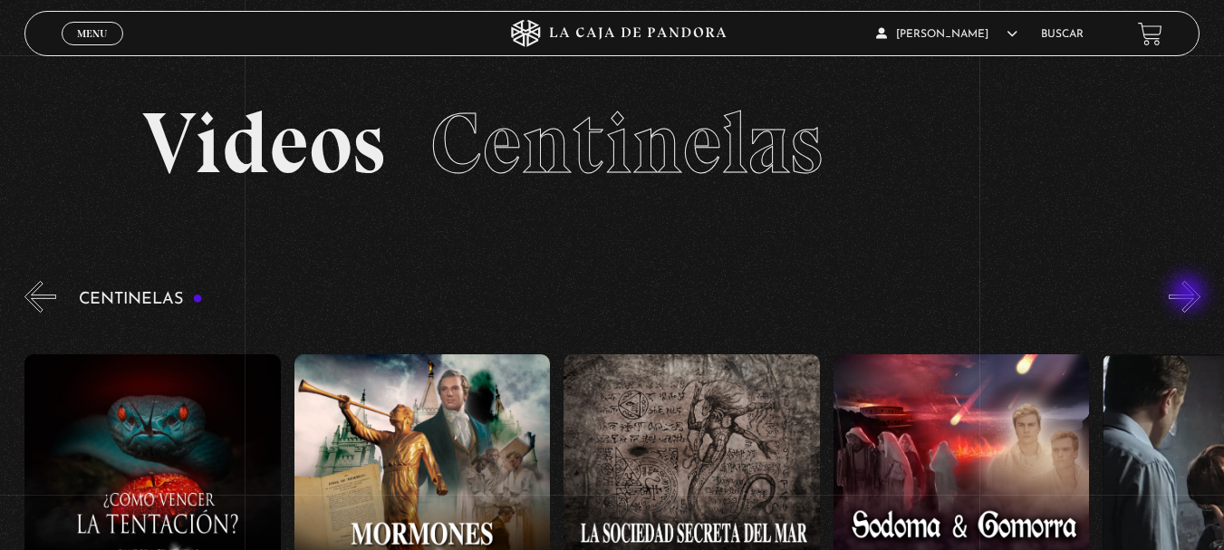
click at [1189, 294] on button "»" at bounding box center [1184, 297] width 32 height 32
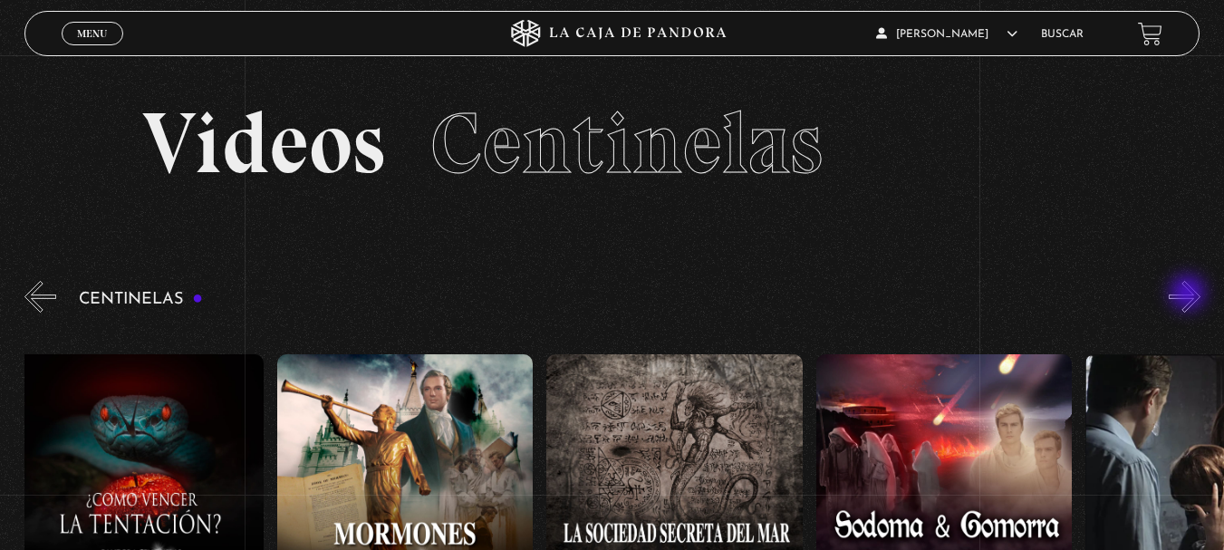
click at [1189, 294] on button "»" at bounding box center [1184, 297] width 32 height 32
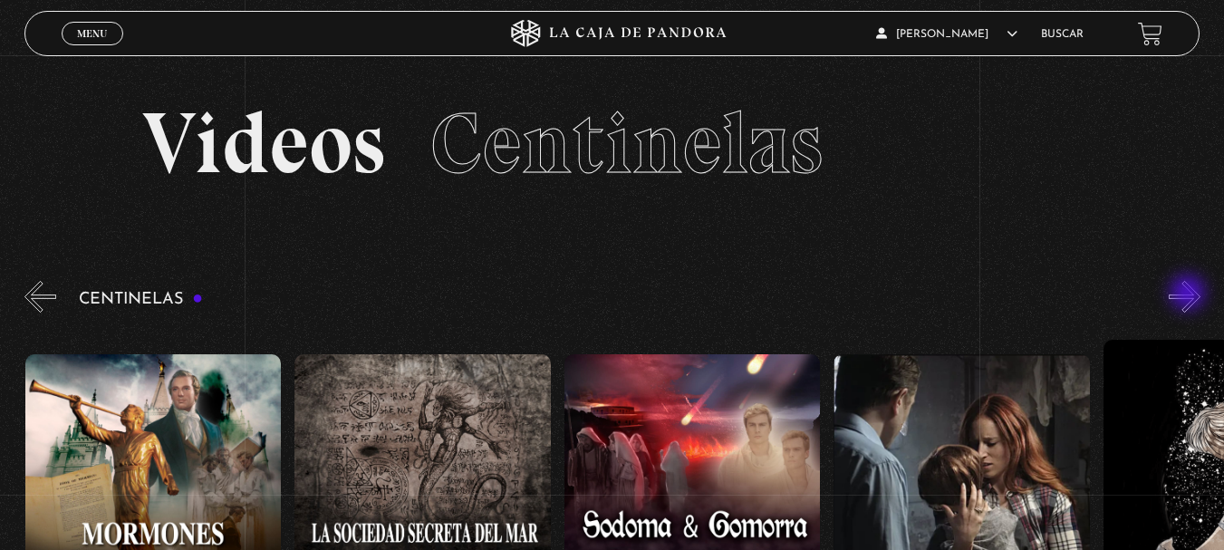
click at [1189, 294] on button "»" at bounding box center [1184, 297] width 32 height 32
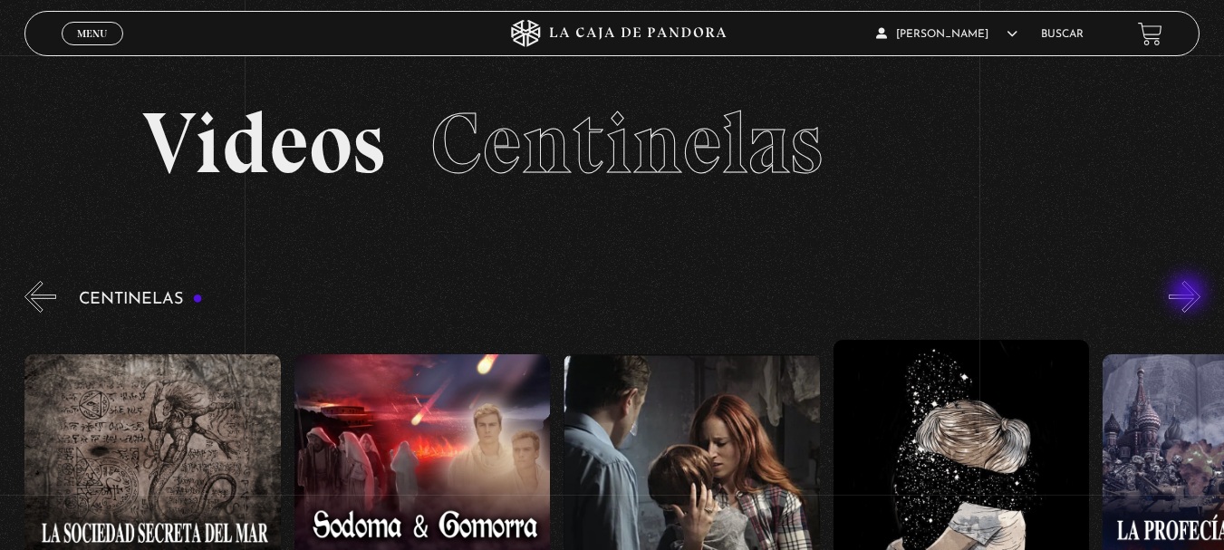
click at [1189, 294] on button "»" at bounding box center [1184, 297] width 32 height 32
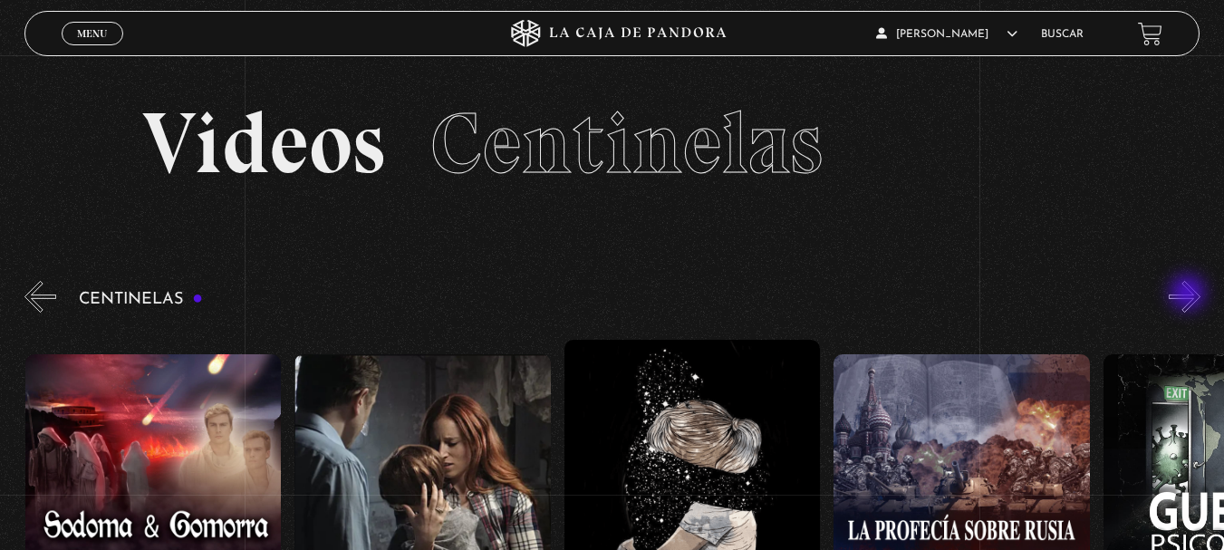
click at [1189, 294] on button "»" at bounding box center [1184, 297] width 32 height 32
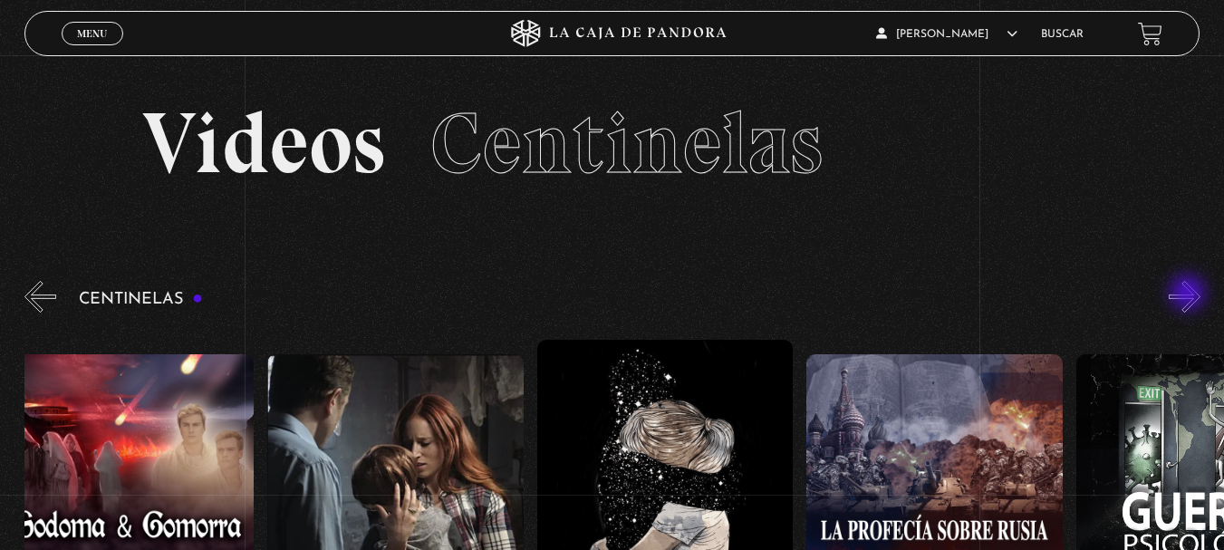
click at [1189, 294] on button "»" at bounding box center [1184, 297] width 32 height 32
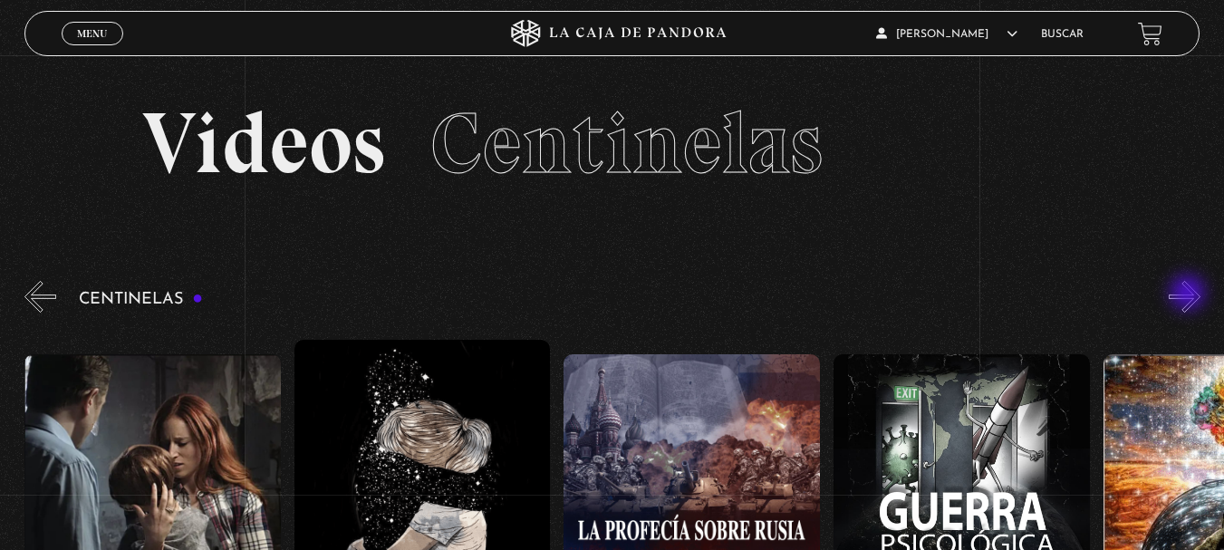
click at [1189, 294] on button "»" at bounding box center [1184, 297] width 32 height 32
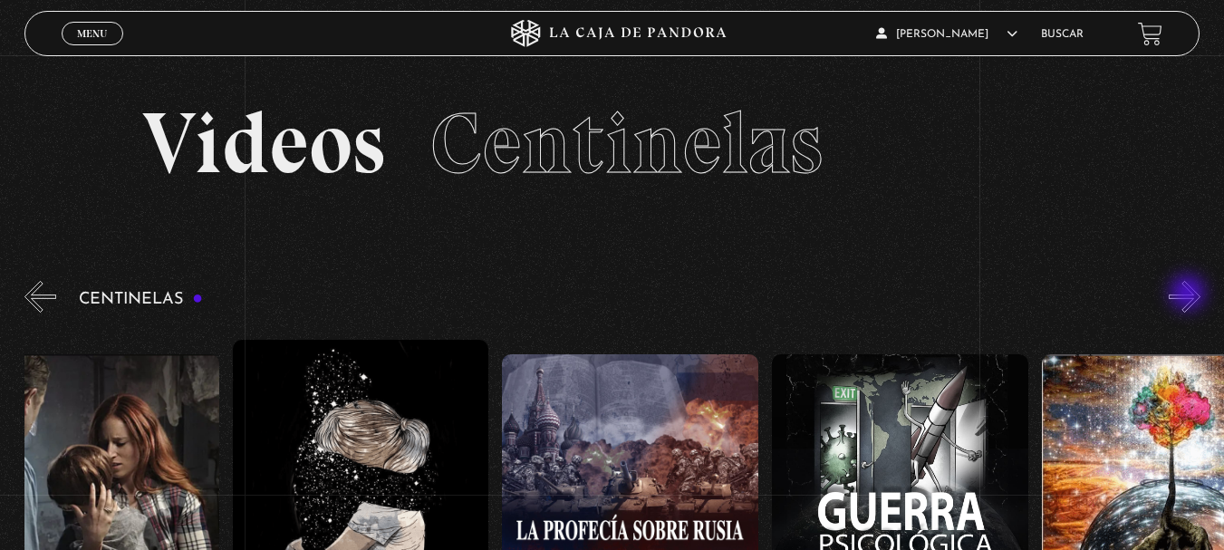
click at [1189, 294] on button "»" at bounding box center [1184, 297] width 32 height 32
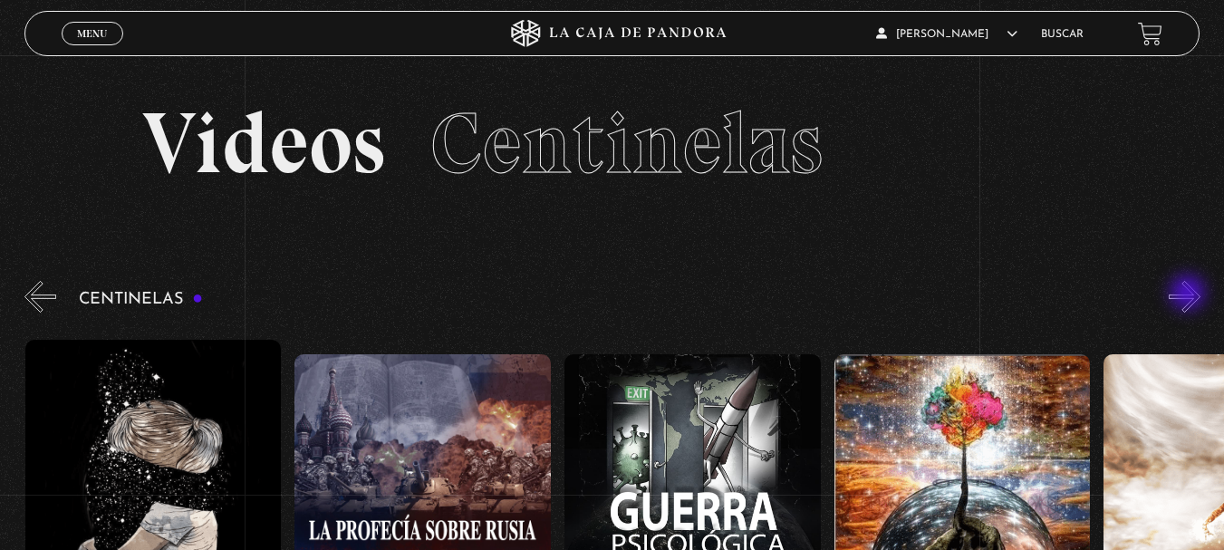
click at [1189, 294] on button "»" at bounding box center [1184, 297] width 32 height 32
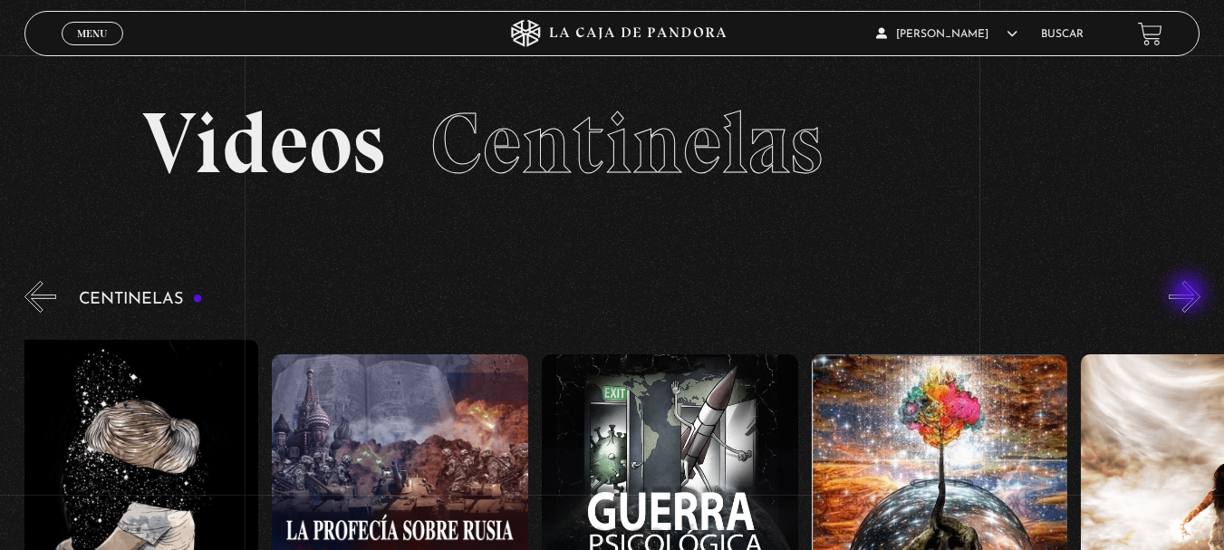
click at [1189, 294] on button "»" at bounding box center [1184, 297] width 32 height 32
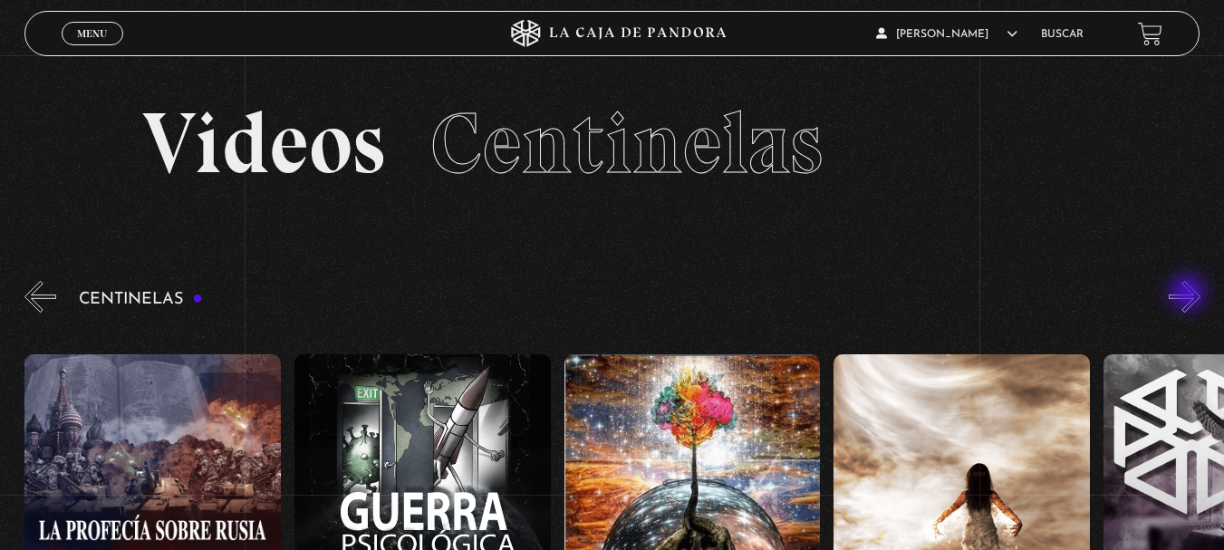
click at [1189, 294] on button "»" at bounding box center [1184, 297] width 32 height 32
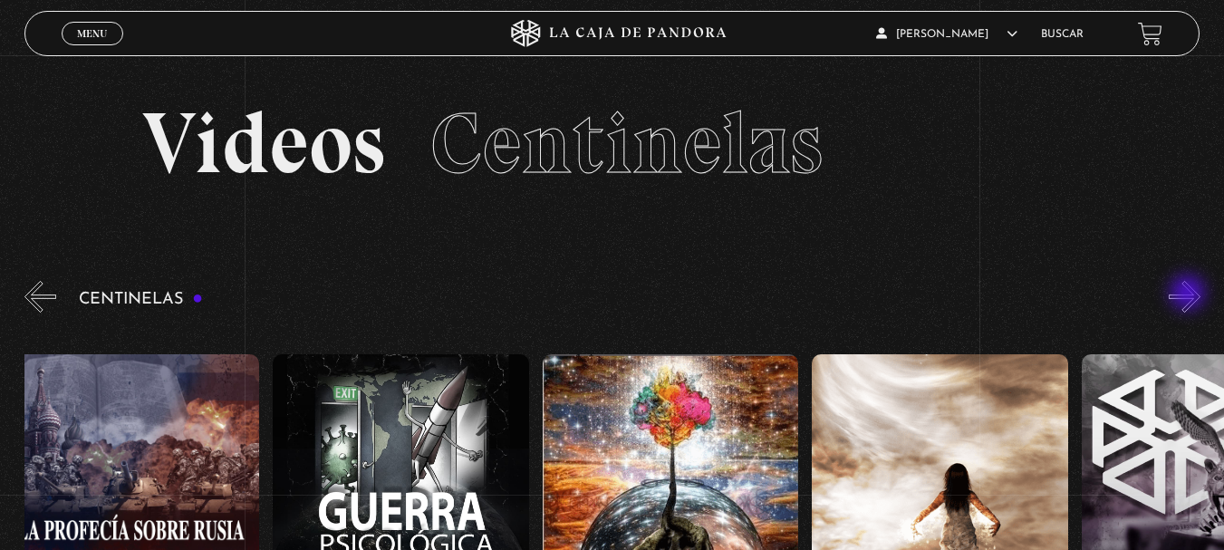
click at [1189, 294] on button "»" at bounding box center [1184, 297] width 32 height 32
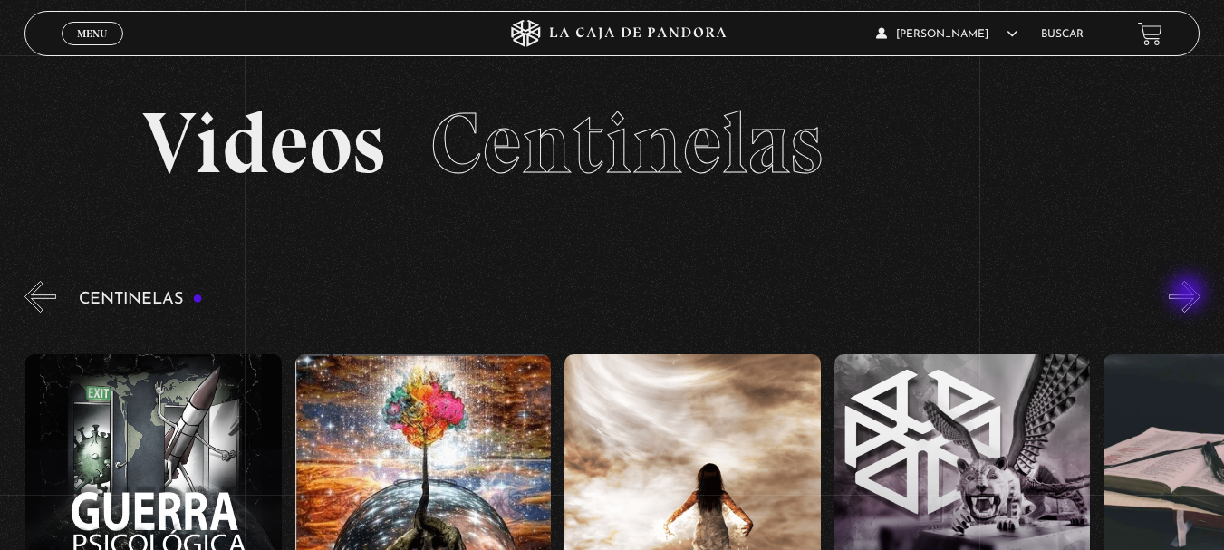
click at [1189, 294] on button "»" at bounding box center [1184, 297] width 32 height 32
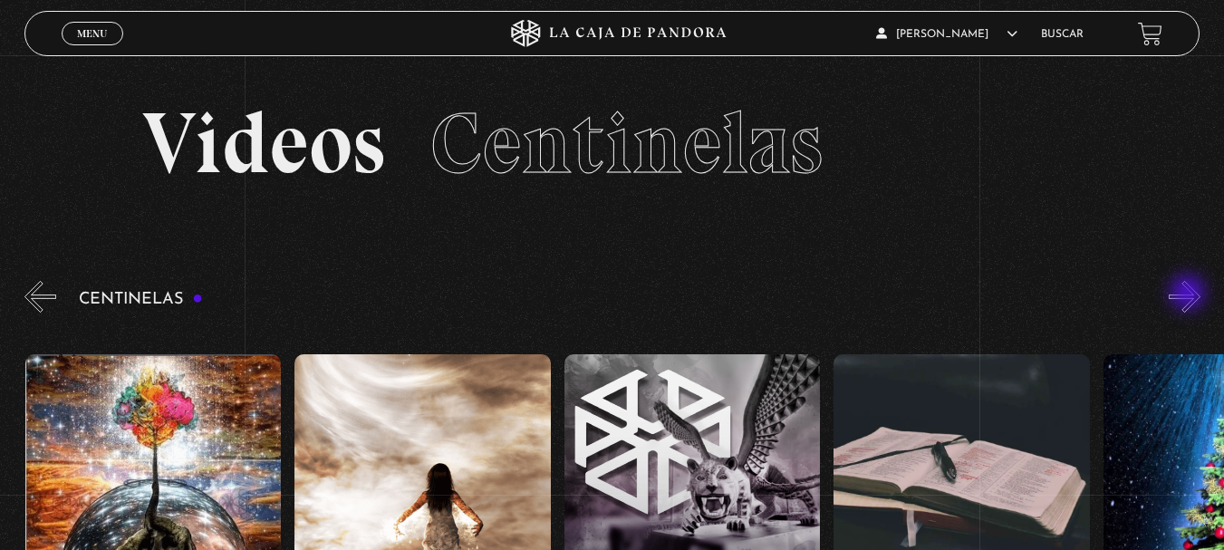
click at [1189, 294] on button "»" at bounding box center [1184, 297] width 32 height 32
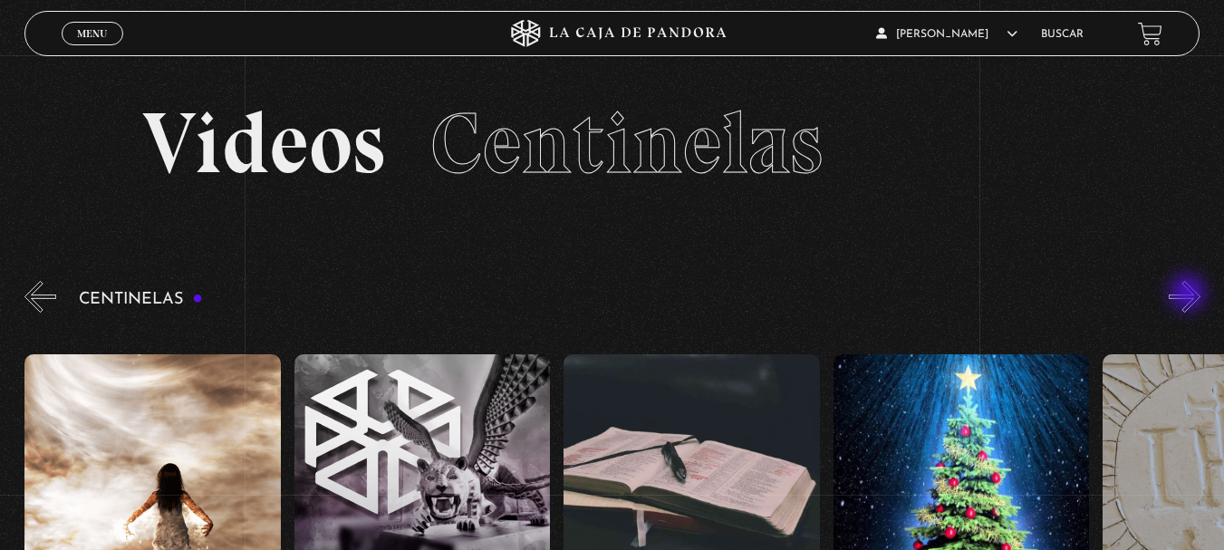
click at [1189, 294] on button "»" at bounding box center [1184, 297] width 32 height 32
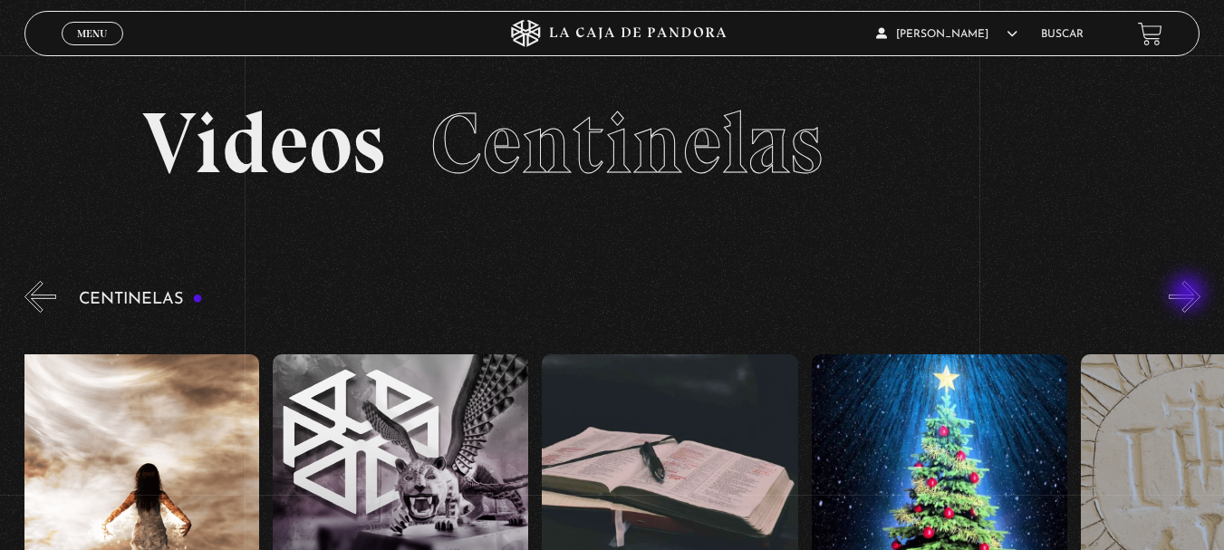
click at [1189, 294] on button "»" at bounding box center [1184, 297] width 32 height 32
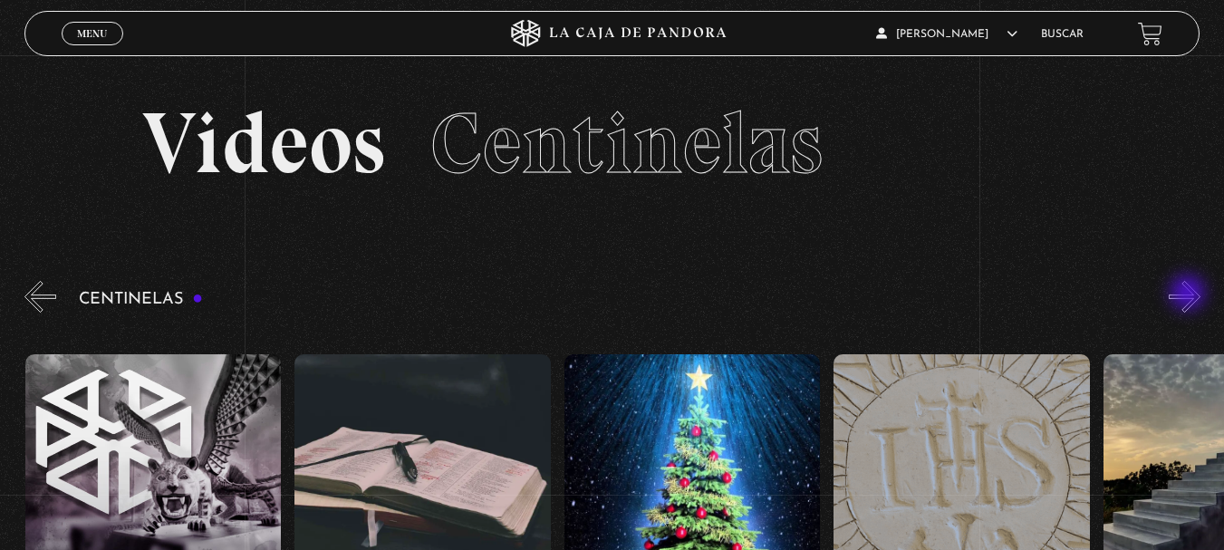
click at [1189, 294] on button "»" at bounding box center [1184, 297] width 32 height 32
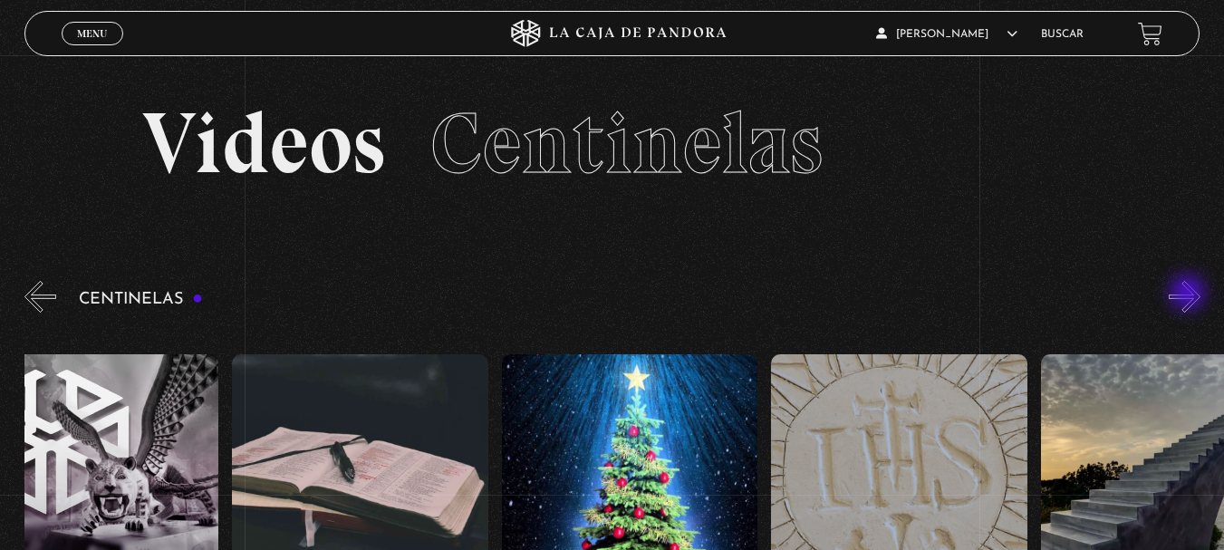
click at [1189, 294] on button "»" at bounding box center [1184, 297] width 32 height 32
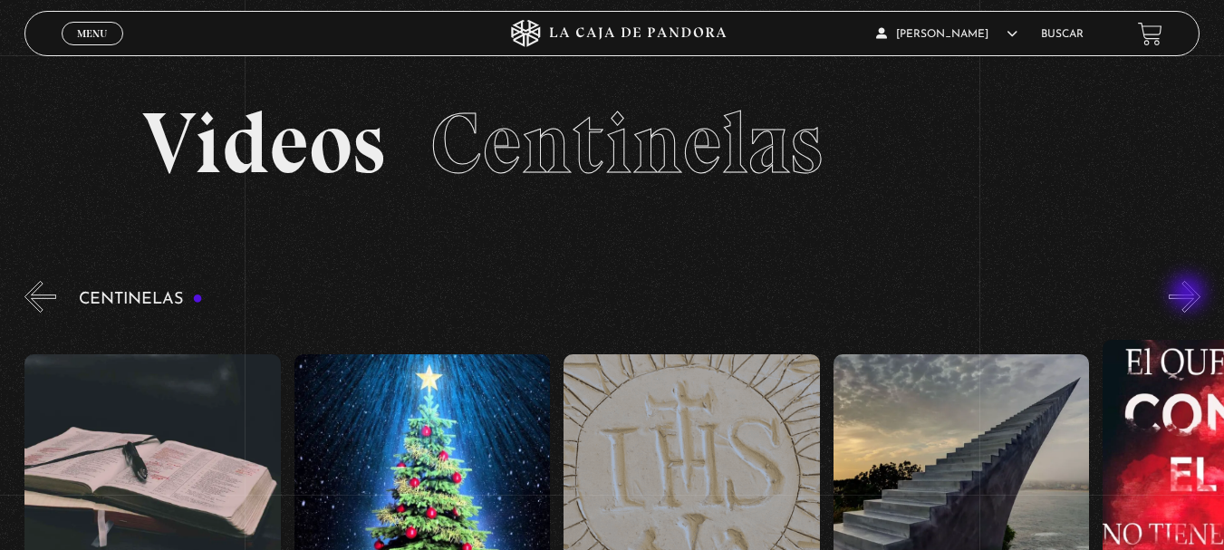
click at [1189, 294] on button "»" at bounding box center [1184, 297] width 32 height 32
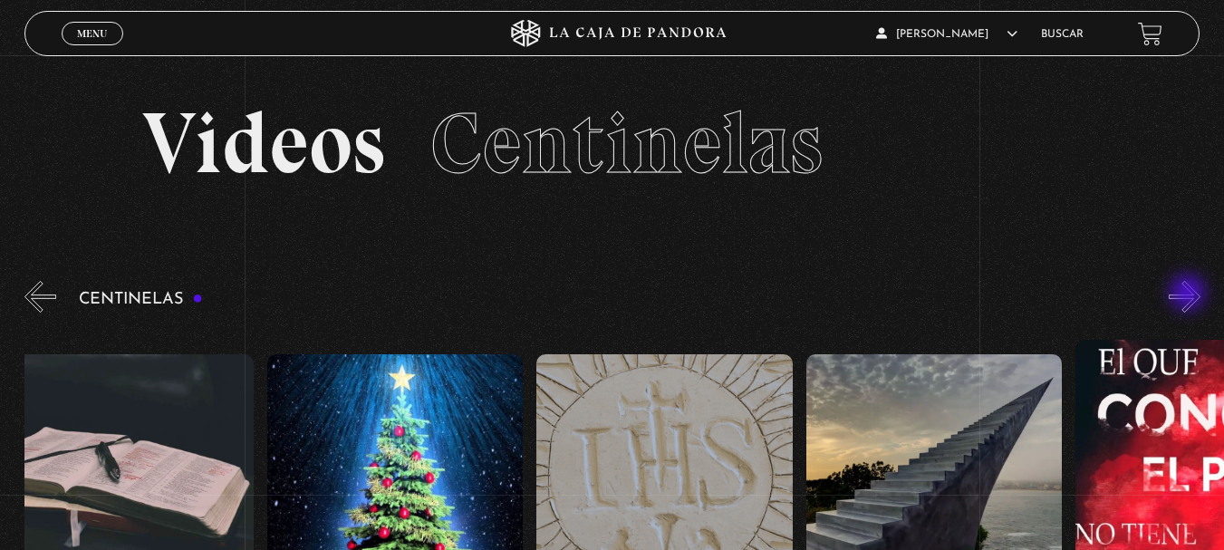
click at [1189, 294] on button "»" at bounding box center [1184, 297] width 32 height 32
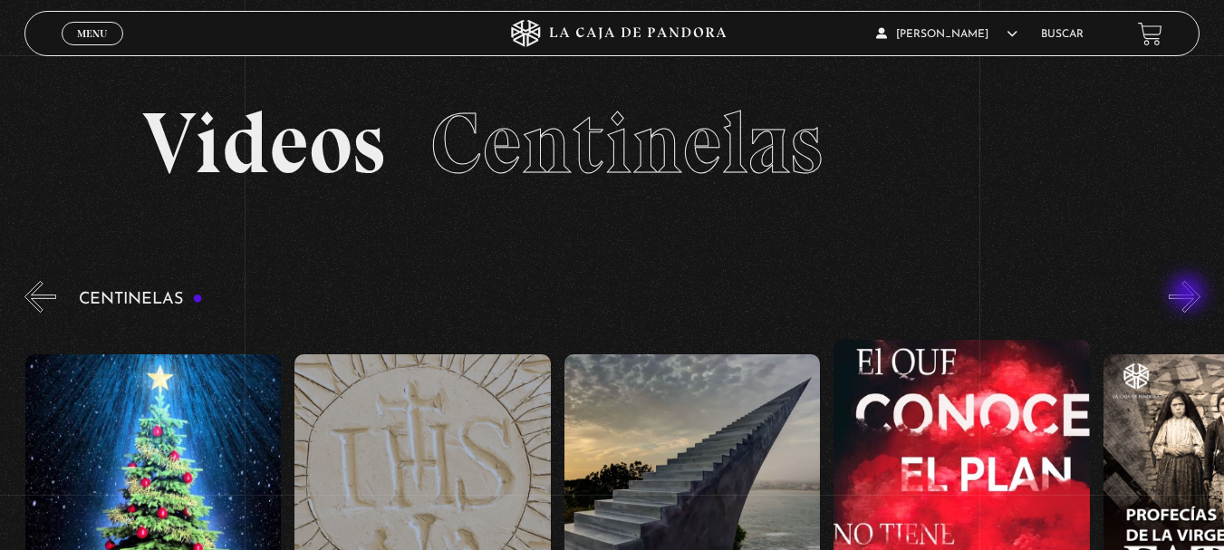
click at [1189, 294] on button "»" at bounding box center [1184, 297] width 32 height 32
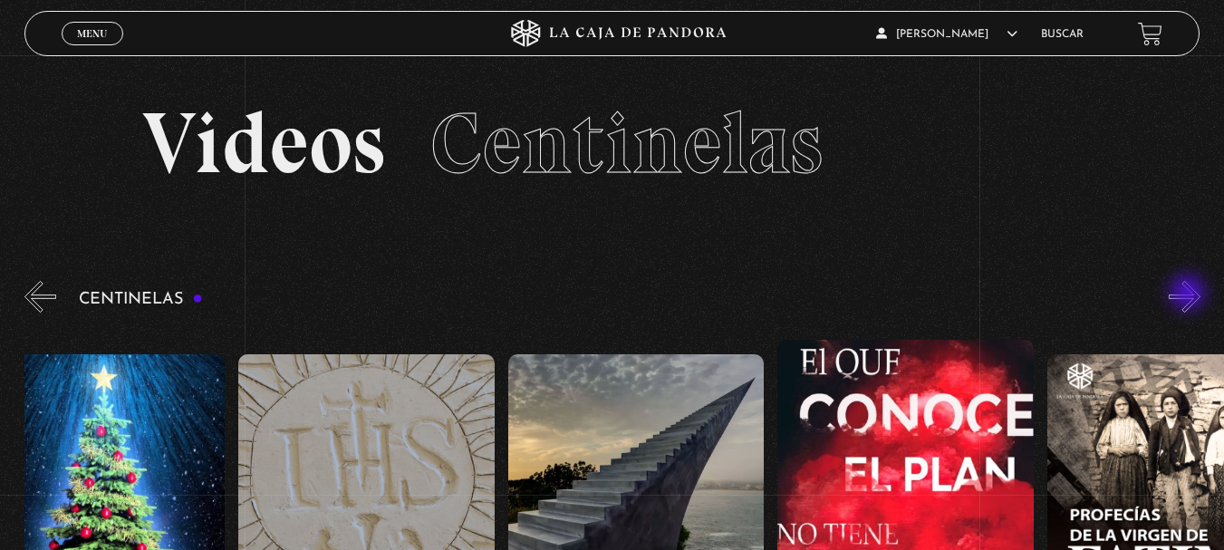
click at [1189, 294] on button "»" at bounding box center [1184, 297] width 32 height 32
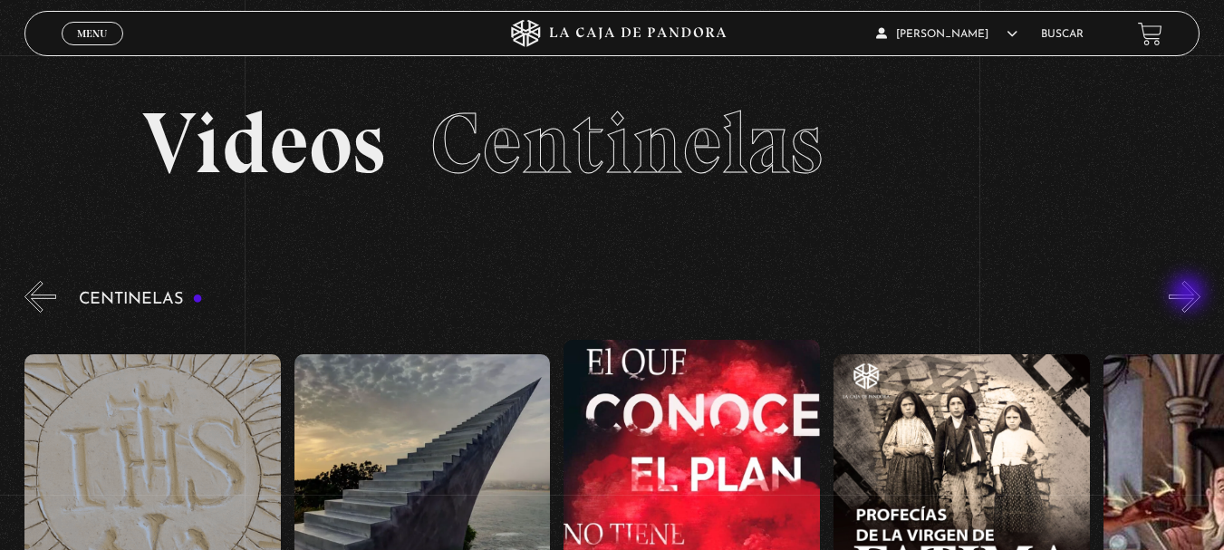
click at [1189, 294] on button "»" at bounding box center [1184, 297] width 32 height 32
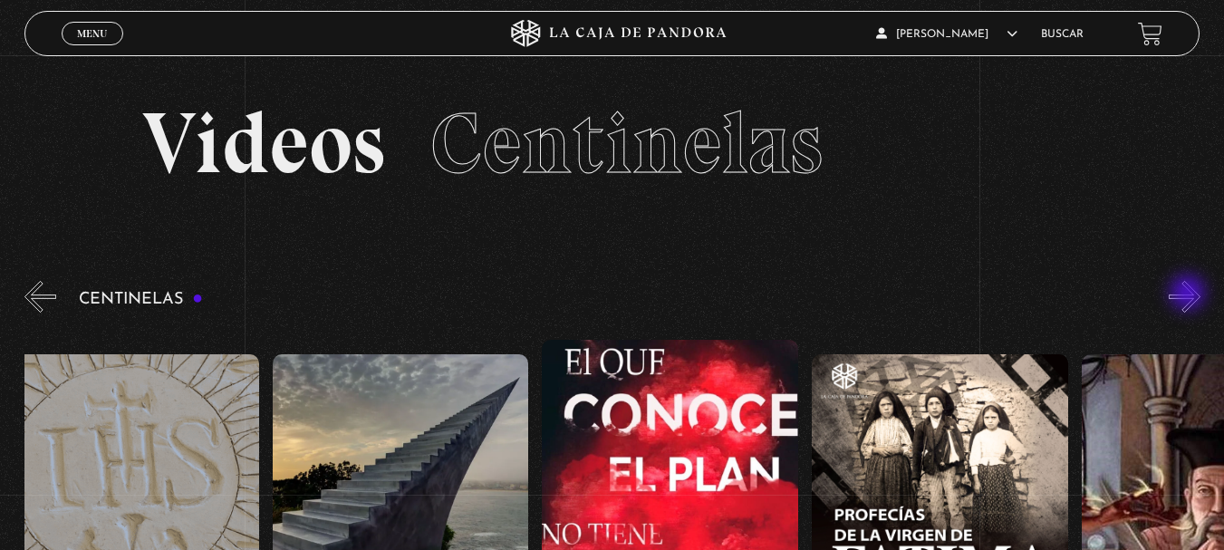
click at [1189, 294] on button "»" at bounding box center [1184, 297] width 32 height 32
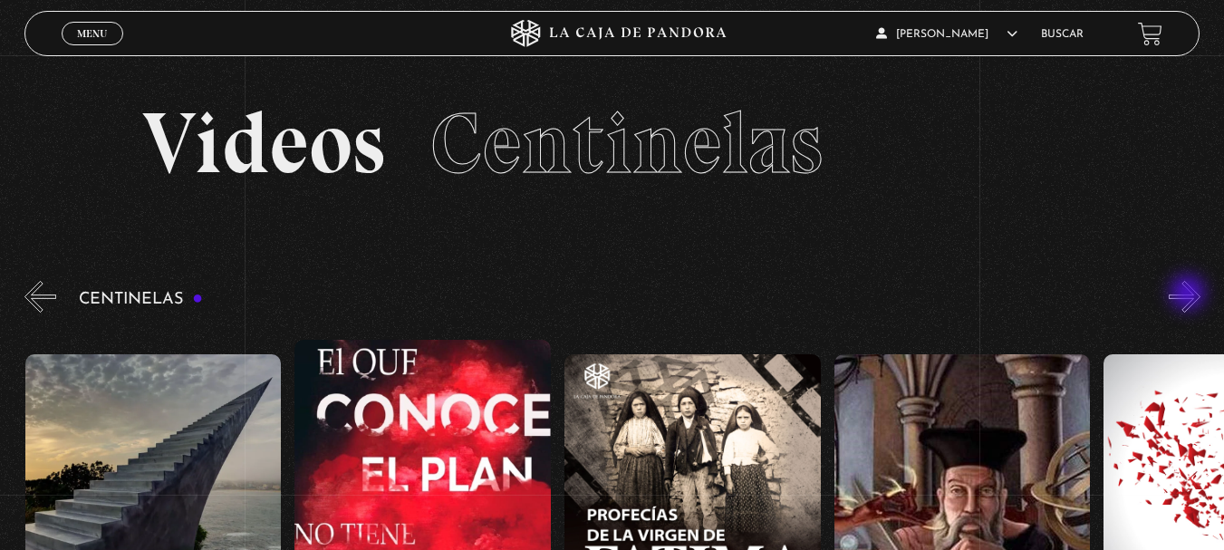
click at [1189, 294] on button "»" at bounding box center [1184, 297] width 32 height 32
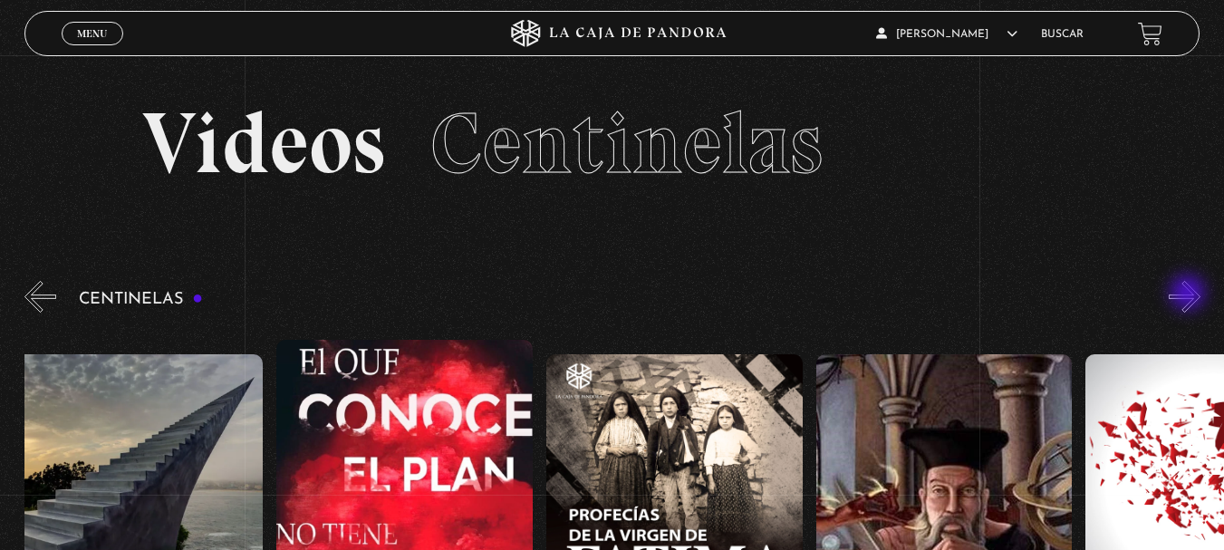
click at [1189, 294] on button "»" at bounding box center [1184, 297] width 32 height 32
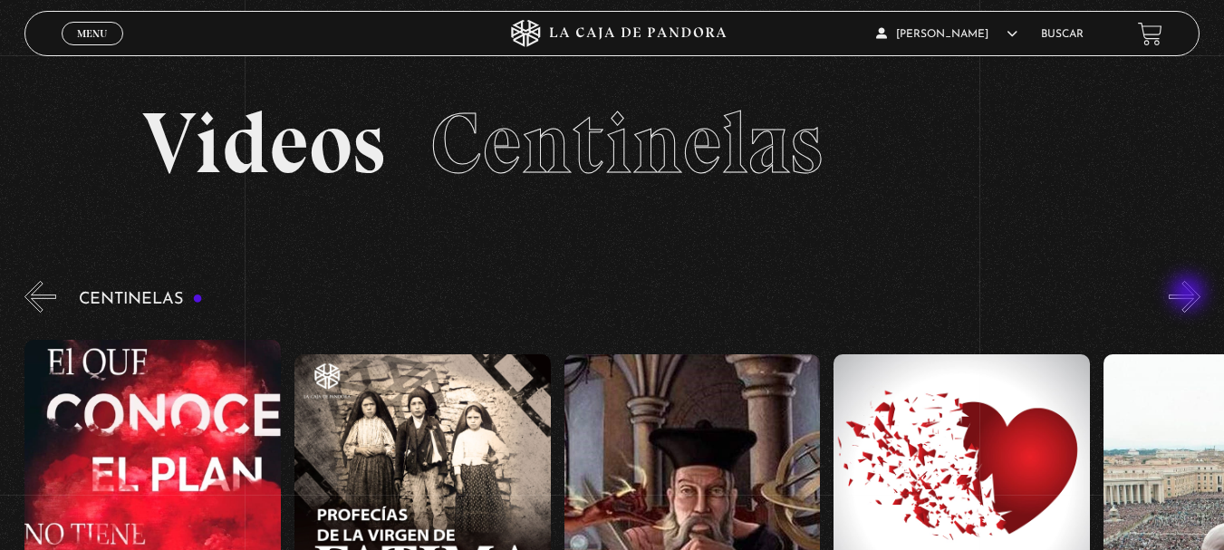
click at [1189, 294] on button "»" at bounding box center [1184, 297] width 32 height 32
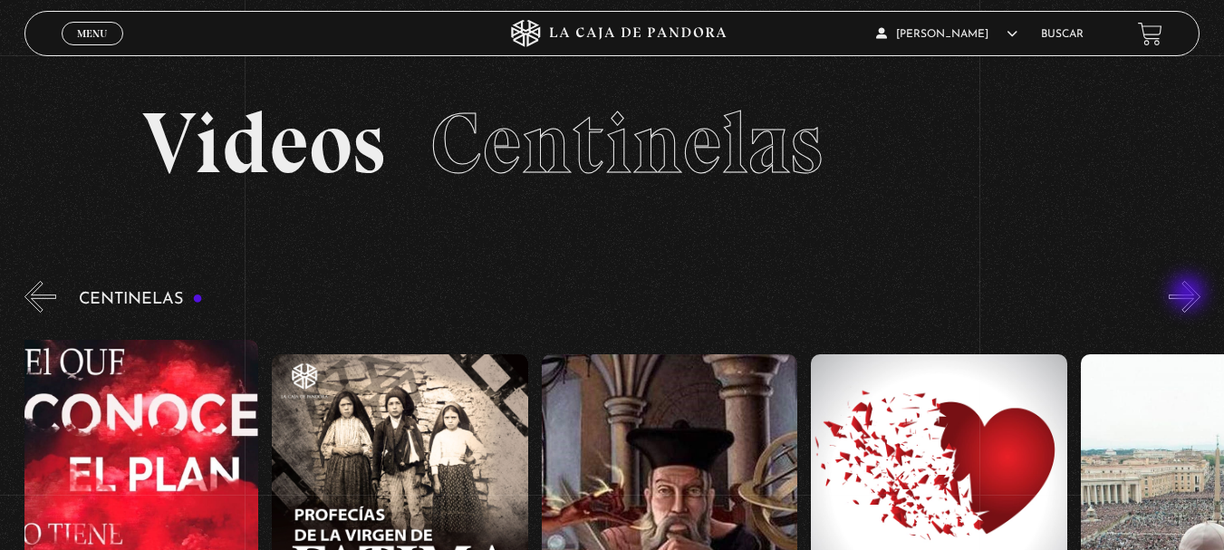
click at [1189, 294] on button "»" at bounding box center [1184, 297] width 32 height 32
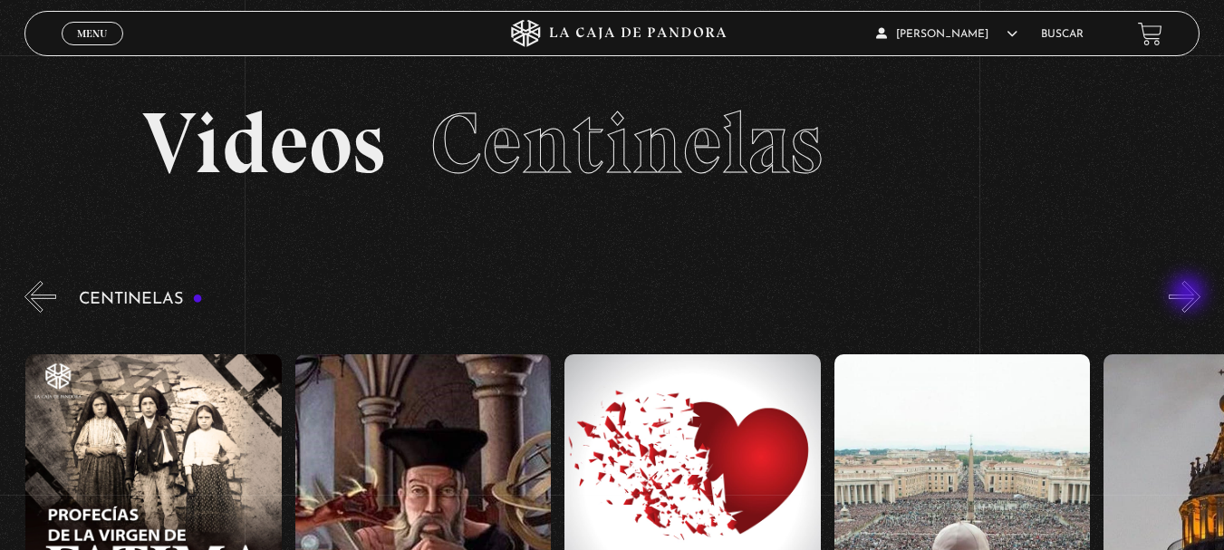
click at [1189, 294] on button "»" at bounding box center [1184, 297] width 32 height 32
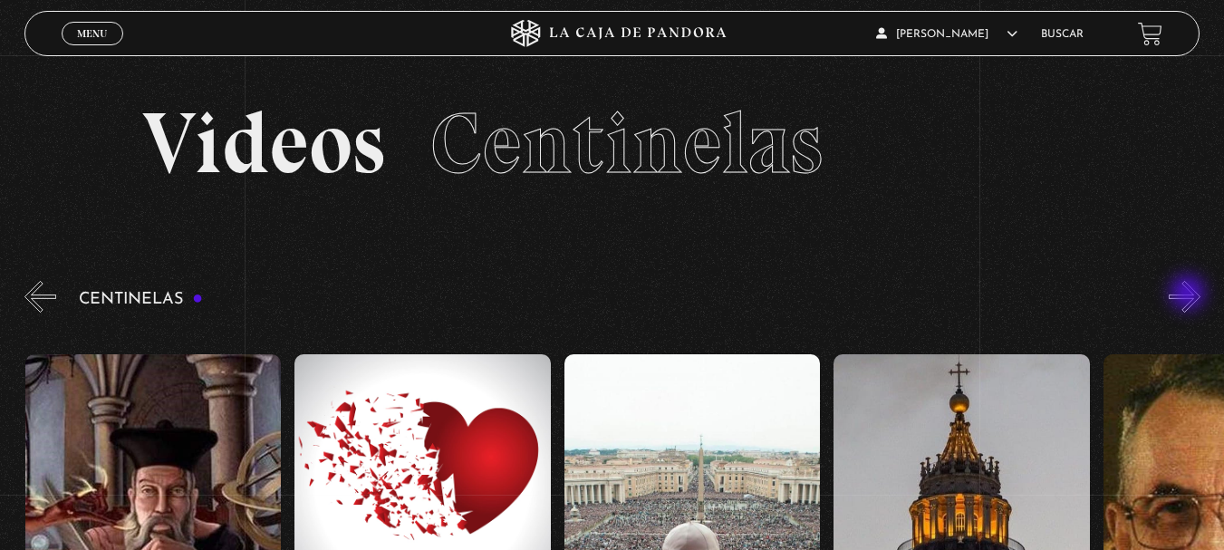
click at [1189, 294] on button "»" at bounding box center [1184, 297] width 32 height 32
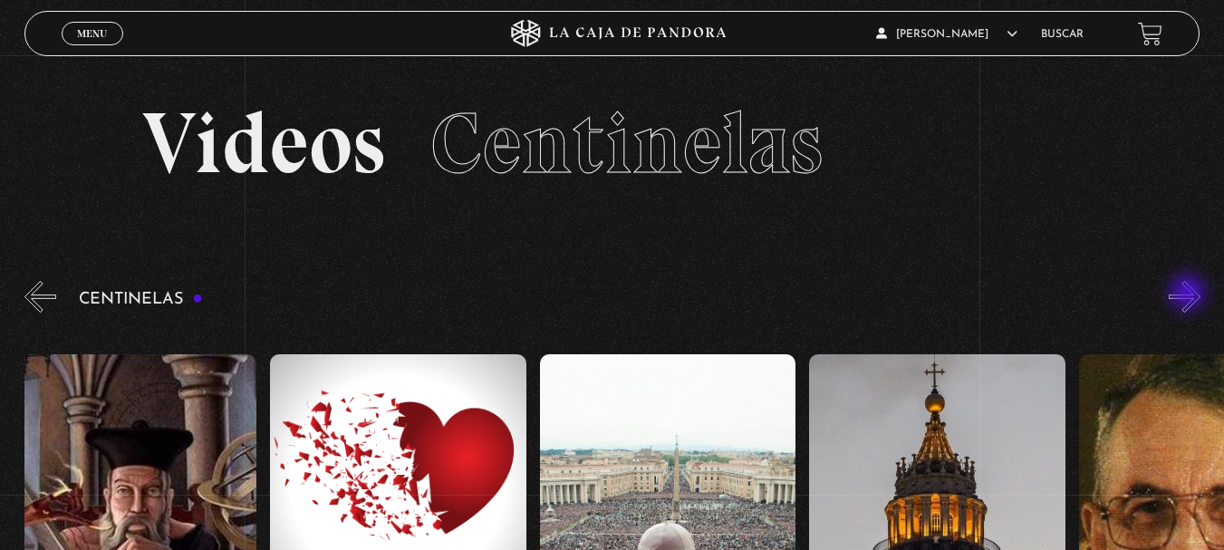
click at [1189, 294] on button "»" at bounding box center [1184, 297] width 32 height 32
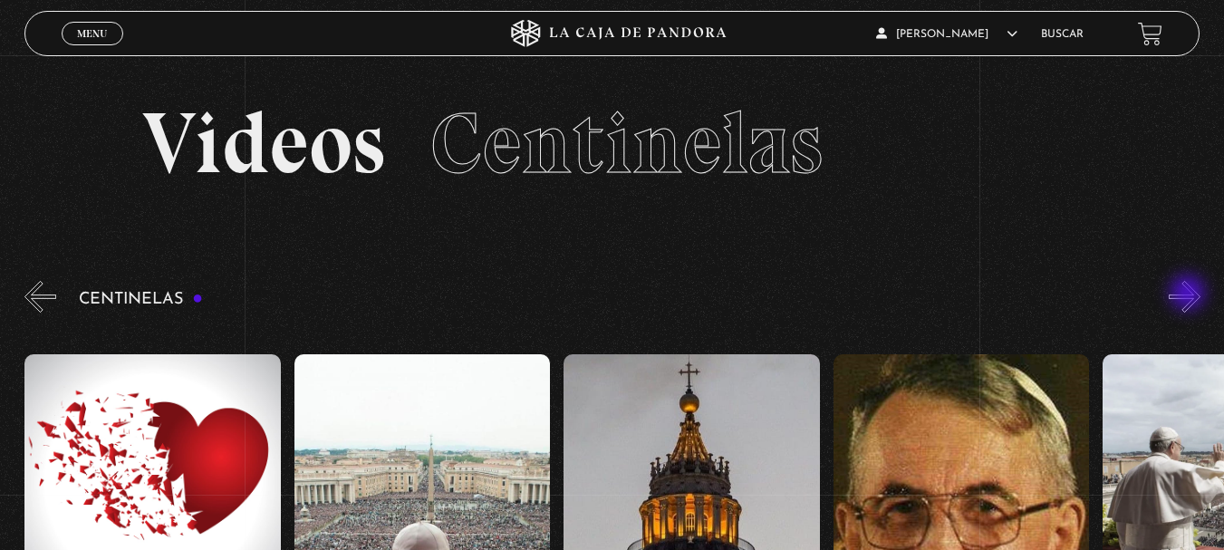
click at [1189, 294] on button "»" at bounding box center [1184, 297] width 32 height 32
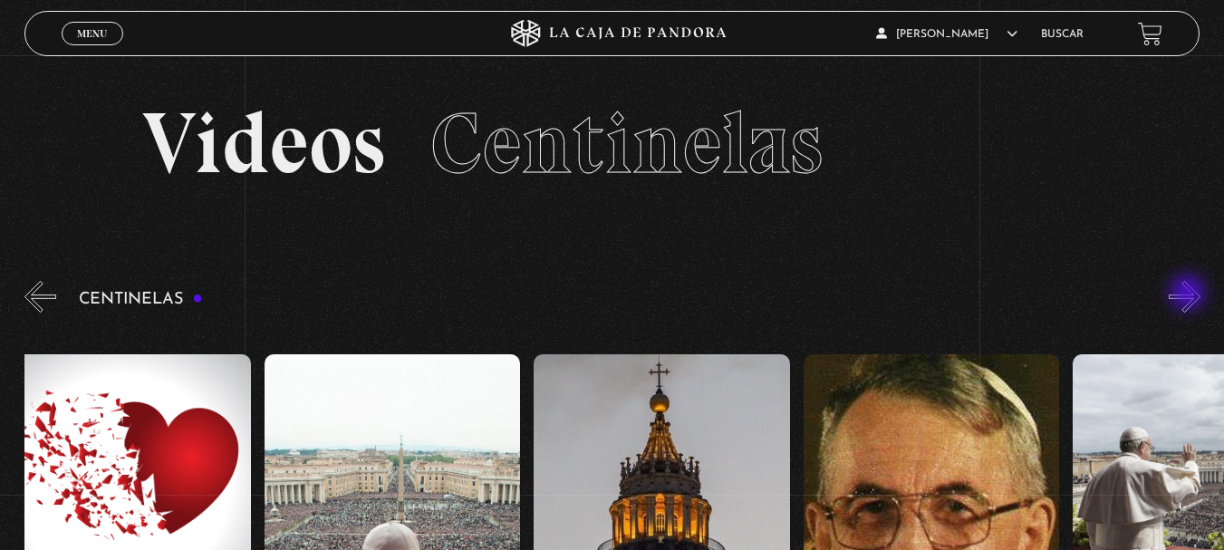
click at [1189, 294] on button "»" at bounding box center [1184, 297] width 32 height 32
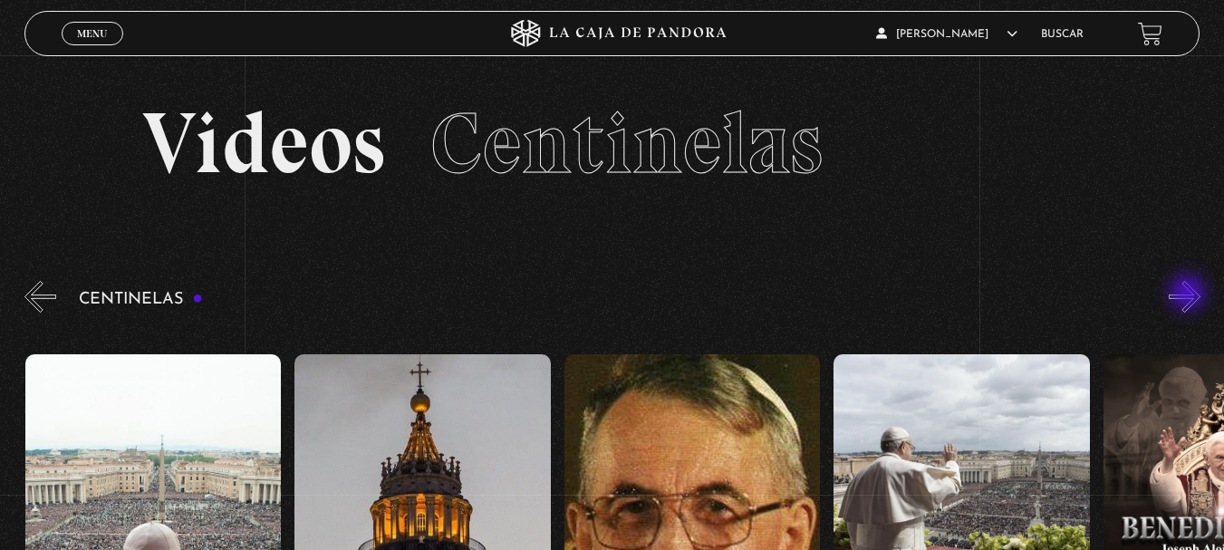
click at [1189, 294] on button "»" at bounding box center [1184, 297] width 32 height 32
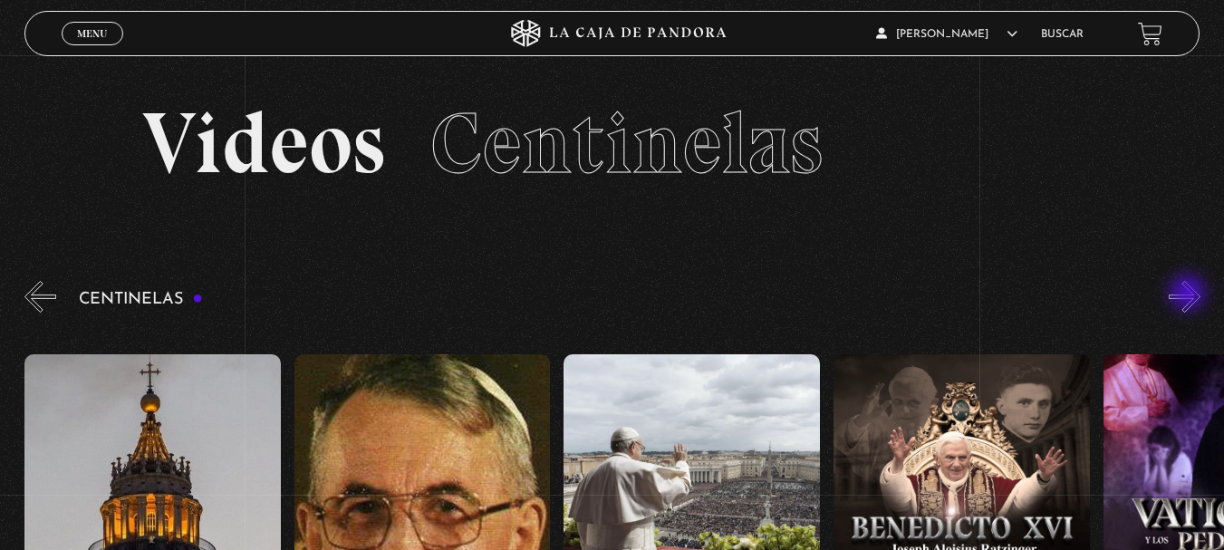
click at [1189, 294] on button "»" at bounding box center [1184, 297] width 32 height 32
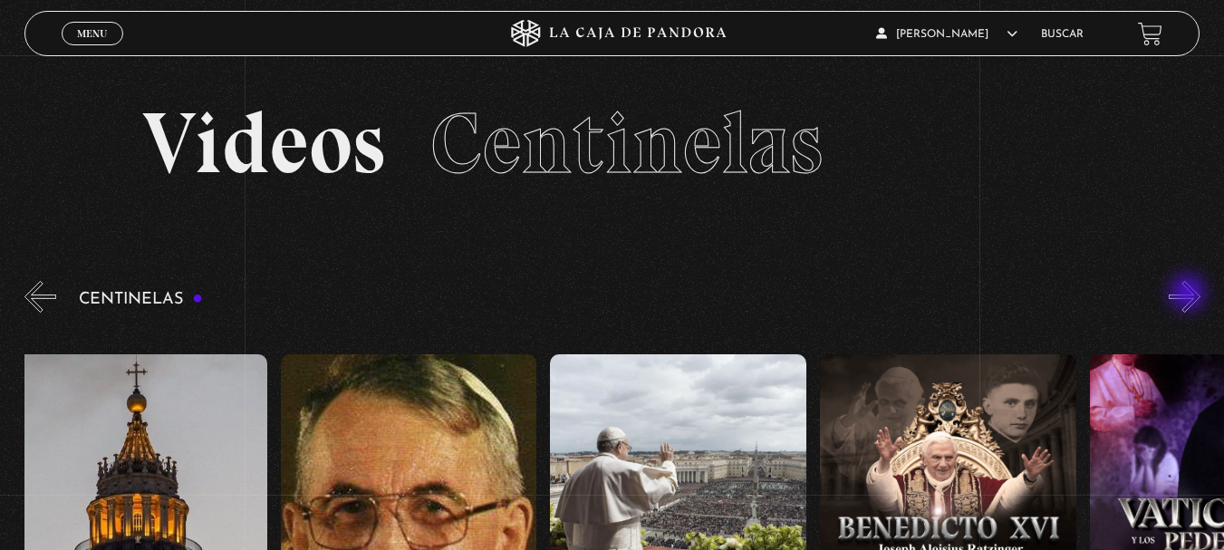
click at [1189, 294] on button "»" at bounding box center [1184, 297] width 32 height 32
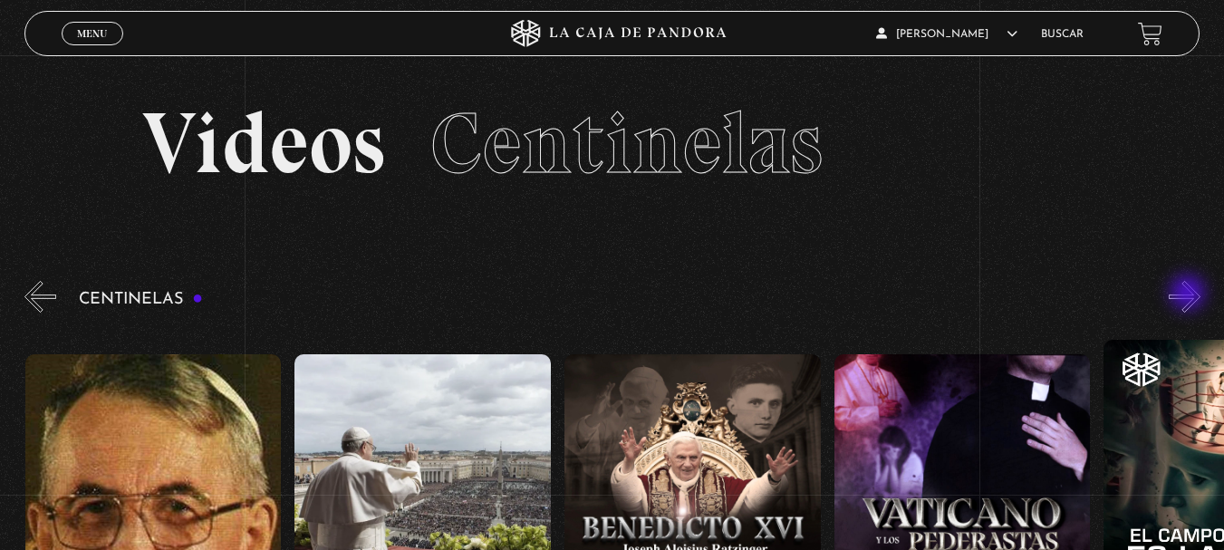
click at [1189, 294] on button "»" at bounding box center [1184, 297] width 32 height 32
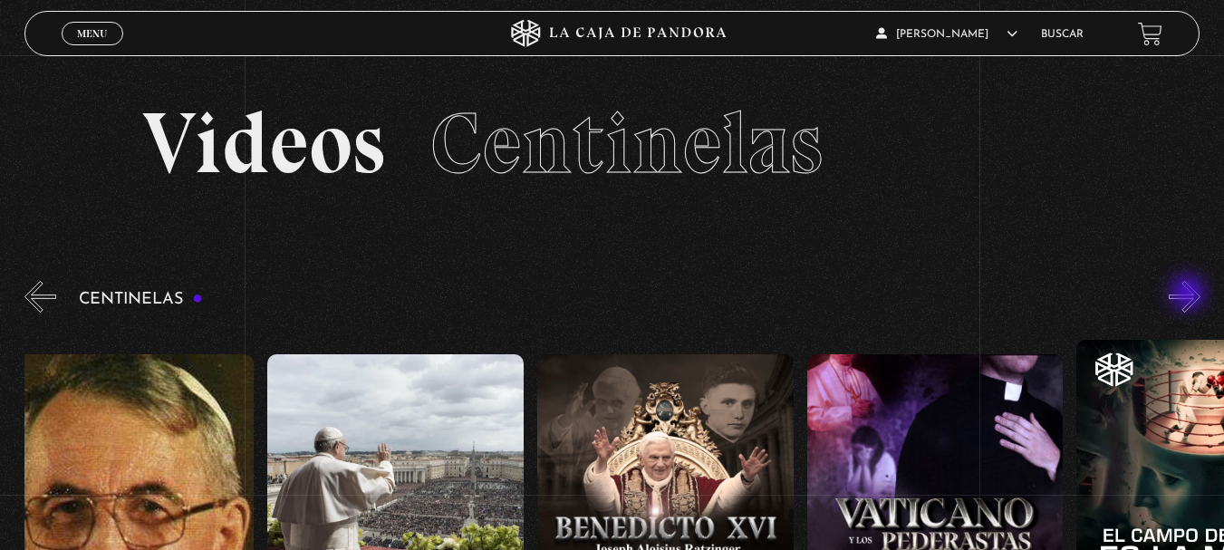
click at [1189, 294] on button "»" at bounding box center [1184, 297] width 32 height 32
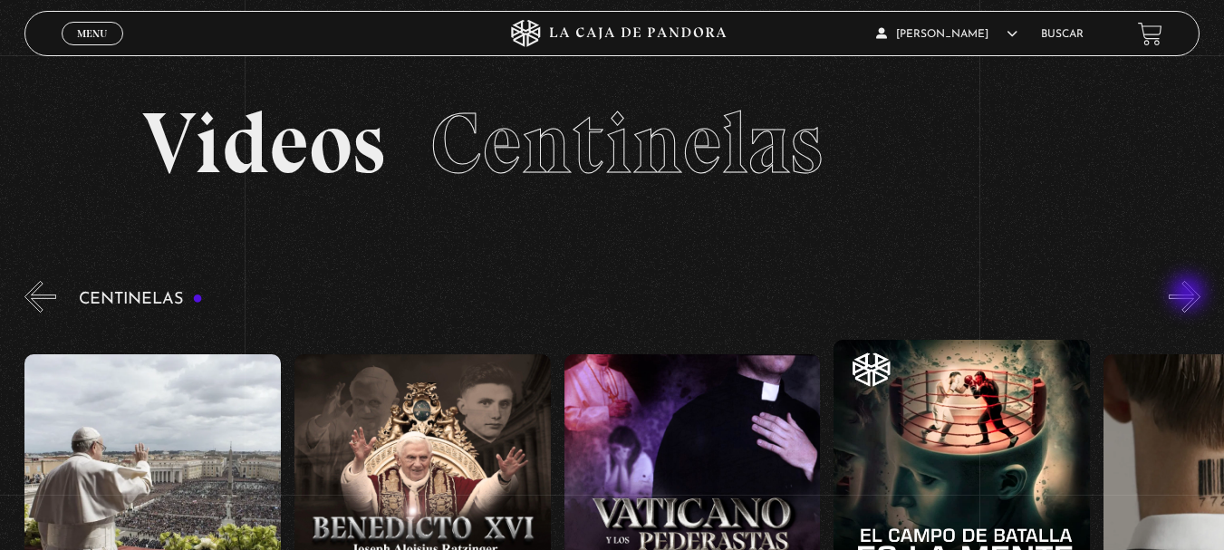
click at [1189, 294] on button "»" at bounding box center [1184, 297] width 32 height 32
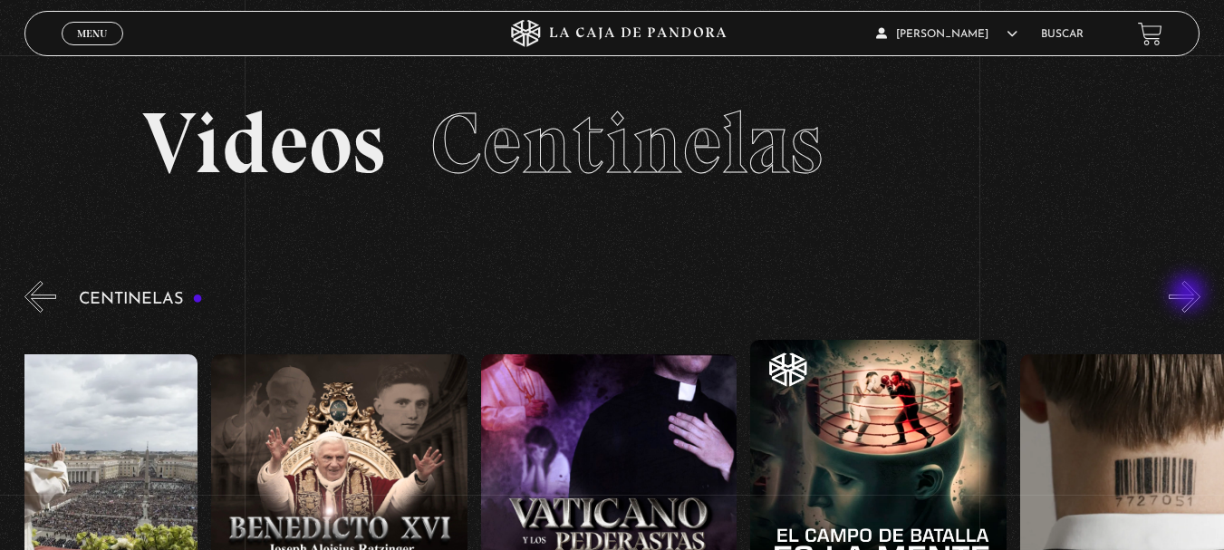
click at [1189, 294] on button "»" at bounding box center [1184, 297] width 32 height 32
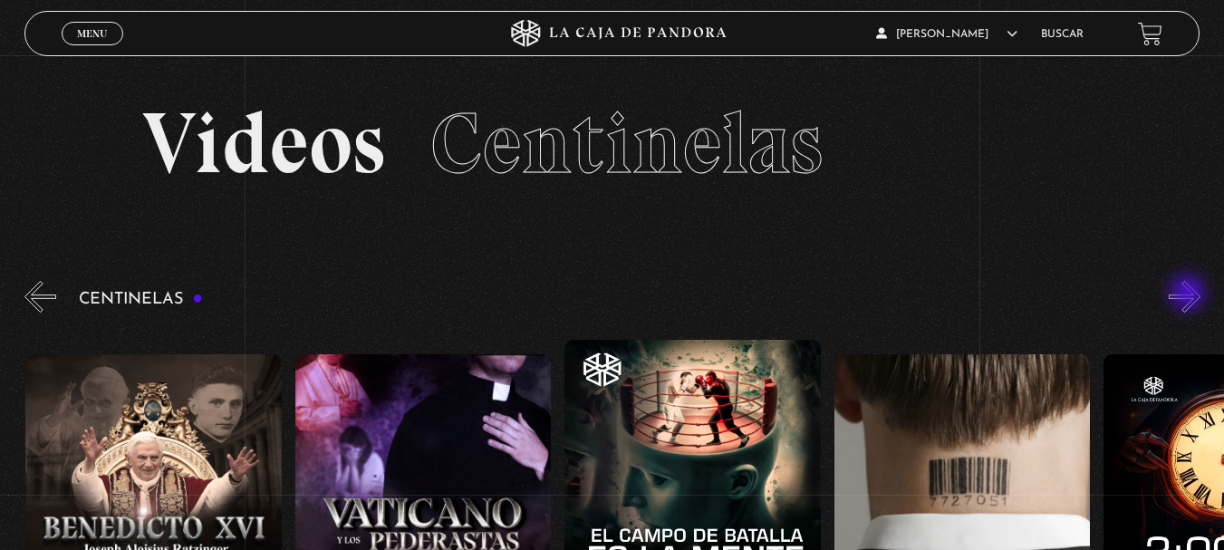
click at [1189, 294] on button "»" at bounding box center [1184, 297] width 32 height 32
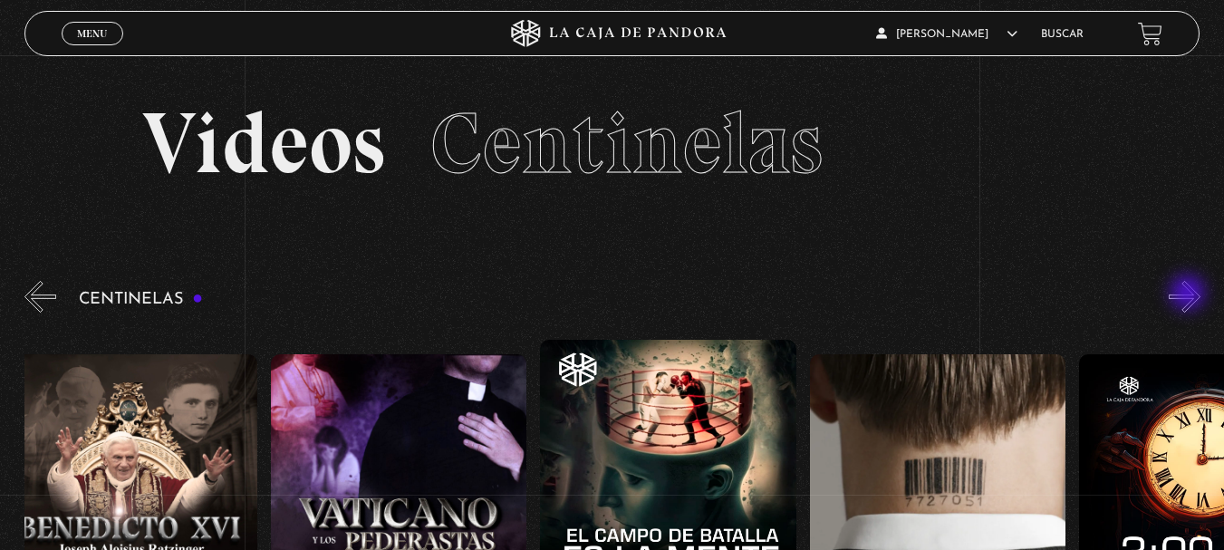
click at [1189, 294] on button "»" at bounding box center [1184, 297] width 32 height 32
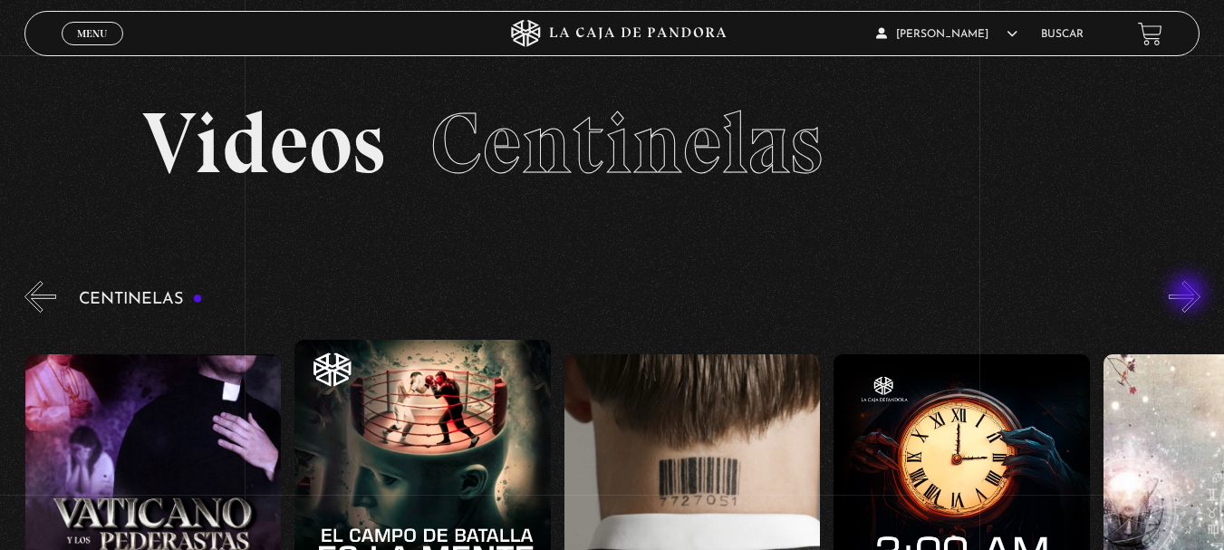
click at [1189, 294] on button "»" at bounding box center [1184, 297] width 32 height 32
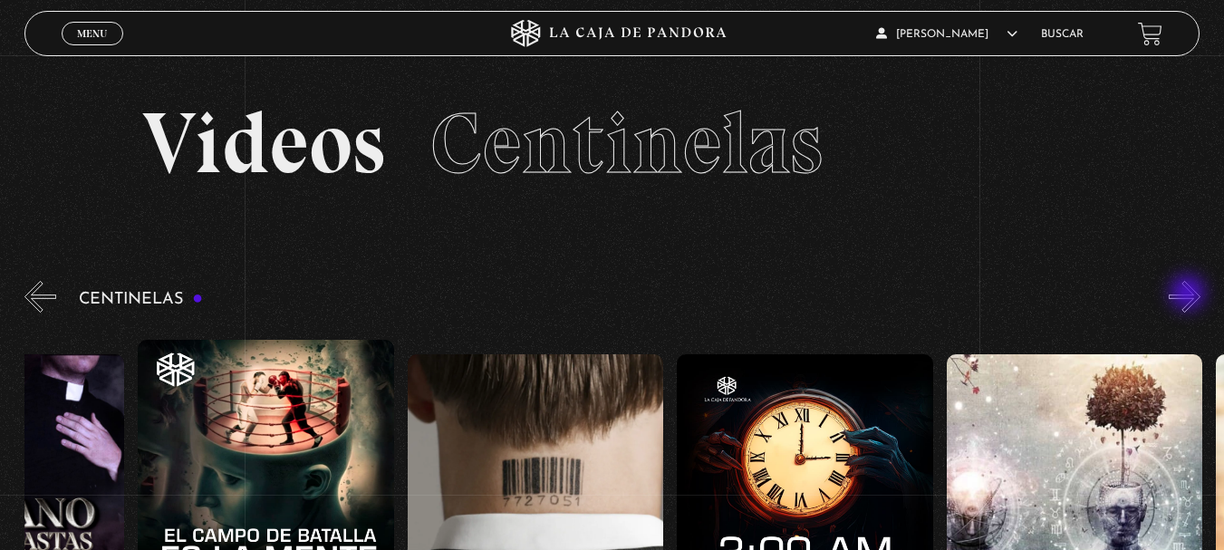
click at [1189, 294] on button "»" at bounding box center [1184, 297] width 32 height 32
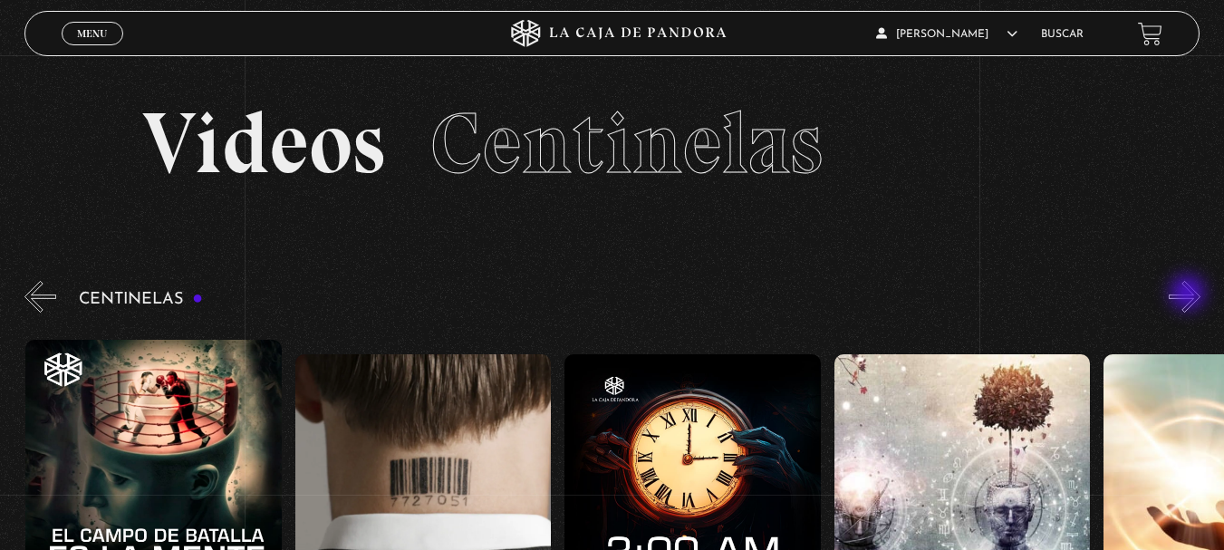
click at [1189, 294] on button "»" at bounding box center [1184, 297] width 32 height 32
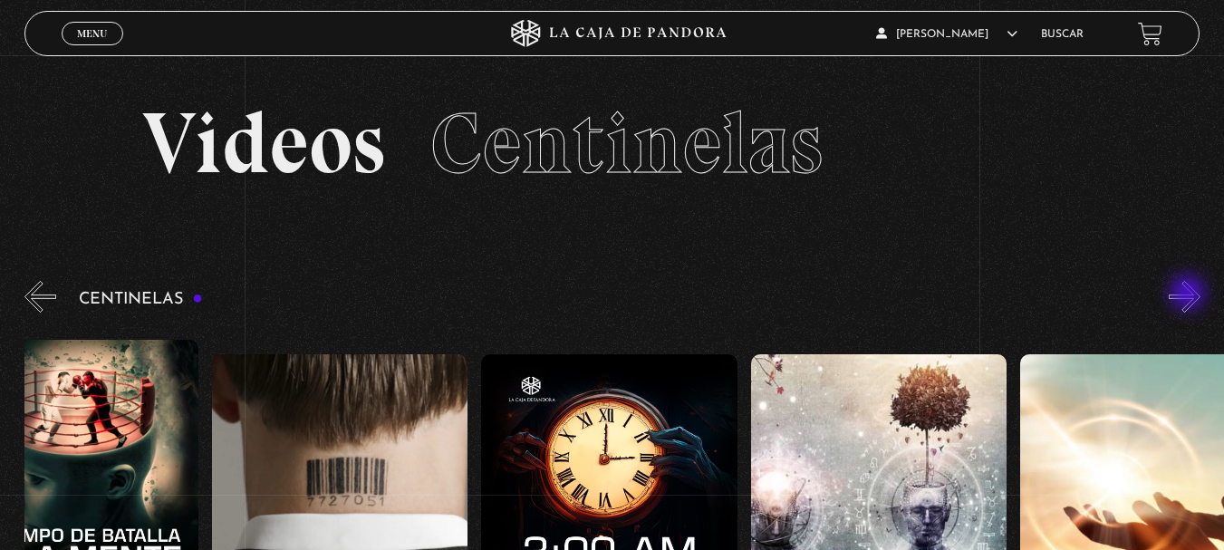
click at [1189, 294] on button "»" at bounding box center [1184, 297] width 32 height 32
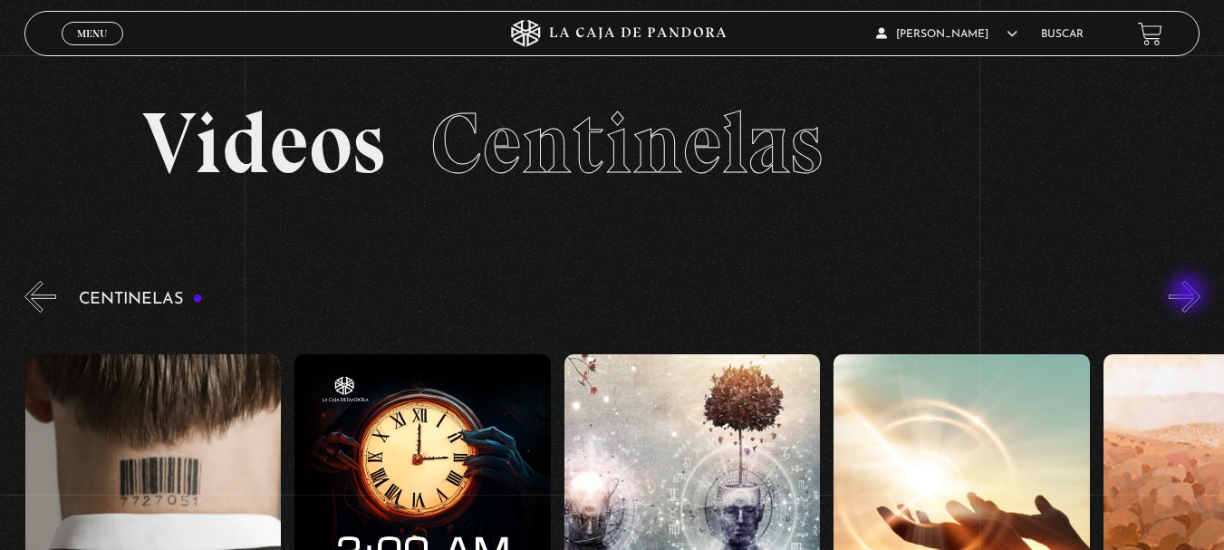
click at [1189, 294] on button "»" at bounding box center [1184, 297] width 32 height 32
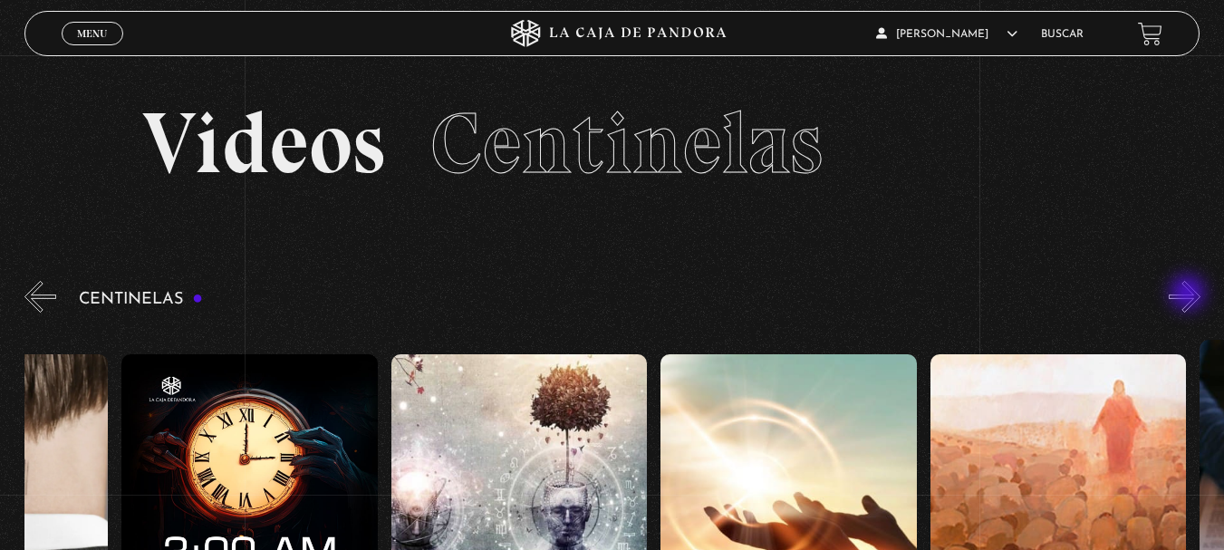
click at [1189, 294] on button "»" at bounding box center [1184, 297] width 32 height 32
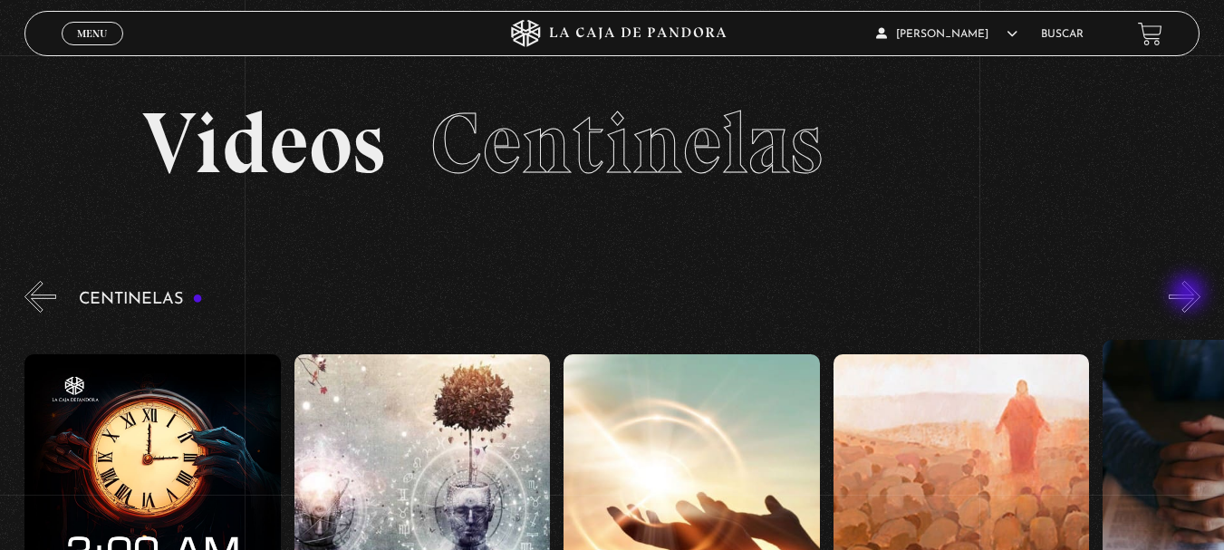
click at [1189, 294] on button "»" at bounding box center [1184, 297] width 32 height 32
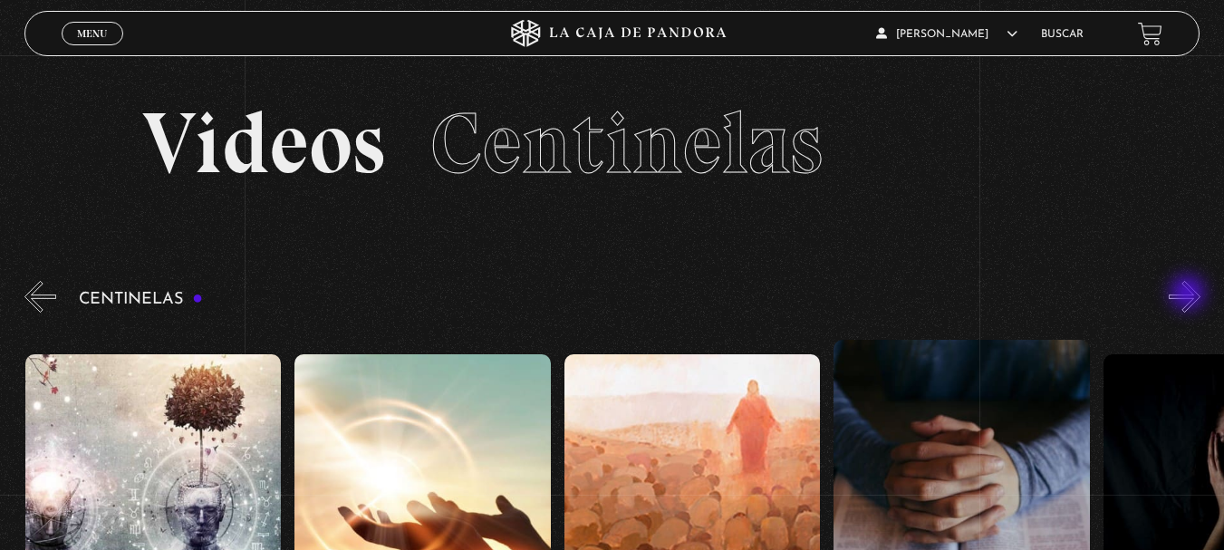
click at [1189, 294] on button "»" at bounding box center [1184, 297] width 32 height 32
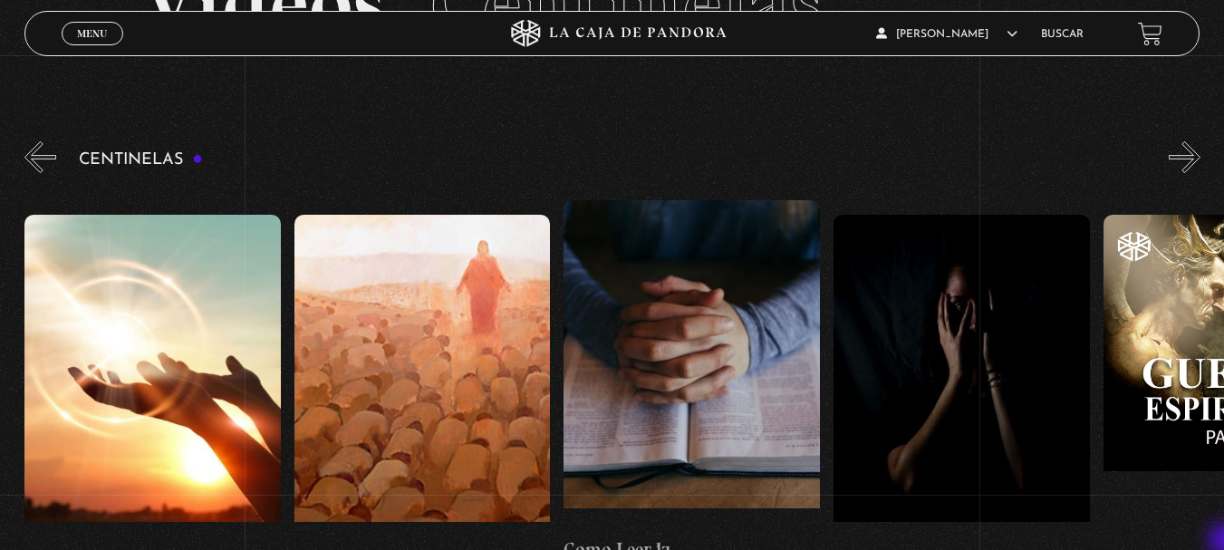
scroll to position [145, 0]
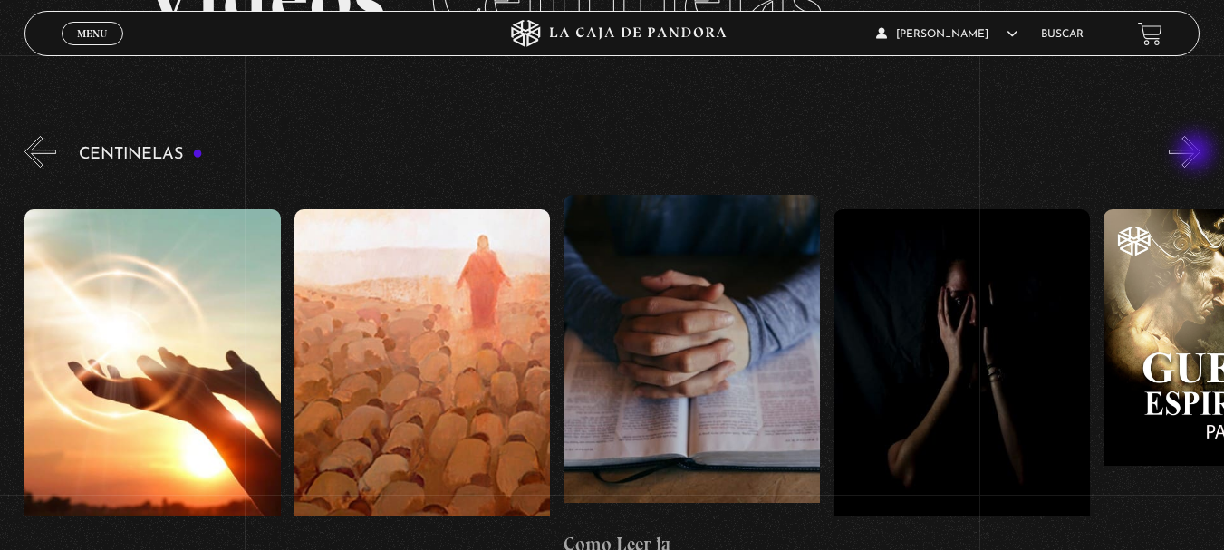
click at [1196, 153] on button "»" at bounding box center [1184, 152] width 32 height 32
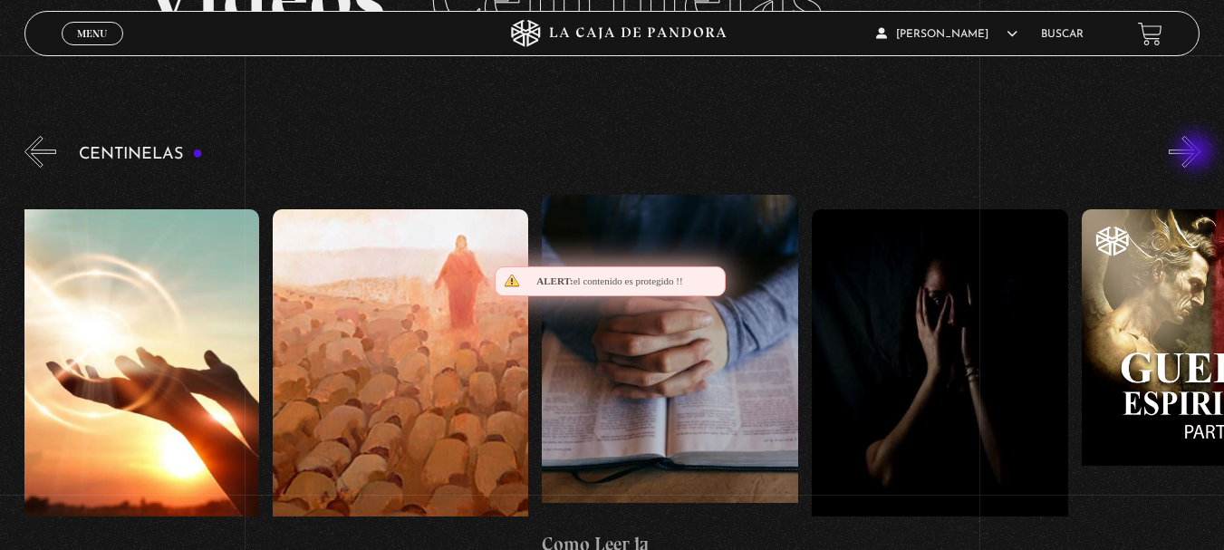
click at [1196, 153] on button "»" at bounding box center [1184, 152] width 32 height 32
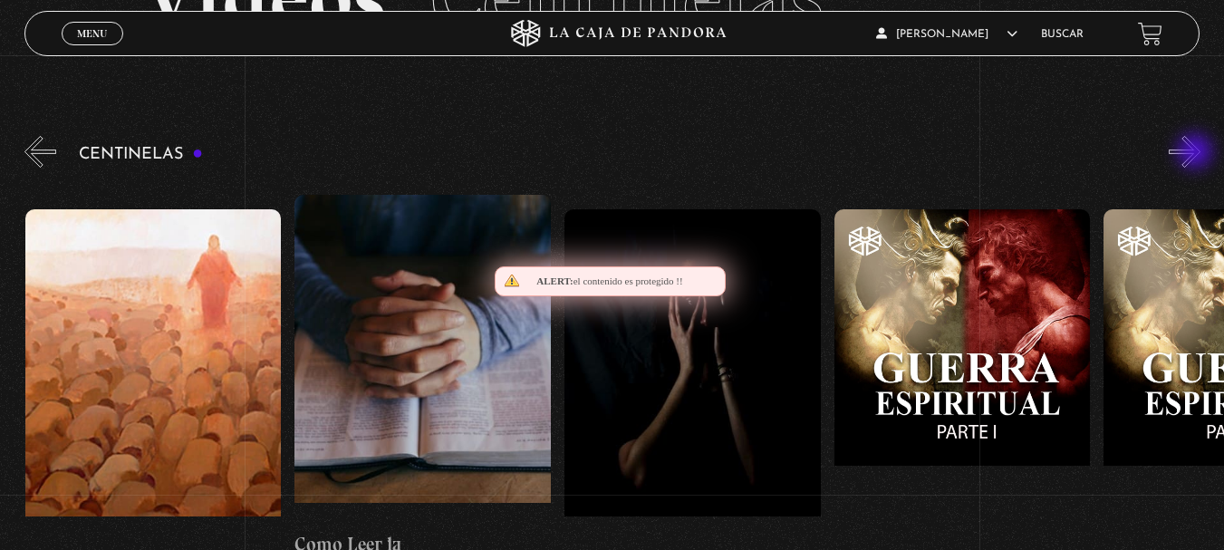
click at [1196, 153] on button "»" at bounding box center [1184, 152] width 32 height 32
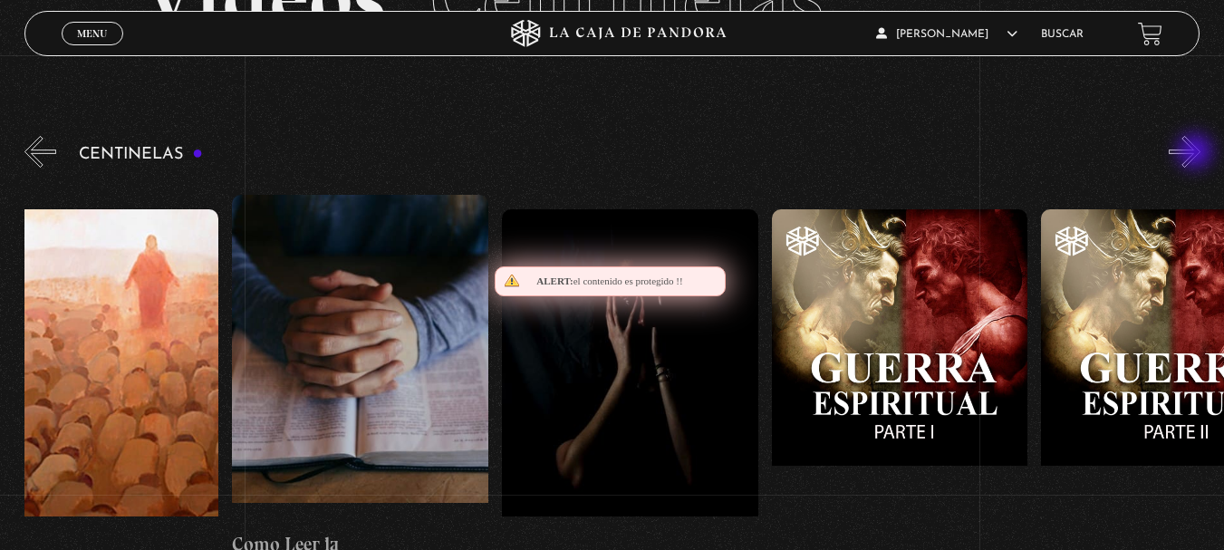
click at [1196, 153] on button "»" at bounding box center [1184, 152] width 32 height 32
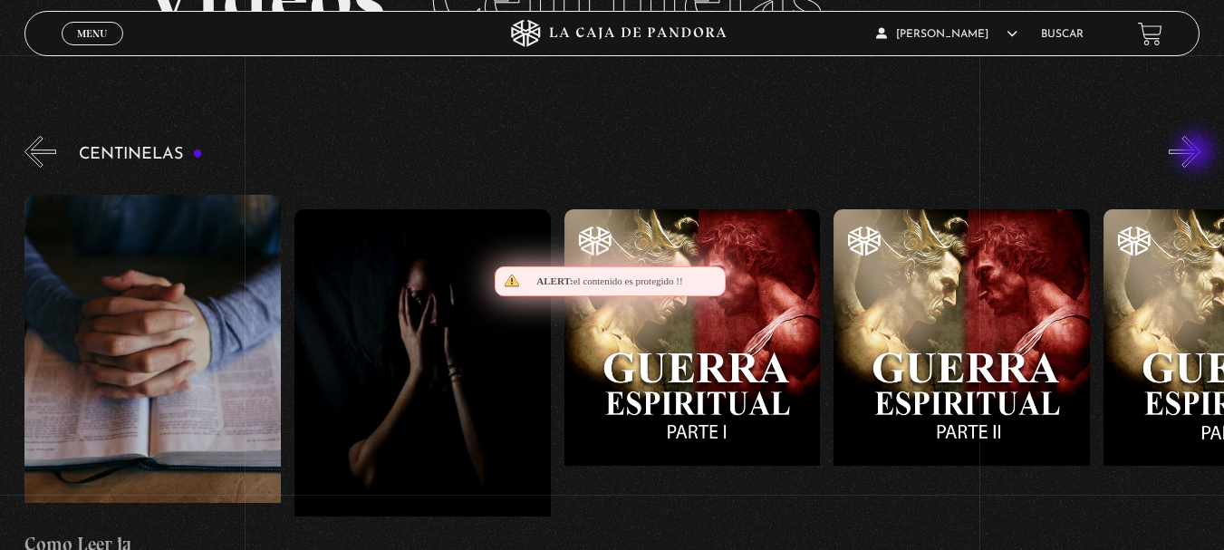
click at [1196, 153] on button "»" at bounding box center [1184, 152] width 32 height 32
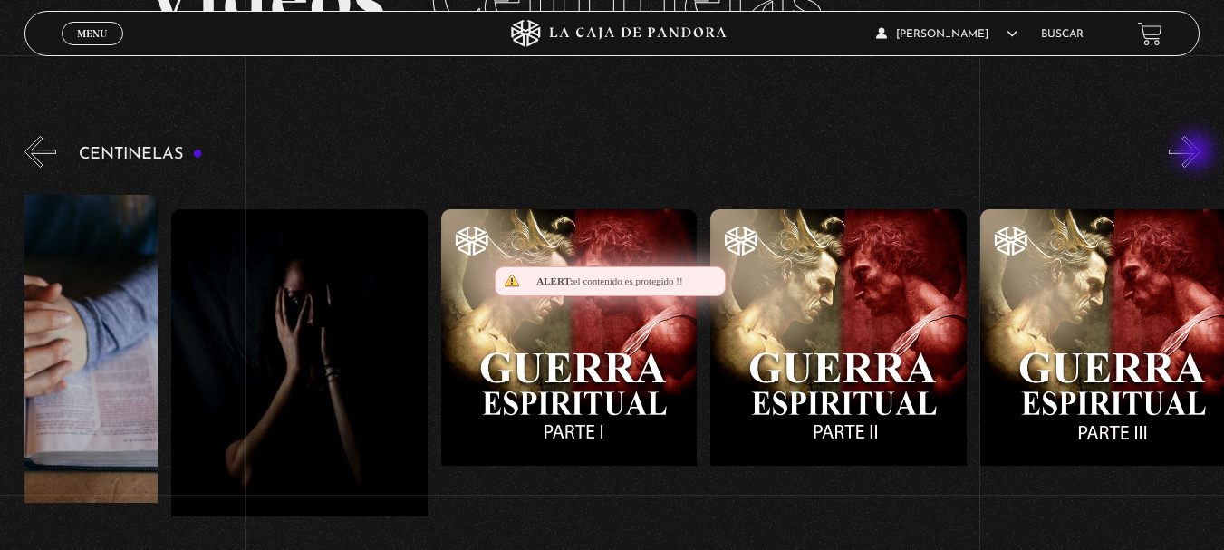
click at [1196, 153] on button "»" at bounding box center [1184, 152] width 32 height 32
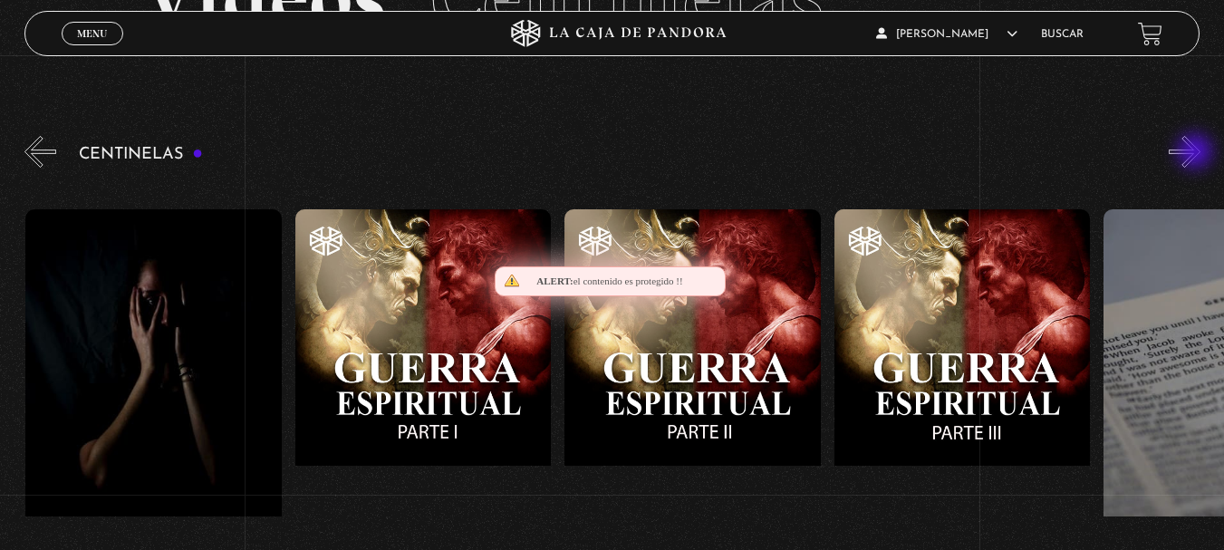
click at [1196, 153] on button "»" at bounding box center [1184, 152] width 32 height 32
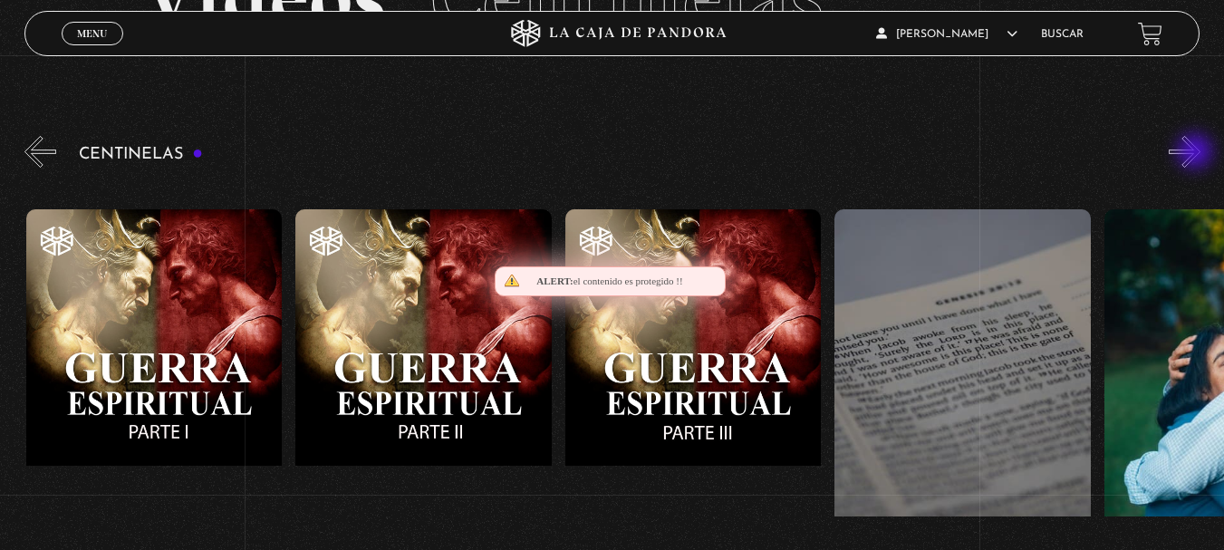
scroll to position [0, 26139]
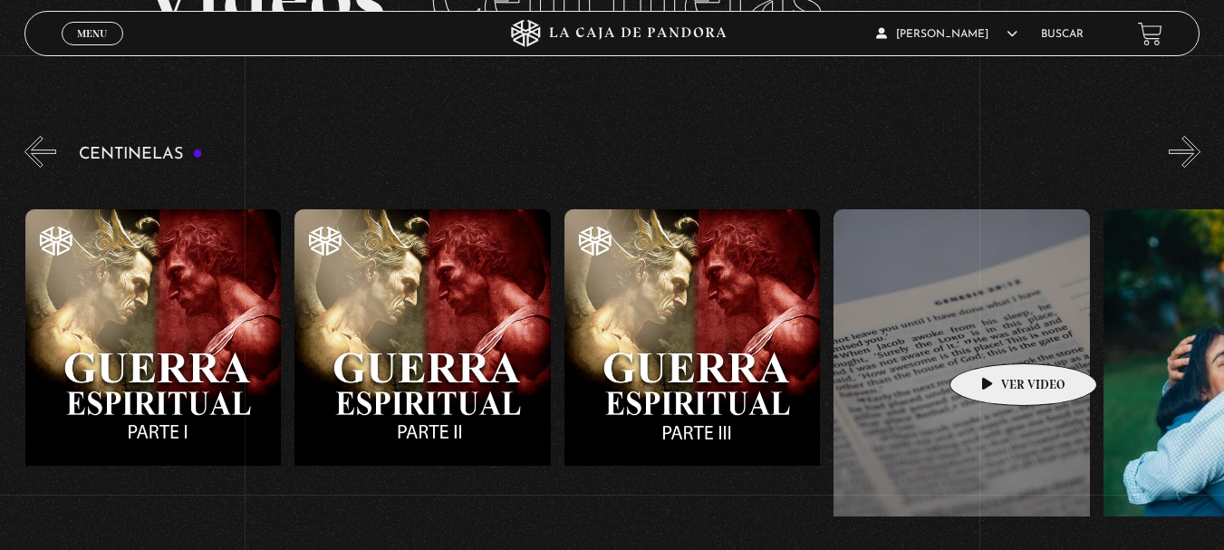
click at [994, 336] on figure at bounding box center [961, 372] width 256 height 326
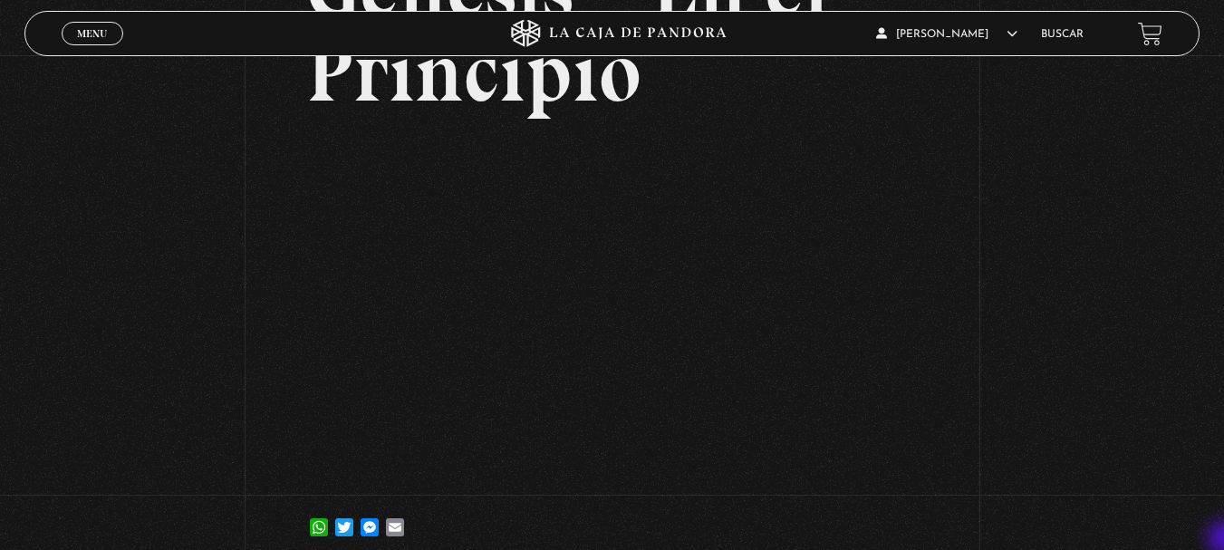
scroll to position [217, 0]
